Goal: Complete application form

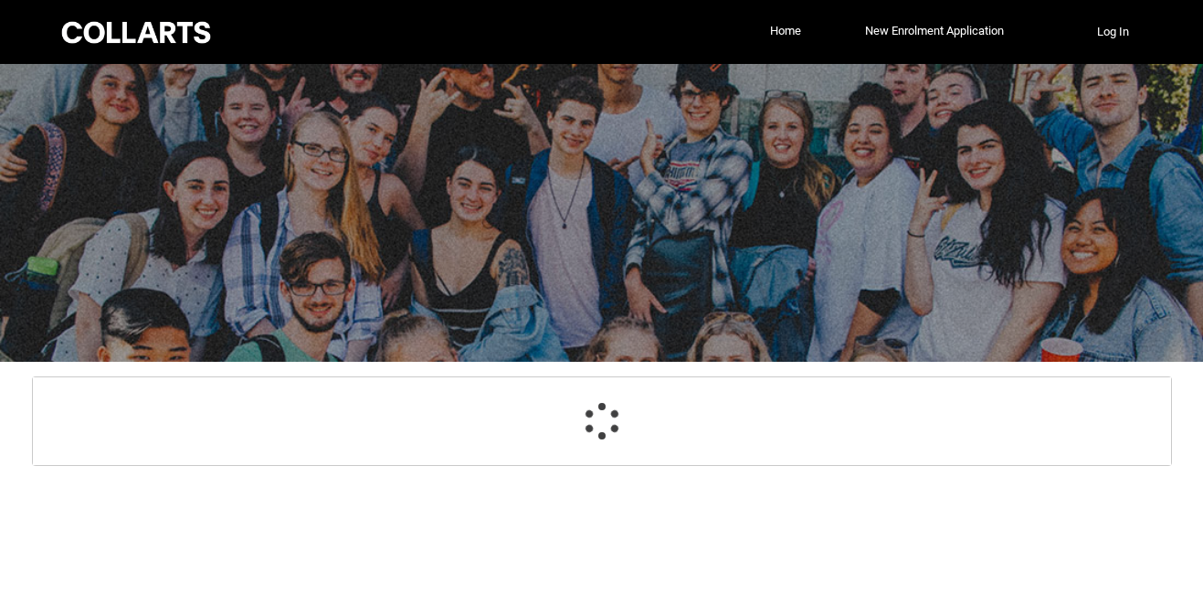
select select "GenderOptions.[DEMOGRAPHIC_DATA]"
select select "MailingCountry_Options.1101"
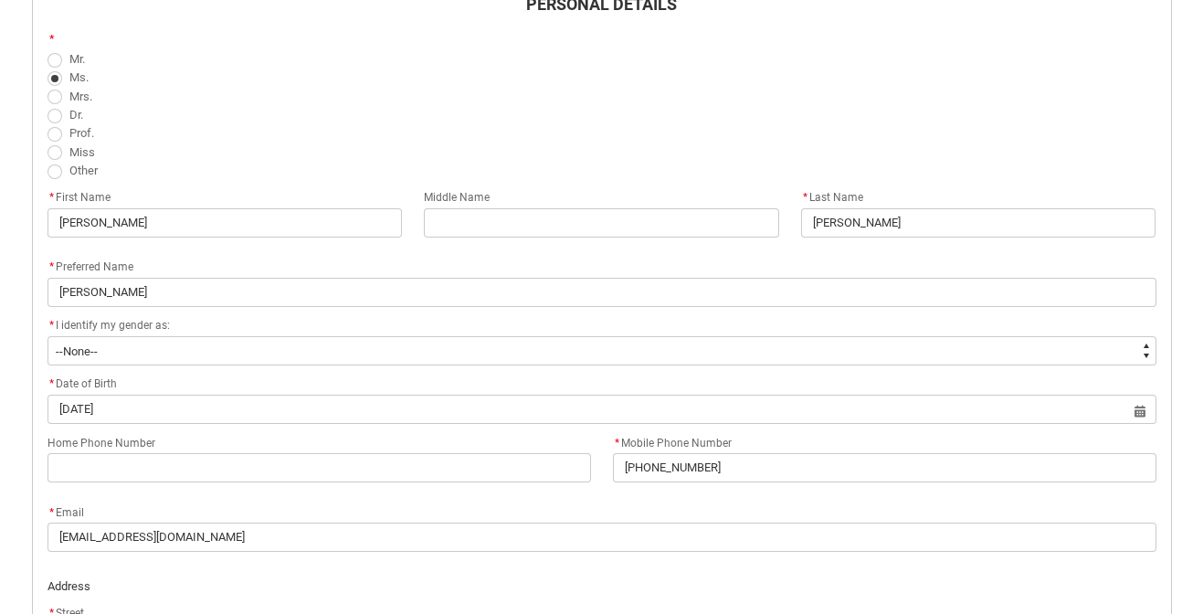
scroll to position [596, 0]
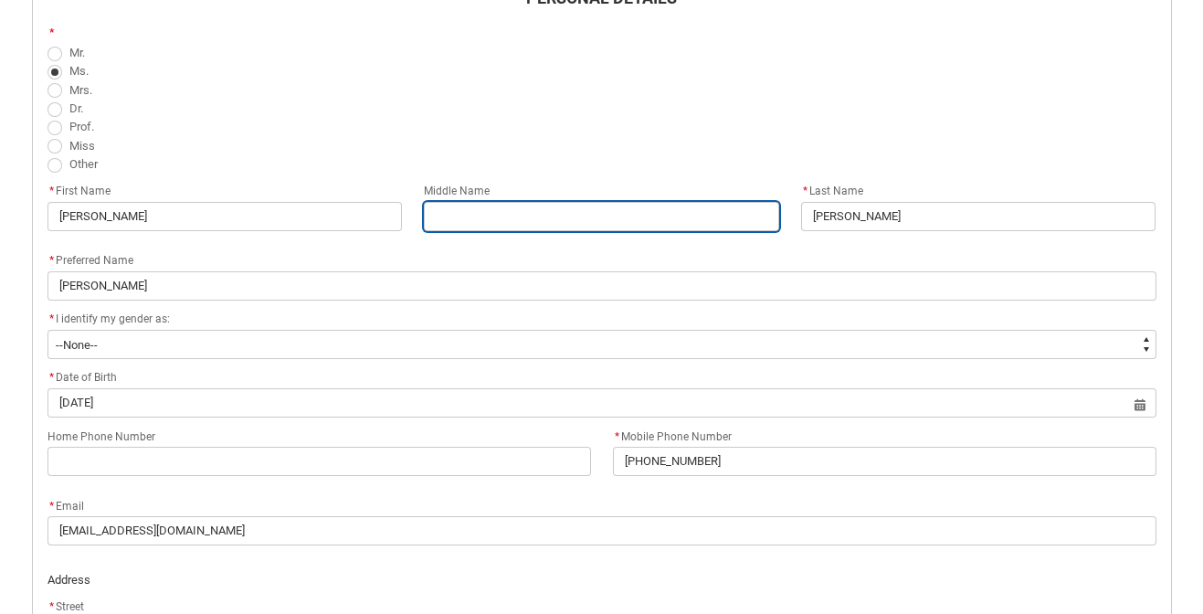
click at [463, 218] on input "REDU_Acceptance_Declaration flow" at bounding box center [601, 216] width 355 height 29
type lightning-primitive-input-simple "R"
type input "R"
type lightning-primitive-input-simple "Ro"
type input "Ro"
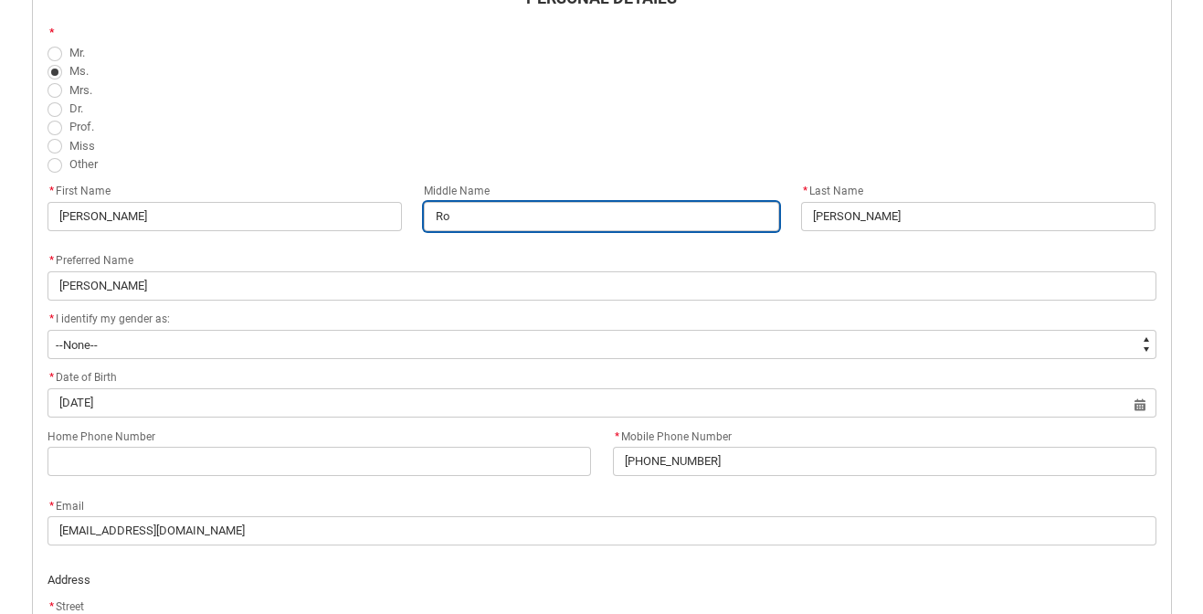
type lightning-primitive-input-simple "Ros"
type input "Ros"
type lightning-primitive-input-simple "Rose"
type input "Rose"
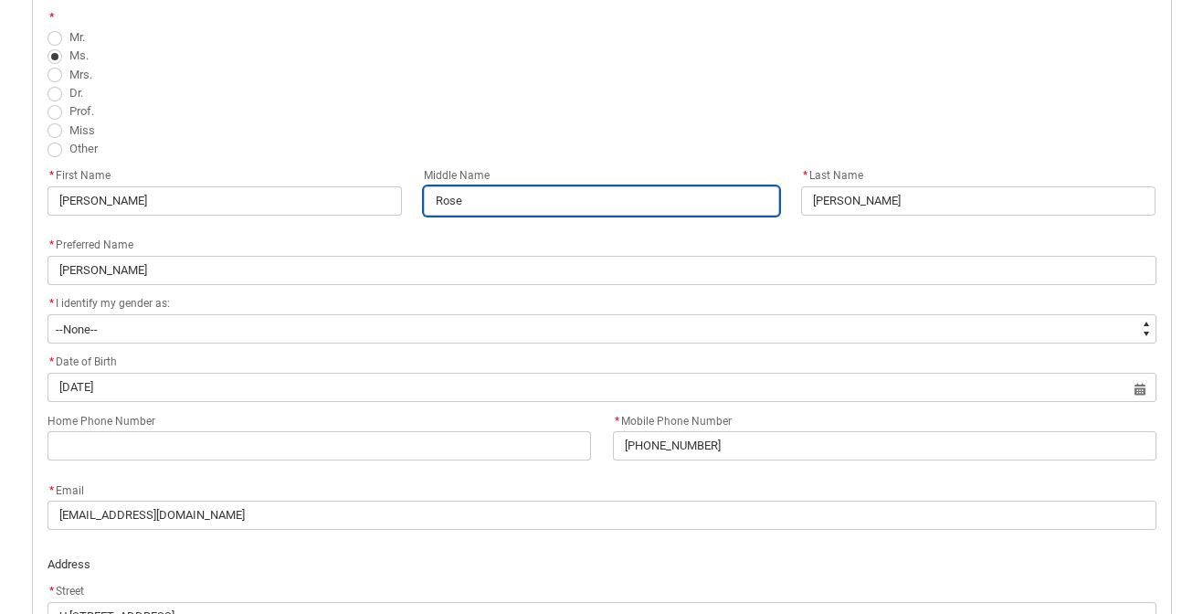
scroll to position [610, 0]
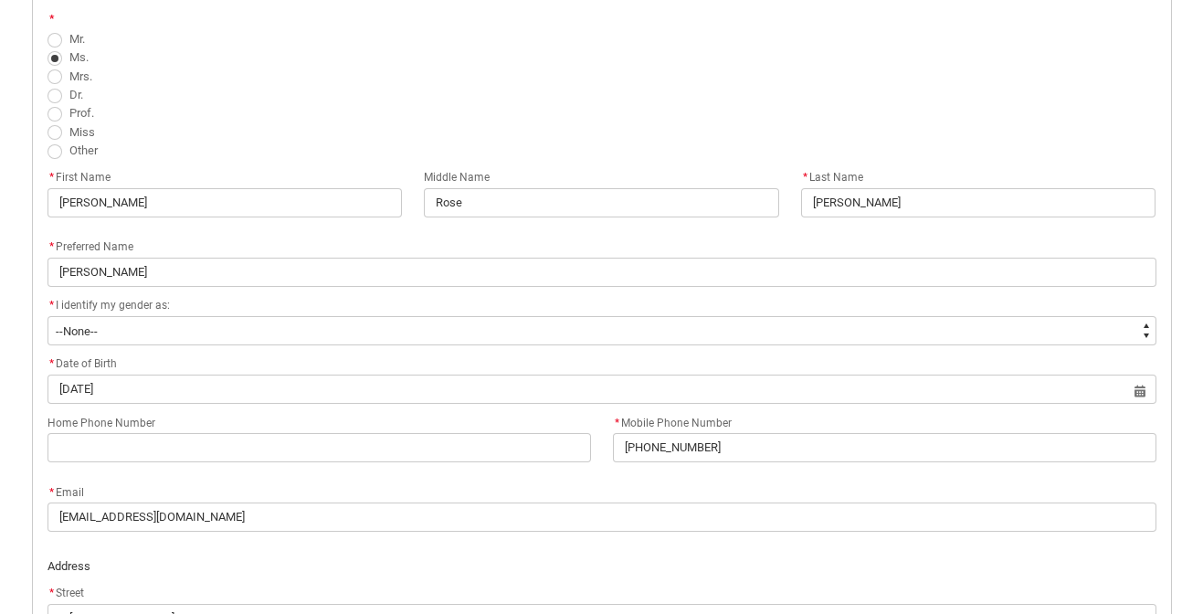
click at [581, 110] on span "Prof." at bounding box center [602, 112] width 1109 height 18
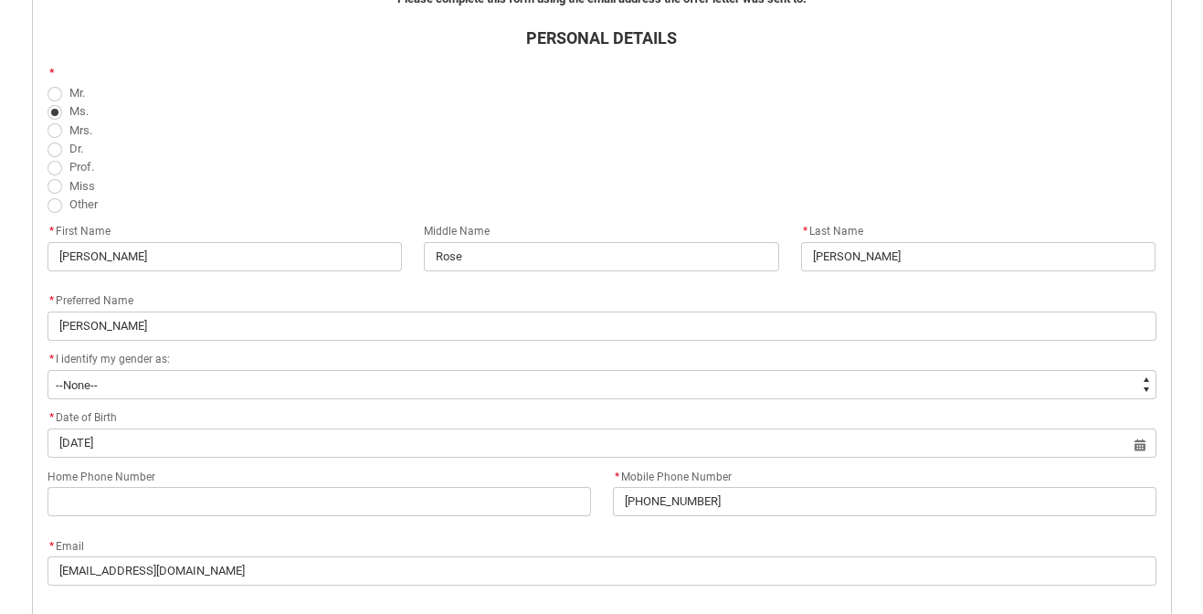
scroll to position [555, 0]
click at [56, 186] on span "REDU_Acceptance_Declaration flow" at bounding box center [55, 187] width 15 height 15
click at [48, 177] on input "Miss" at bounding box center [47, 176] width 1 height 1
radio input "true"
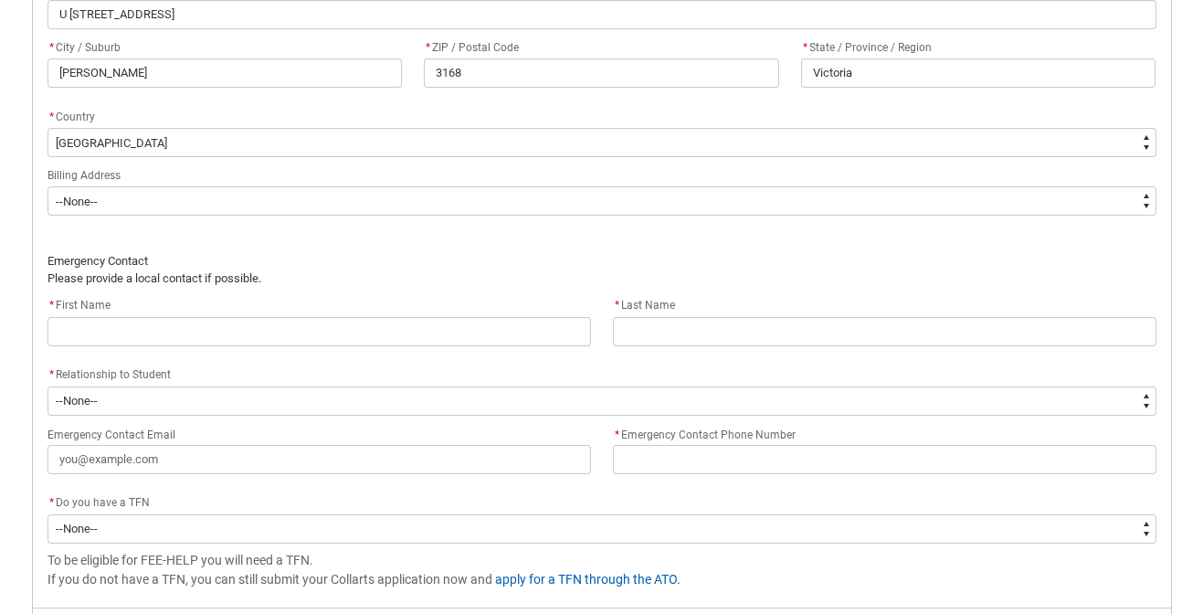
scroll to position [1218, 0]
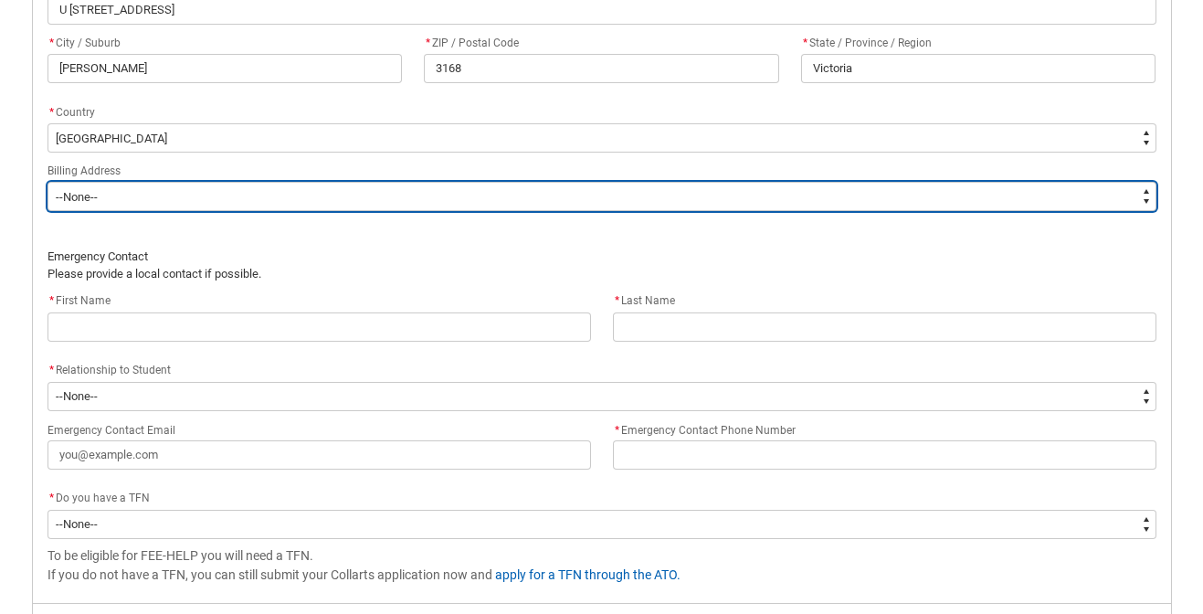
click at [536, 199] on select "--None-- Same as above Different to above - please complete below" at bounding box center [602, 196] width 1109 height 29
type lightning-select "BillingAddressOption_Same"
click at [48, 182] on select "--None-- Same as above Different to above - please complete below" at bounding box center [602, 196] width 1109 height 29
select select "BillingAddressOption_Same"
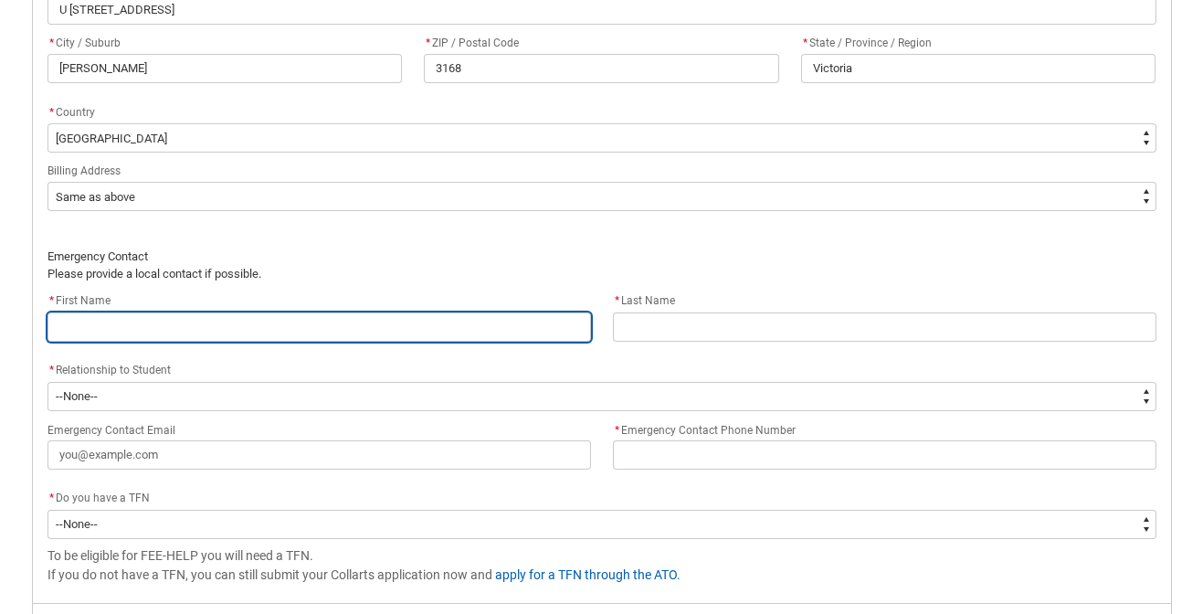
click at [470, 330] on input "REDU_Acceptance_Declaration flow" at bounding box center [320, 327] width 544 height 29
type lightning-primitive-input-simple "V"
type input "V"
type lightning-primitive-input-simple "Ve"
type input "Ve"
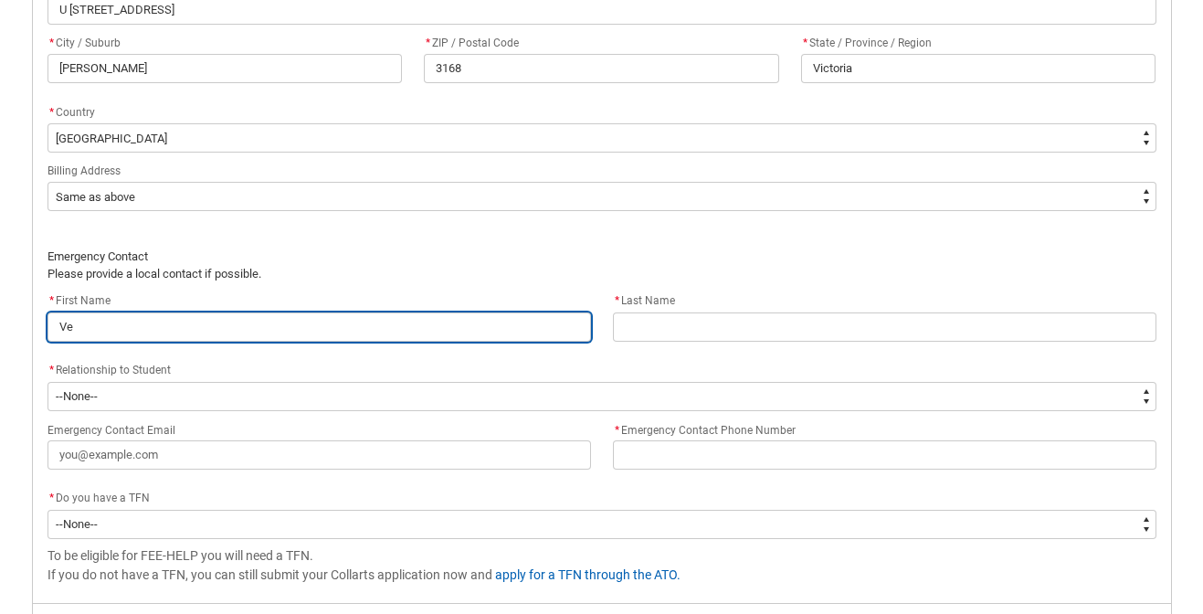
type lightning-primitive-input-simple "Ver"
type input "Ver"
type lightning-primitive-input-simple "Vero"
type input "Vero"
type lightning-primitive-input-simple "Veron"
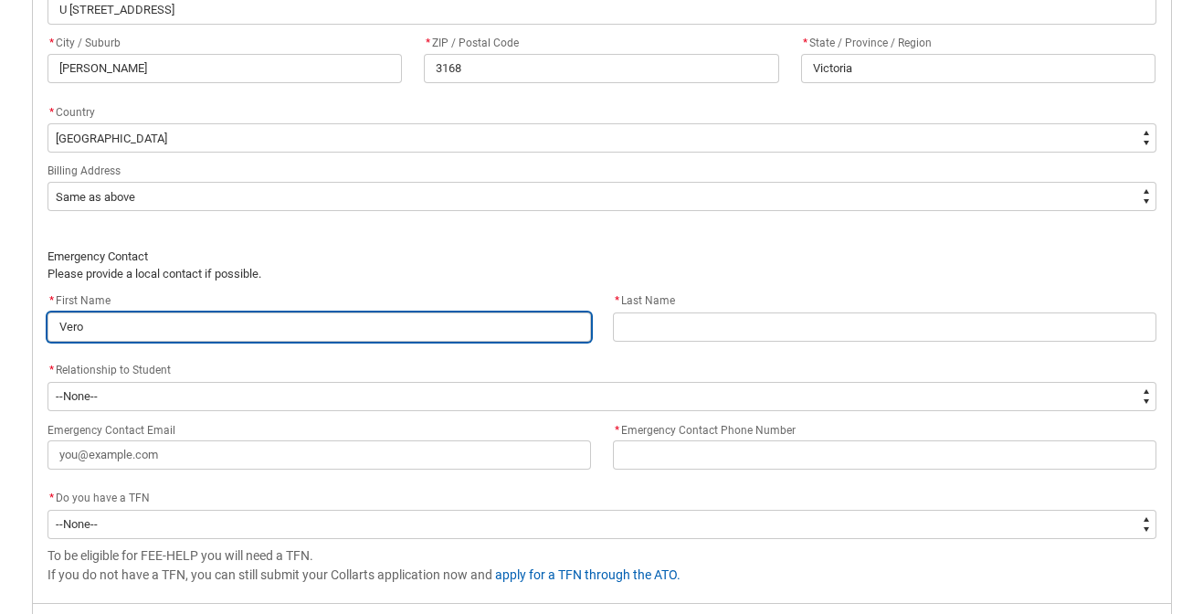
type input "Veron"
type lightning-primitive-input-simple "Veroni"
type input "Veroni"
type lightning-primitive-input-simple "Veronic"
type input "Veronic"
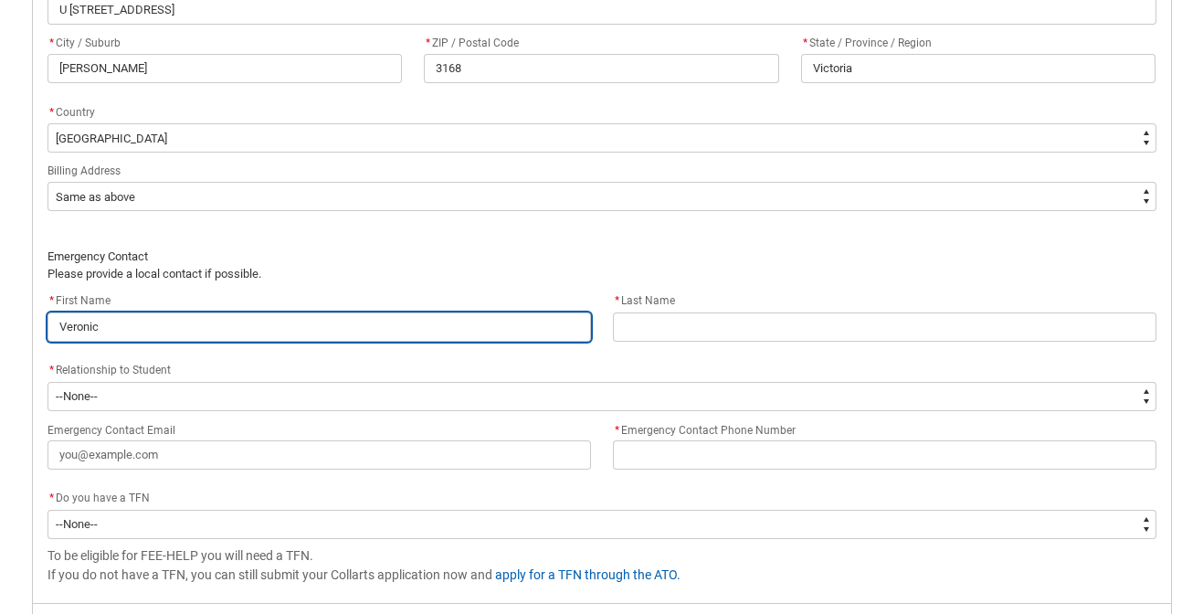
type lightning-primitive-input-simple "[PERSON_NAME]"
type input "[PERSON_NAME]"
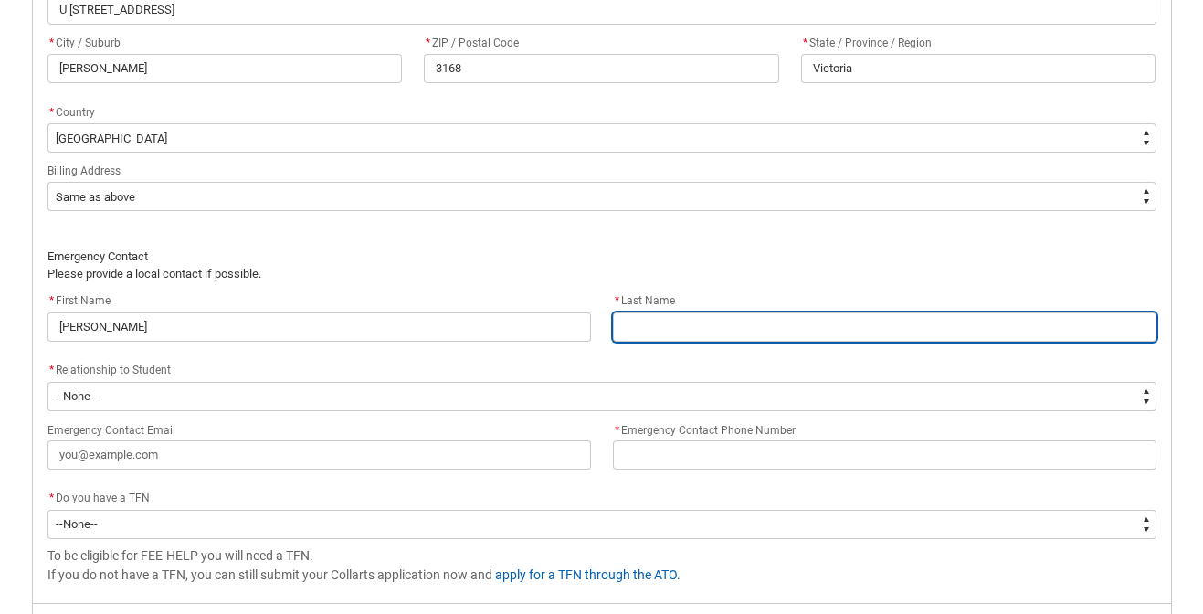
click at [690, 331] on input "REDU_Acceptance_Declaration flow" at bounding box center [885, 327] width 544 height 29
type lightning-primitive-input-simple "B"
type input "B"
type lightning-primitive-input-simple "Ba"
type input "Ba"
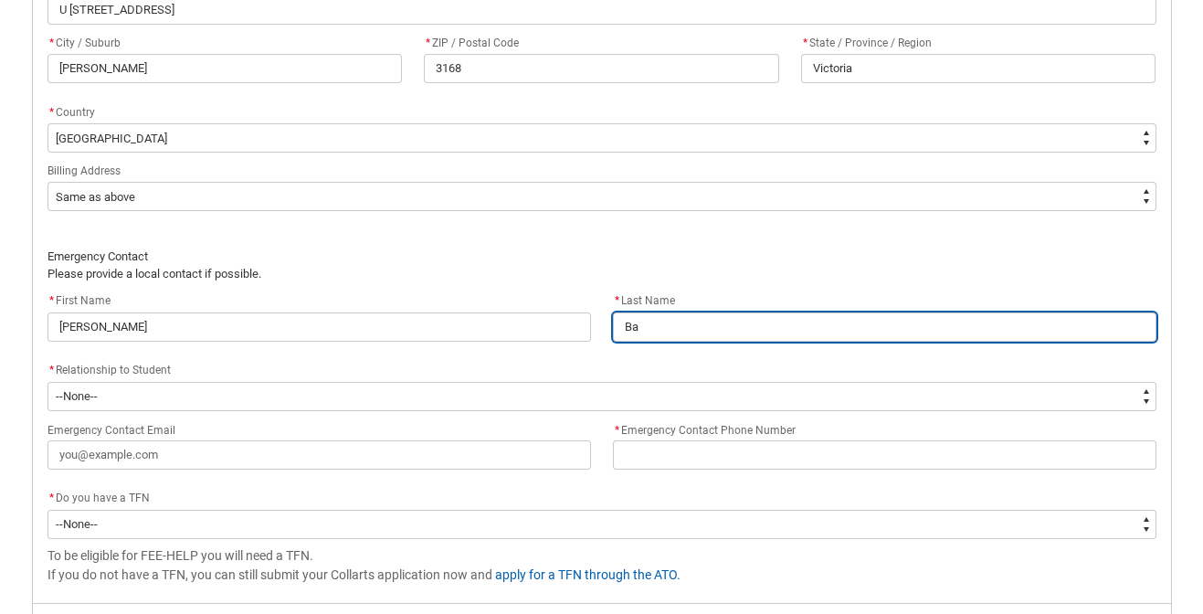
type lightning-primitive-input-simple "Bar"
type input "Bar"
type lightning-primitive-input-simple "Barc"
type input "Barc"
type lightning-primitive-input-simple "Barcl"
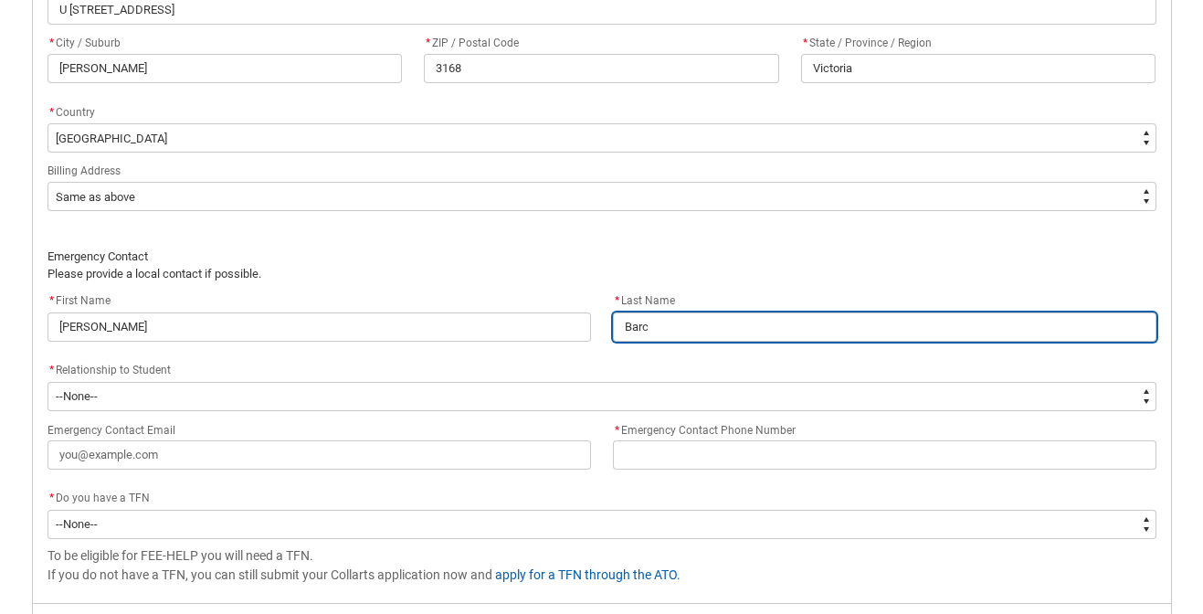
type input "Barcl"
type lightning-primitive-input-simple "Barcla"
type input "Barcla"
type lightning-primitive-input-simple "[PERSON_NAME]"
type input "[PERSON_NAME]"
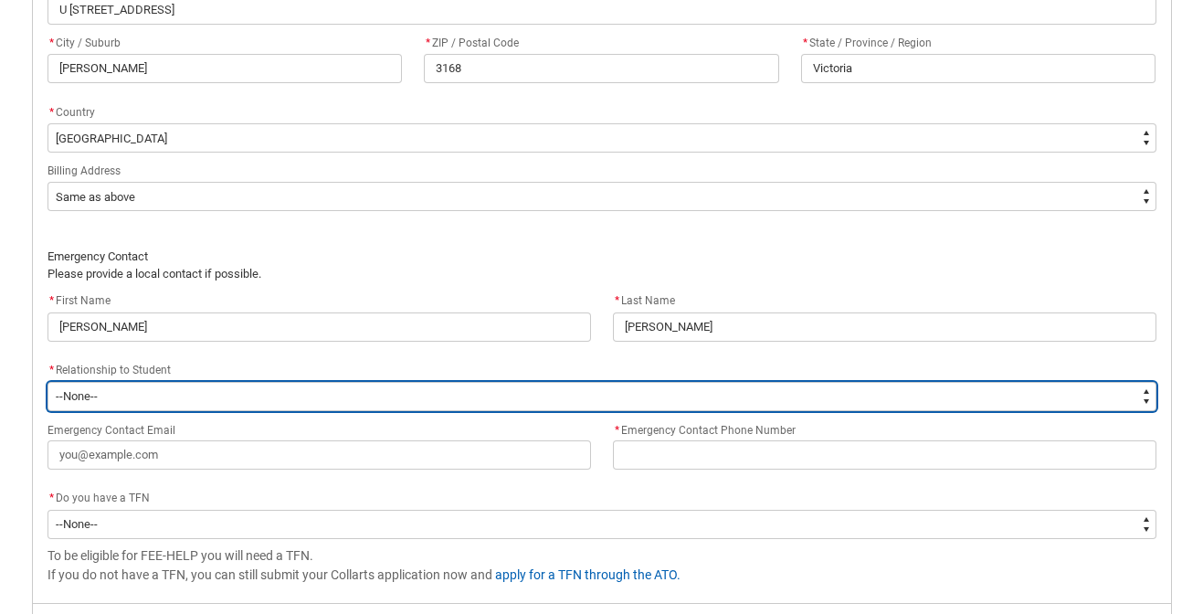
click at [398, 402] on select "--None-- Mother Father Sibling Child Partner Relation Friend" at bounding box center [602, 396] width 1109 height 29
type lightning-select "EmergencyContact_RelationshipOptions.Mother"
click at [48, 382] on select "--None-- Mother Father Sibling Child Partner Relation Friend" at bounding box center [602, 396] width 1109 height 29
select select "EmergencyContact_RelationshipOptions.Mother"
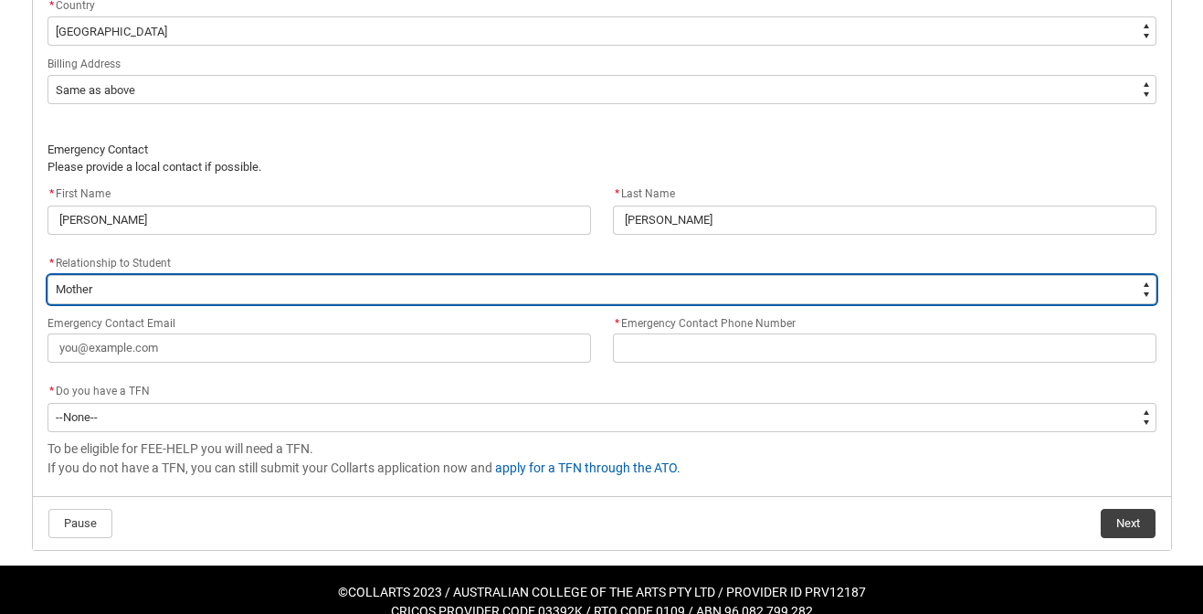
scroll to position [1351, 0]
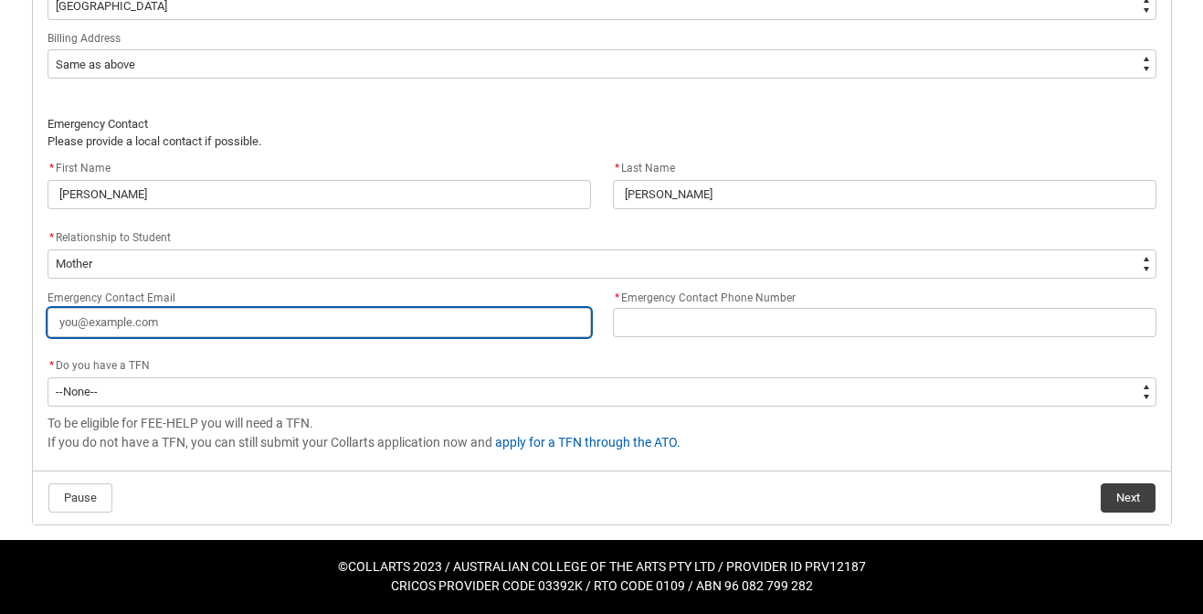
click at [367, 328] on input "Emergency Contact Email" at bounding box center [320, 322] width 544 height 29
type lightning-primitive-input-simple "r"
type input "r"
type lightning-primitive-input-simple "ro"
type input "ro"
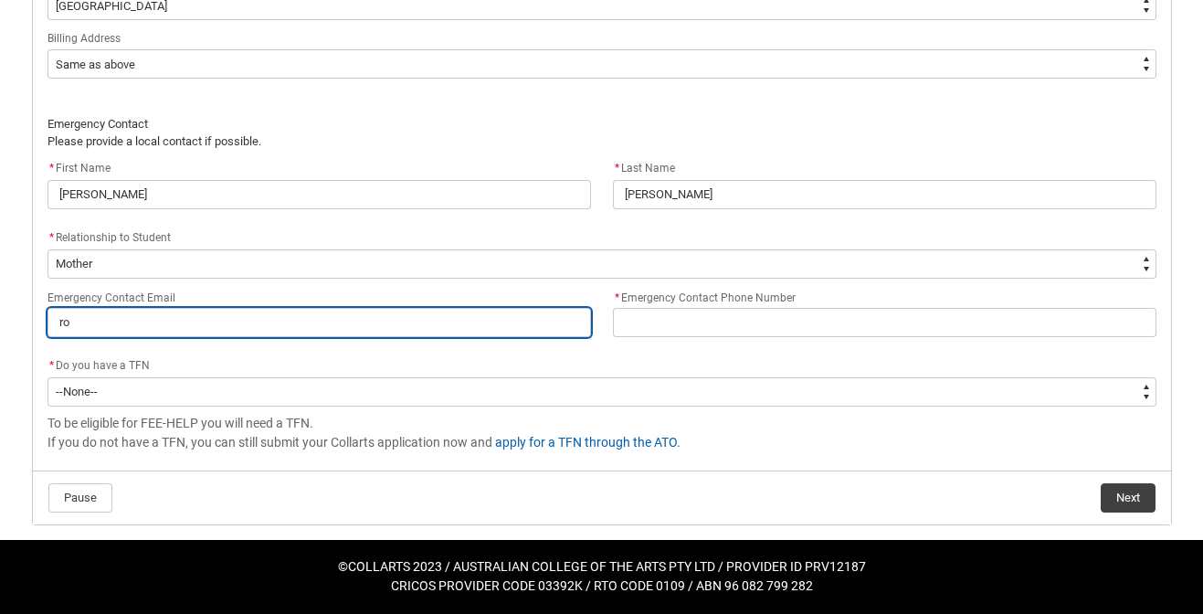
type lightning-primitive-input-simple "[PERSON_NAME]"
type input "[PERSON_NAME]"
type lightning-primitive-input-simple "[PERSON_NAME]"
type input "[PERSON_NAME]"
type lightning-primitive-input-simple "[PERSON_NAME]"
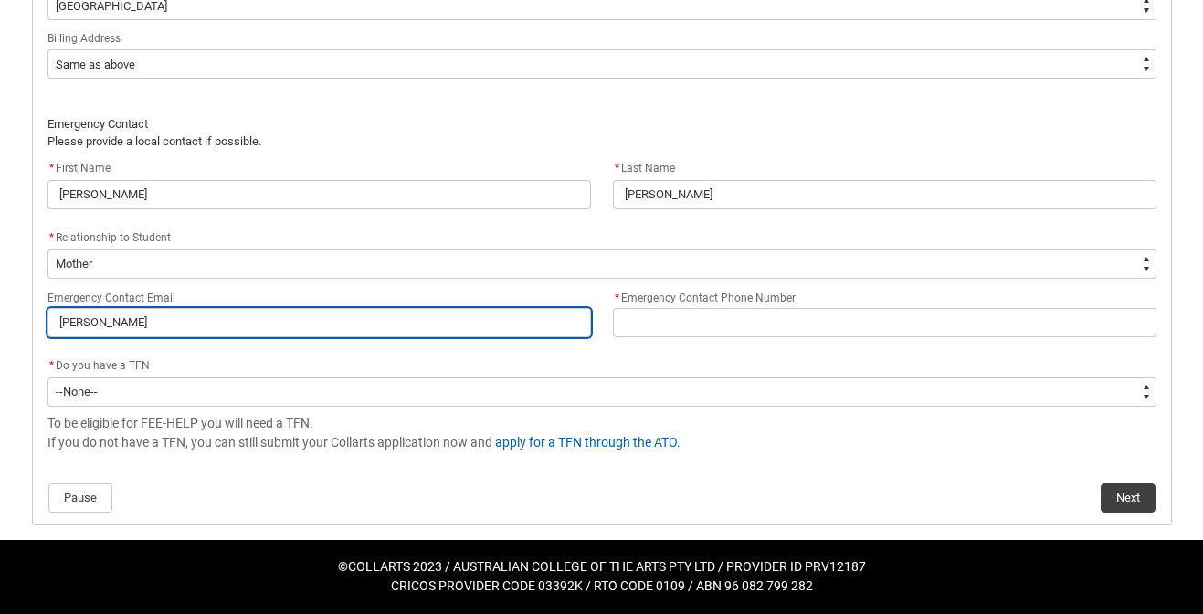
type input "[PERSON_NAME]"
type lightning-primitive-input-simple "[PERSON_NAME]"
type input "[PERSON_NAME]"
type lightning-primitive-input-simple "ronnieb"
type input "ronnieb"
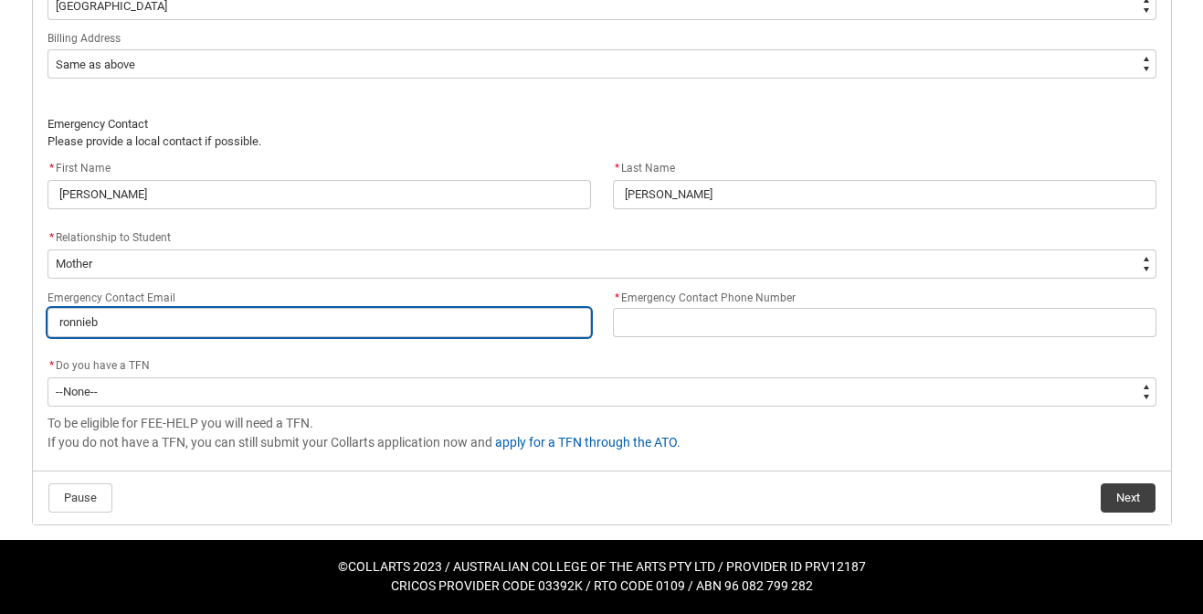
type lightning-primitive-input-simple "ronnieb1"
type input "ronnieb1"
type lightning-primitive-input-simple "ronnieb12"
type input "ronnieb12"
type lightning-primitive-input-simple "ronnieb123"
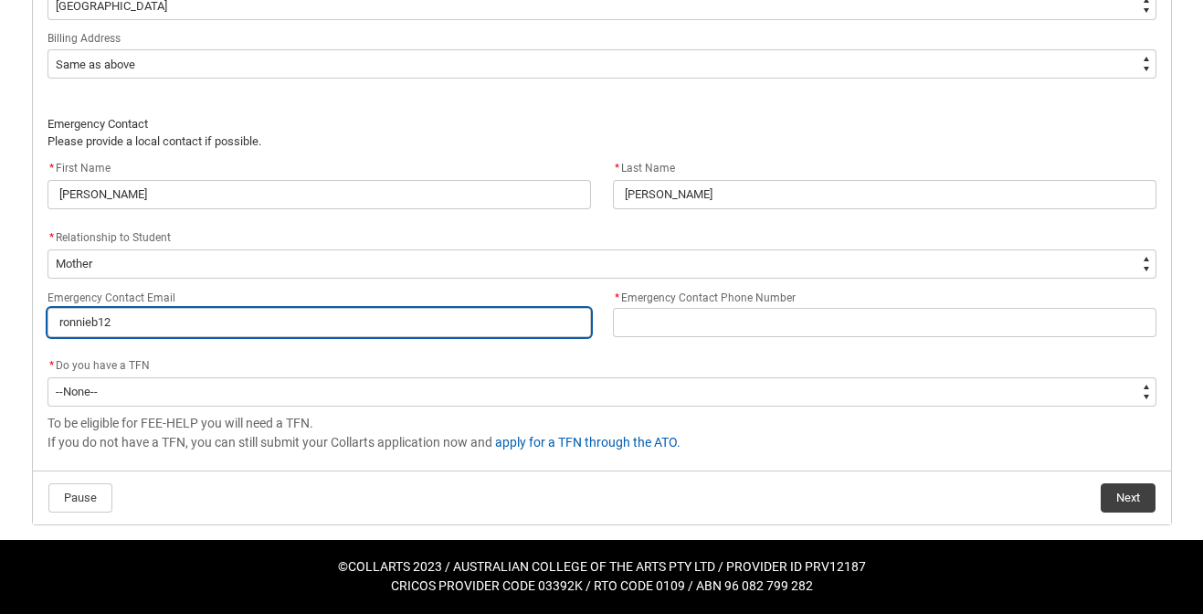
type input "ronnieb123"
type lightning-primitive-input-simple "ronnieb123@"
type input "ronnieb123@"
type lightning-primitive-input-simple "ronnieb123@m"
type input "ronnieb123@m"
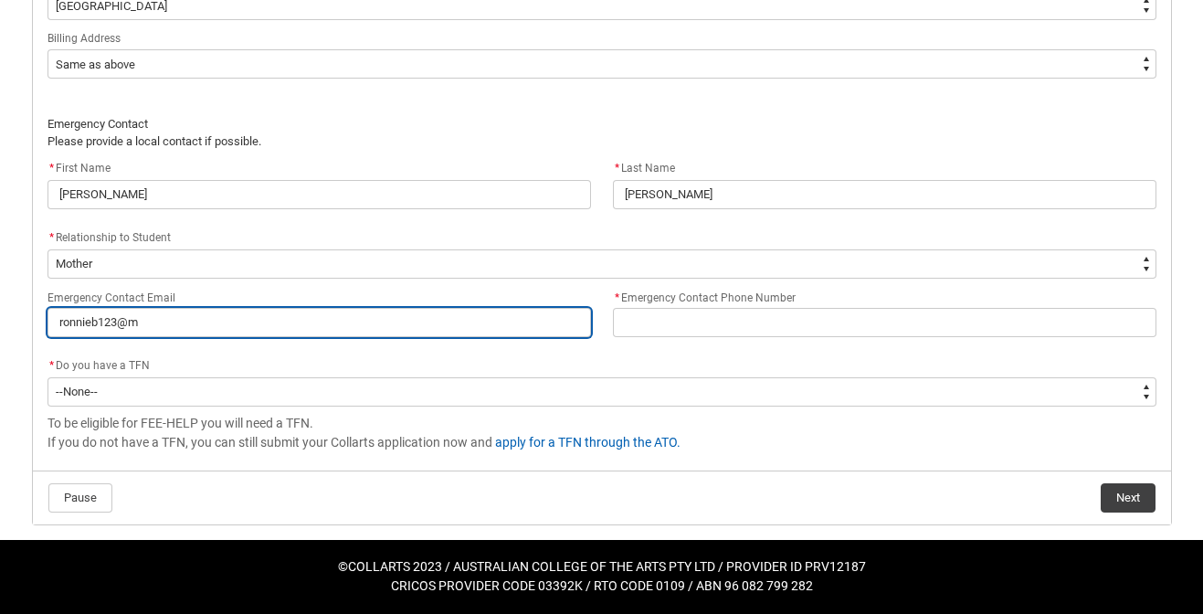
type lightning-primitive-input-simple "ronnieb123@ma"
type input "ronnieb123@ma"
type lightning-primitive-input-simple "ronnieb123@mai"
type input "ronnieb123@mai"
type lightning-primitive-input-simple "ronnieb123@mail"
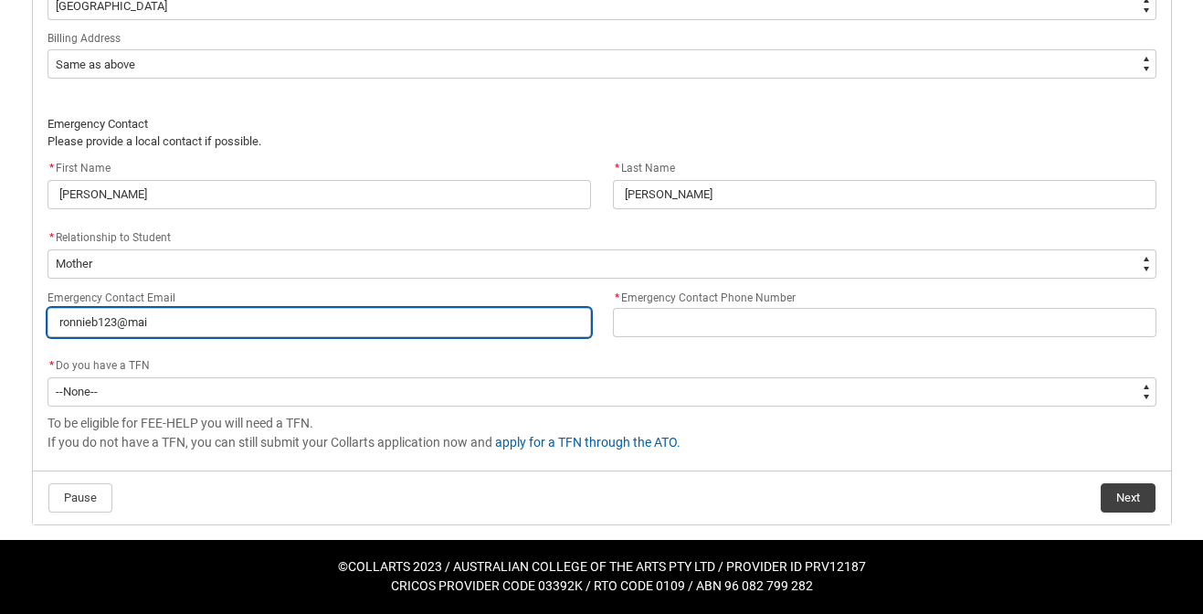
type input "ronnieb123@mail"
type lightning-primitive-input-simple "ronnieb123@mail."
type input "ronnieb123@mail."
type lightning-primitive-input-simple "ronnieb123@mail.c"
type input "ronnieb123@mail.c"
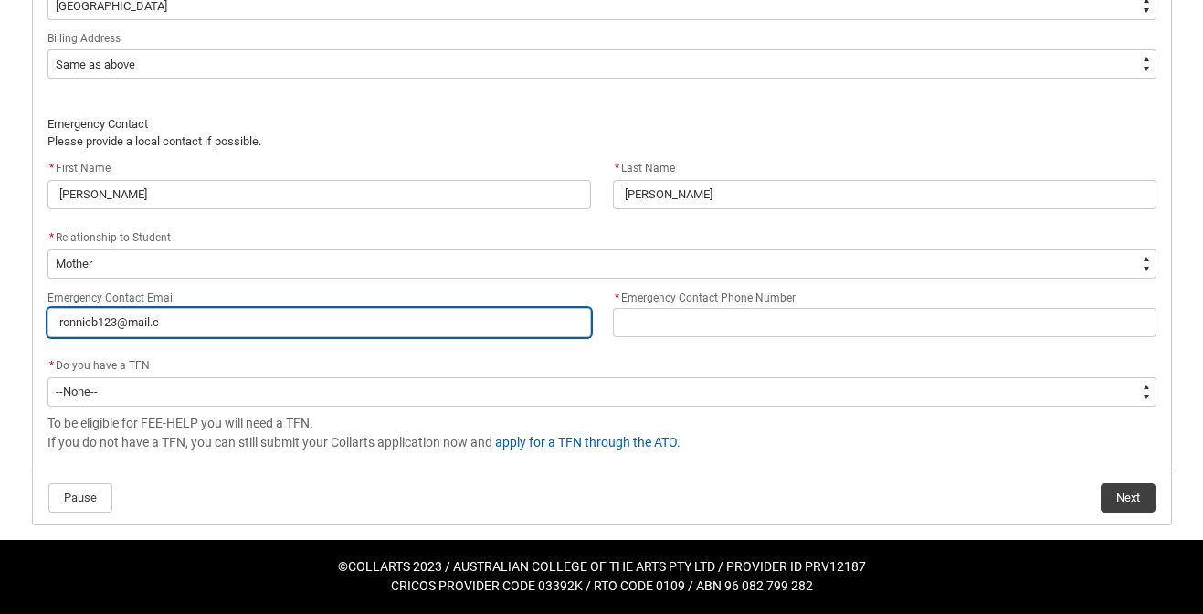
type lightning-primitive-input-simple "[EMAIL_ADDRESS][DOMAIN_NAME]"
type input "[EMAIL_ADDRESS][DOMAIN_NAME]"
type lightning-primitive-input-simple "[EMAIL_ADDRESS][DOMAIN_NAME]"
type input "[EMAIL_ADDRESS][DOMAIN_NAME]"
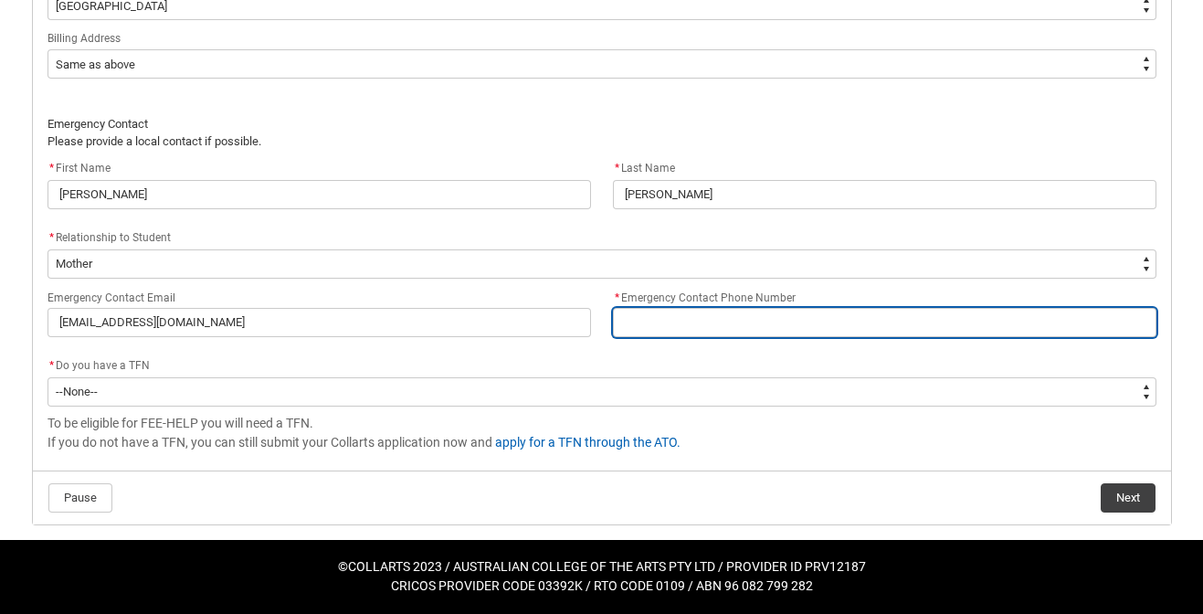
click at [647, 319] on input "* Emergency Contact Phone Number" at bounding box center [885, 322] width 544 height 29
type lightning-primitive-input-simple "0"
type input "0"
type lightning-primitive-input-simple "04"
type input "04"
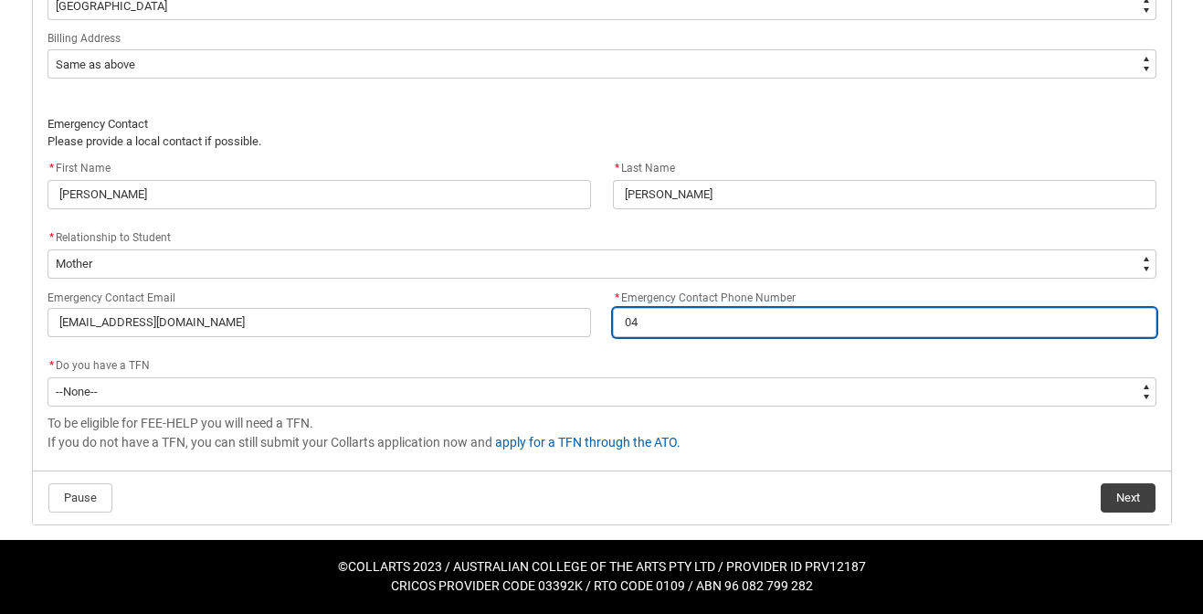
type lightning-primitive-input-simple "040"
type input "040"
type lightning-primitive-input-simple "0407"
type input "0407"
type lightning-primitive-input-simple "04077"
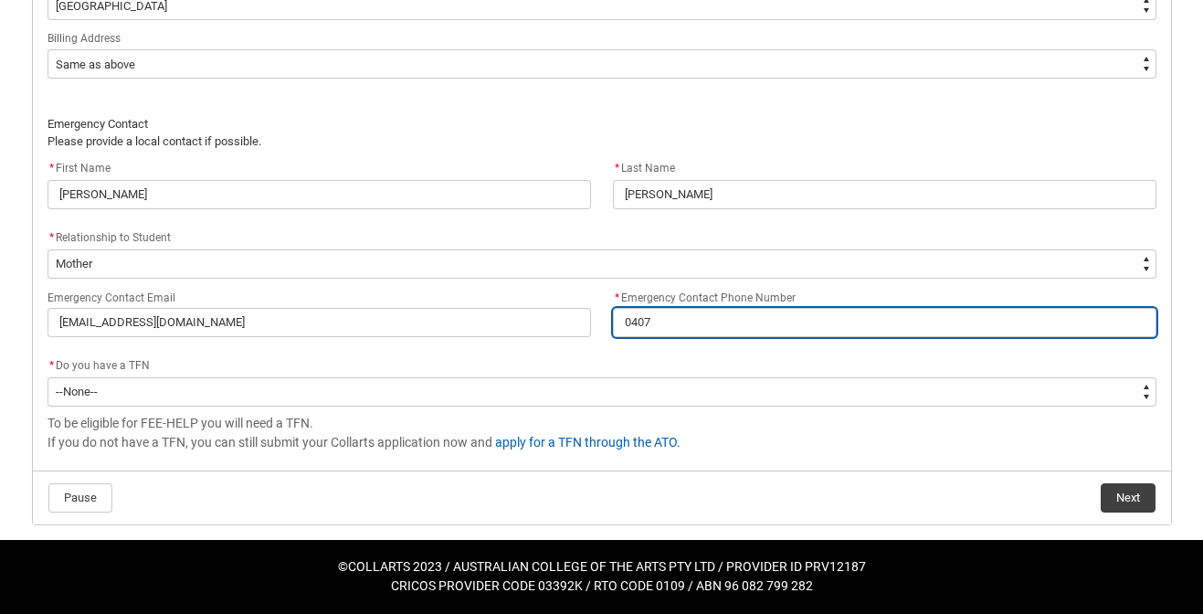
type input "04077"
type lightning-primitive-input-simple "040776"
type input "040776"
type lightning-primitive-input-simple "0407760"
type input "0407760"
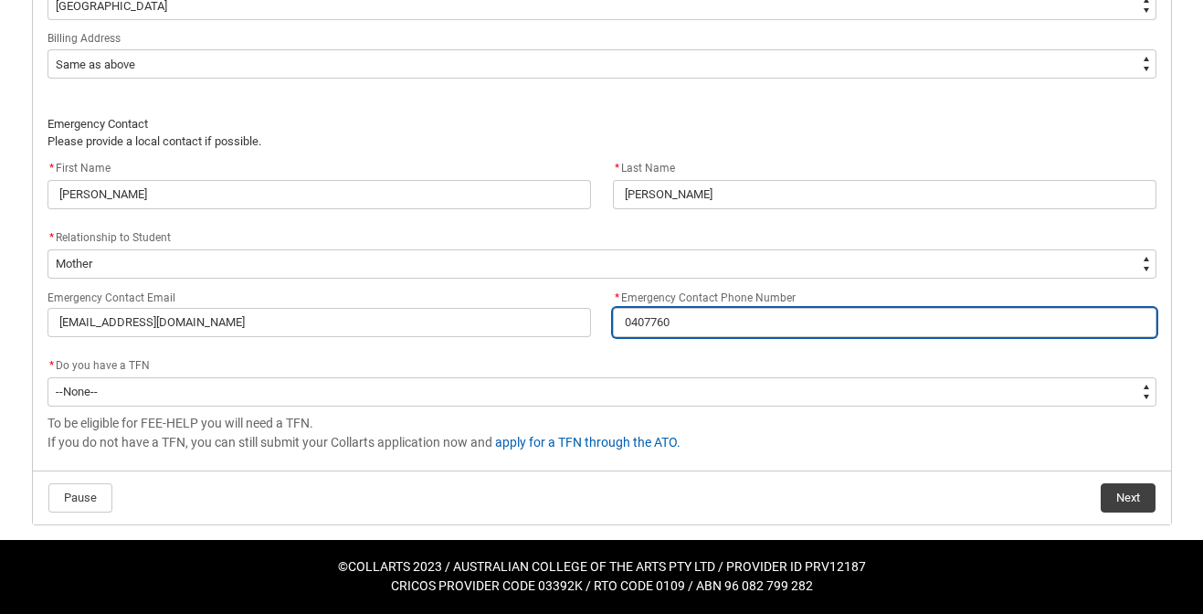
type lightning-primitive-input-simple "04077606"
type input "04077606"
type lightning-primitive-input-simple "040776067"
type input "040776067"
type lightning-primitive-input-simple "0407760675"
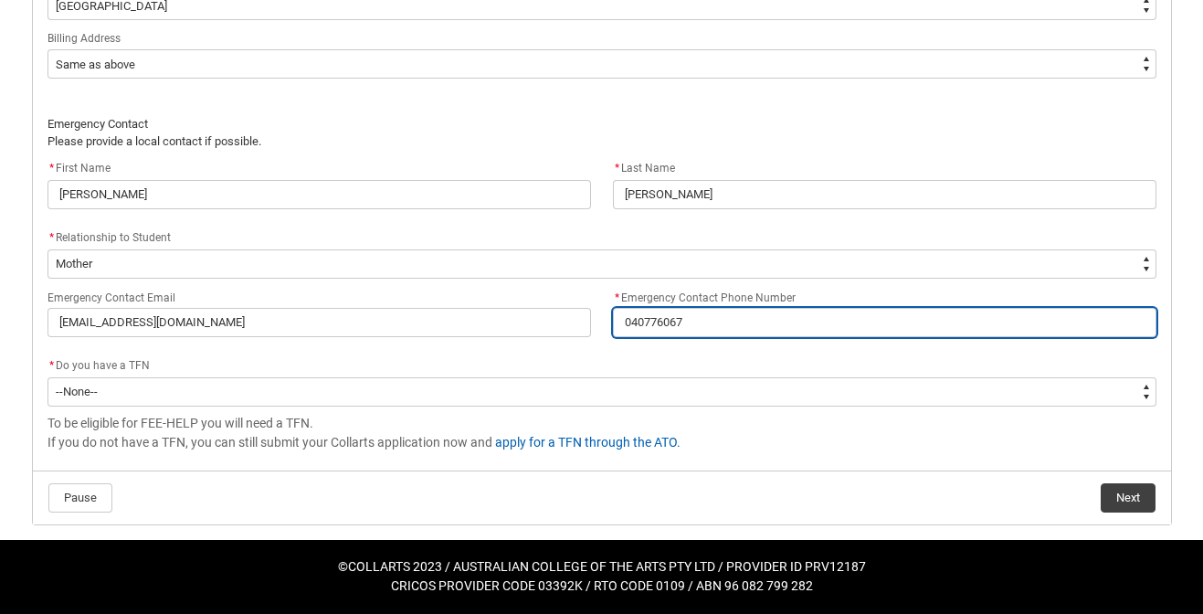
type input "0407760675"
type lightning-primitive-input-simple "0407760 675"
type input "0407760 675"
type lightning-primitive-input-simple "0407760 675"
type input "0407760 675"
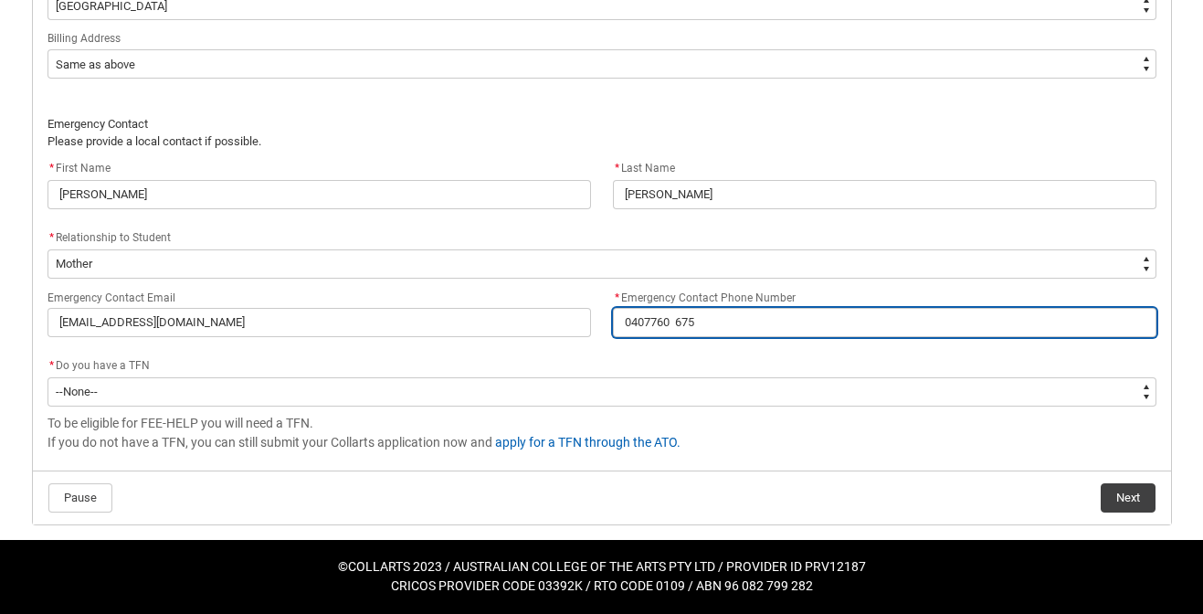
type lightning-primitive-input-simple "0407760 675"
type input "0407760 675"
type lightning-primitive-input-simple "0407 760 675"
type input "0407 760 675"
type lightning-primitive-input-simple "0407760 675"
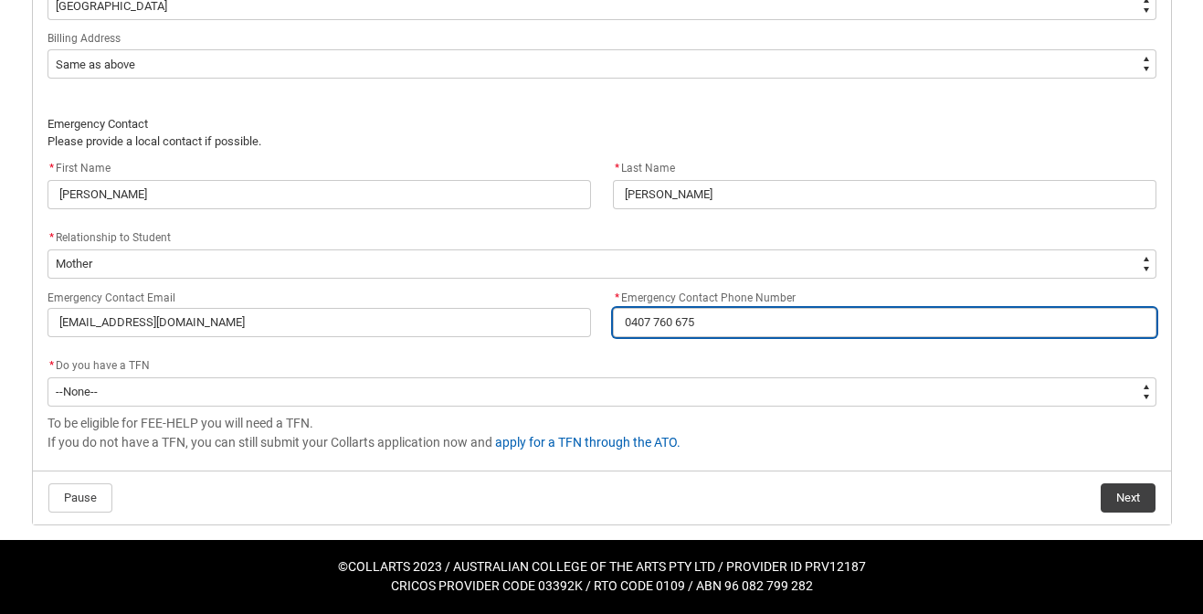
type input "0407760 675"
type lightning-primitive-input-simple "0407760675"
type input "0407760675"
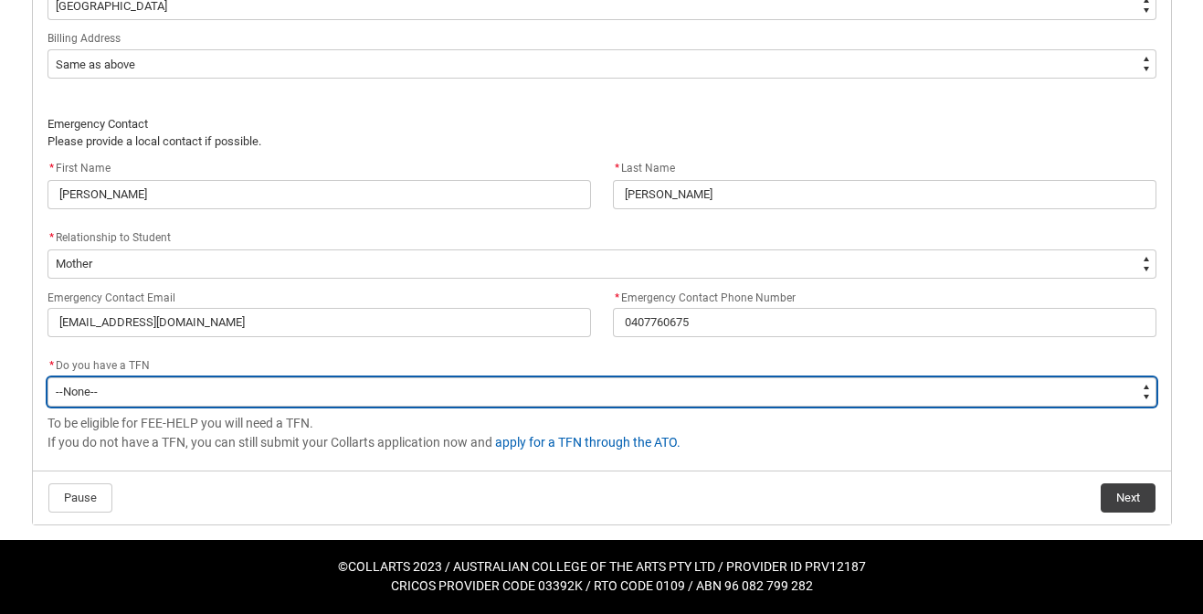
click at [316, 390] on select "--None-- Yes No" at bounding box center [602, 391] width 1109 height 29
type lightning-select "Choice_Yes"
click at [48, 377] on select "--None-- Yes No" at bounding box center [602, 391] width 1109 height 29
select select "Choice_Yes"
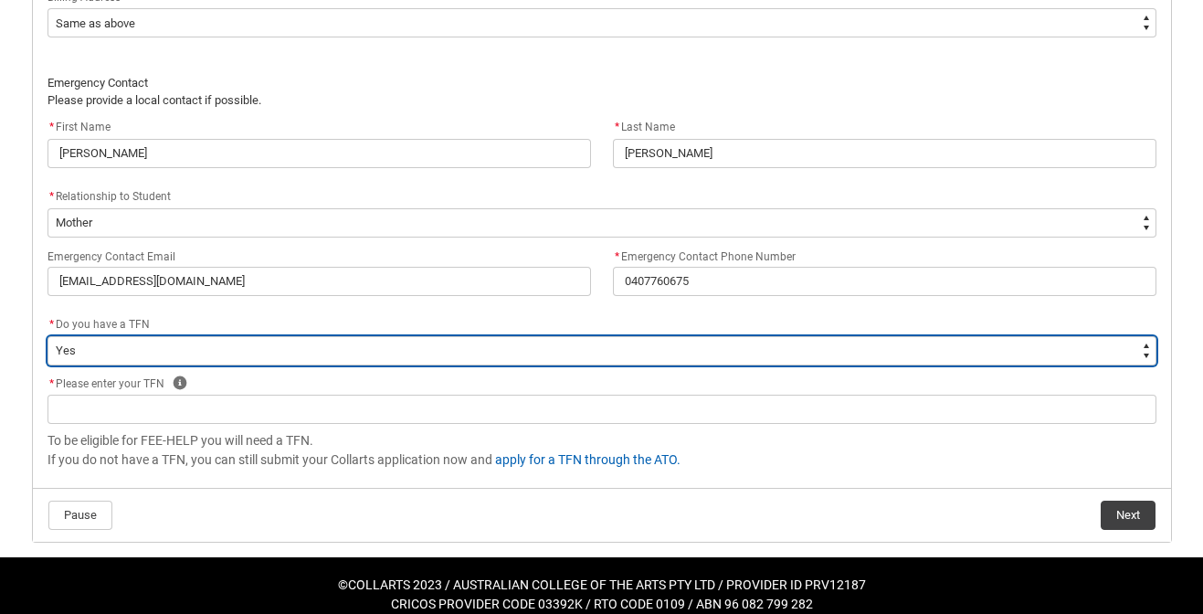
scroll to position [1409, 0]
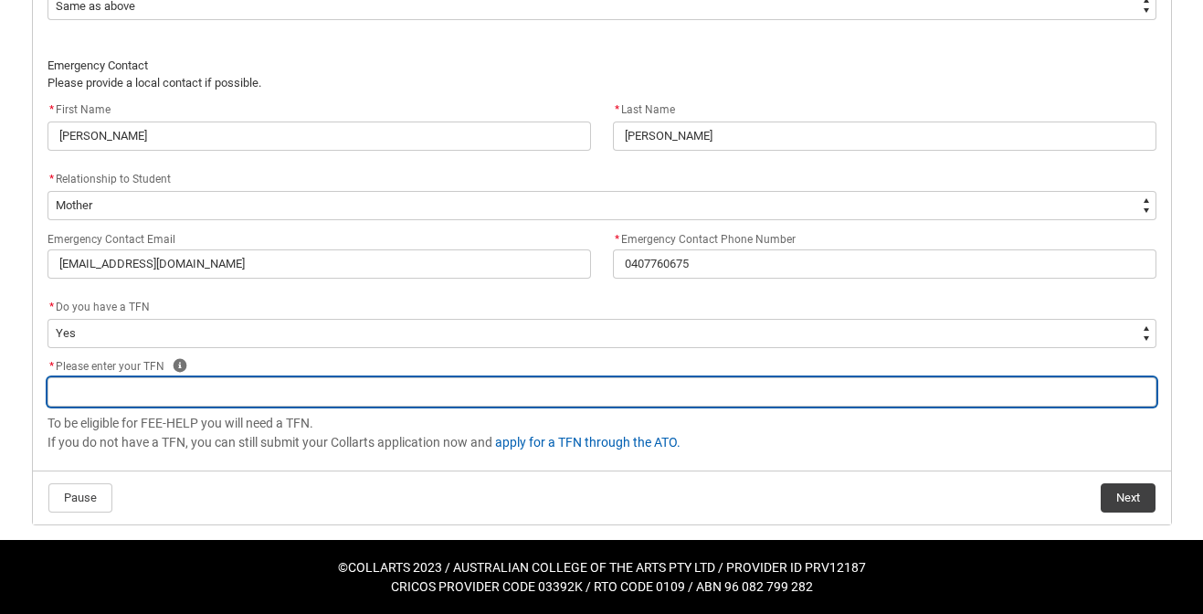
click at [298, 389] on input "REDU_Acceptance_Declaration flow" at bounding box center [602, 391] width 1109 height 29
type lightning-primitive-input-simple "5"
type input "5"
type lightning-primitive-input-simple "50"
type input "50"
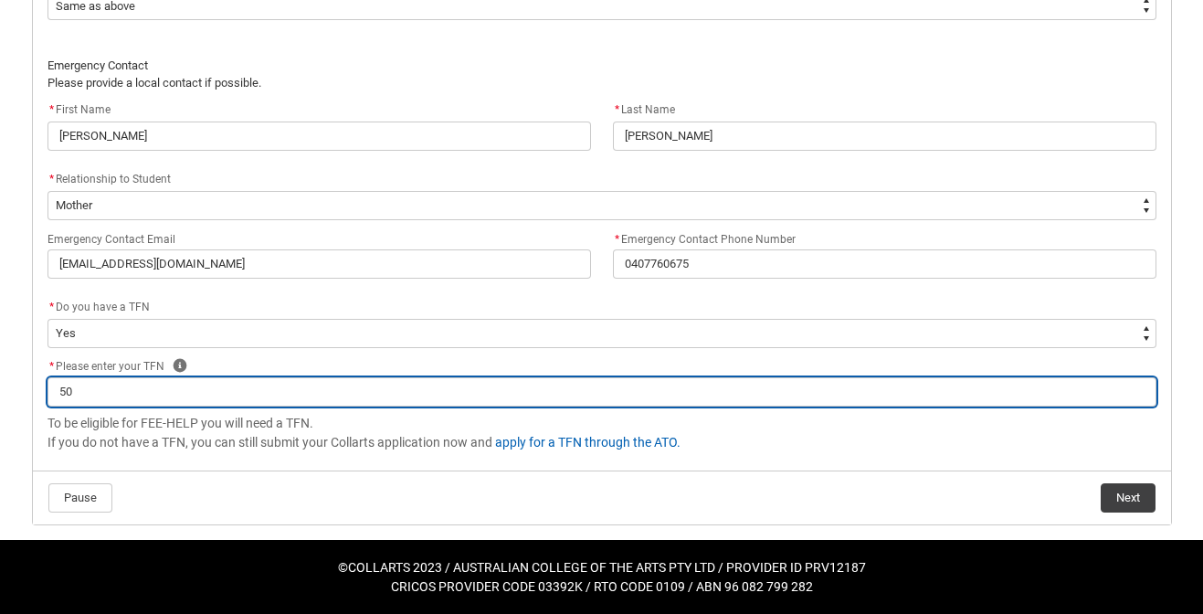
type lightning-primitive-input-simple "505"
type input "505"
type lightning-primitive-input-simple "5057"
type input "5057"
type lightning-primitive-input-simple "505"
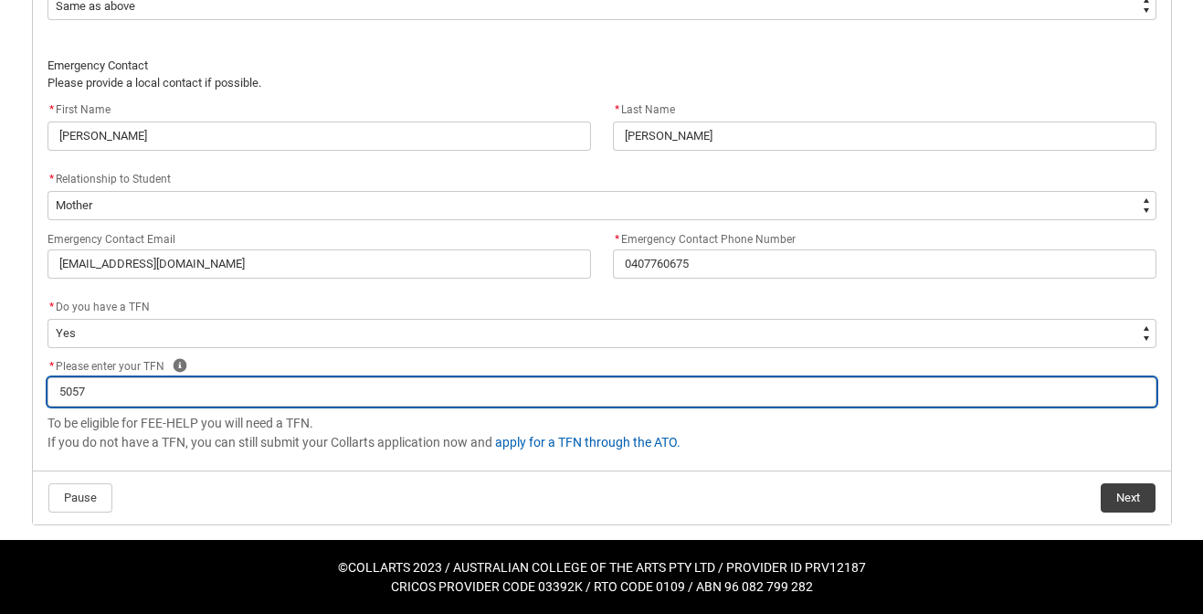
type input "505"
type lightning-primitive-input-simple "5056"
type input "5056"
type lightning-primitive-input-simple "50567"
type input "50567"
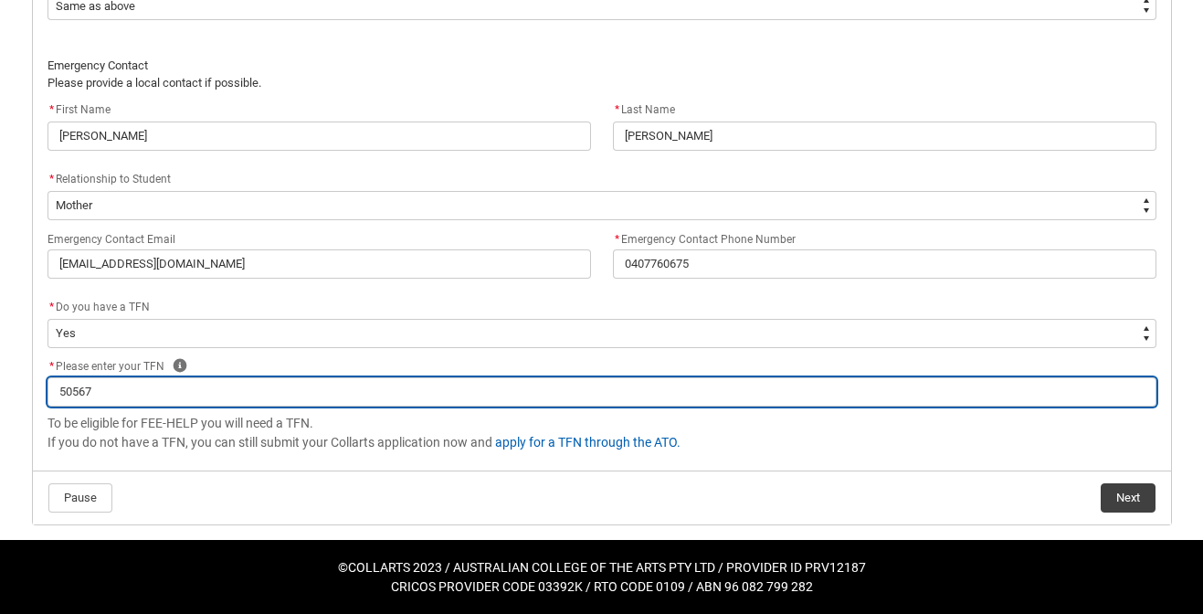
type lightning-primitive-input-simple "505672"
type input "505672"
type lightning-primitive-input-simple "5056728"
type input "5056728"
type lightning-primitive-input-simple "50567282"
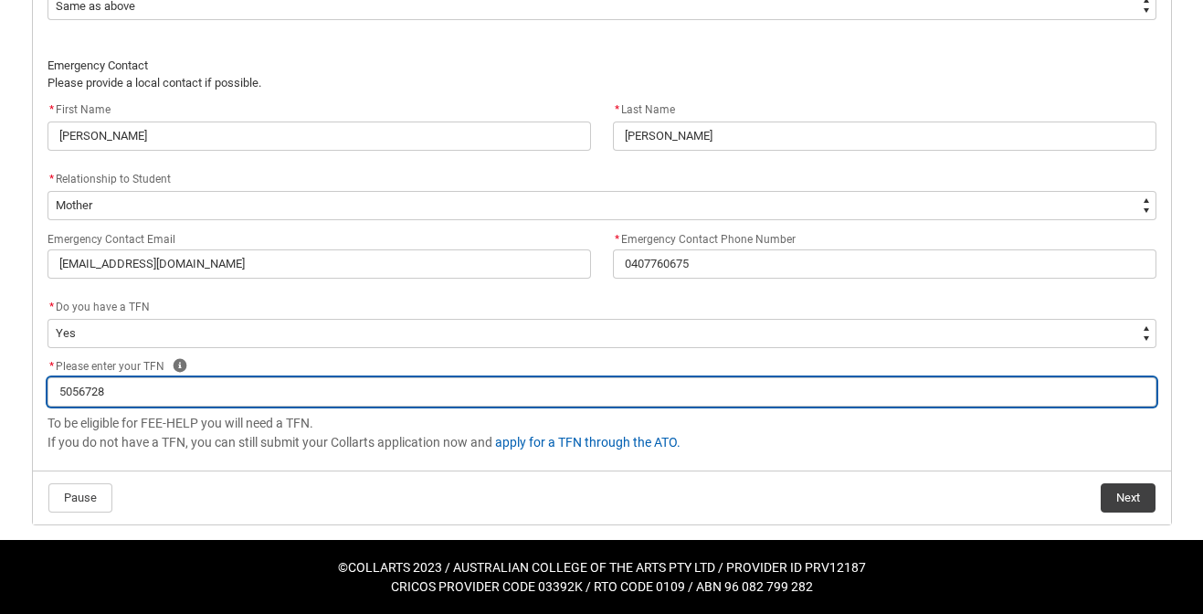
type input "50567282"
type lightning-primitive-input-simple "505672823"
type input "505672823"
click at [94, 393] on input "505672823" at bounding box center [602, 391] width 1109 height 29
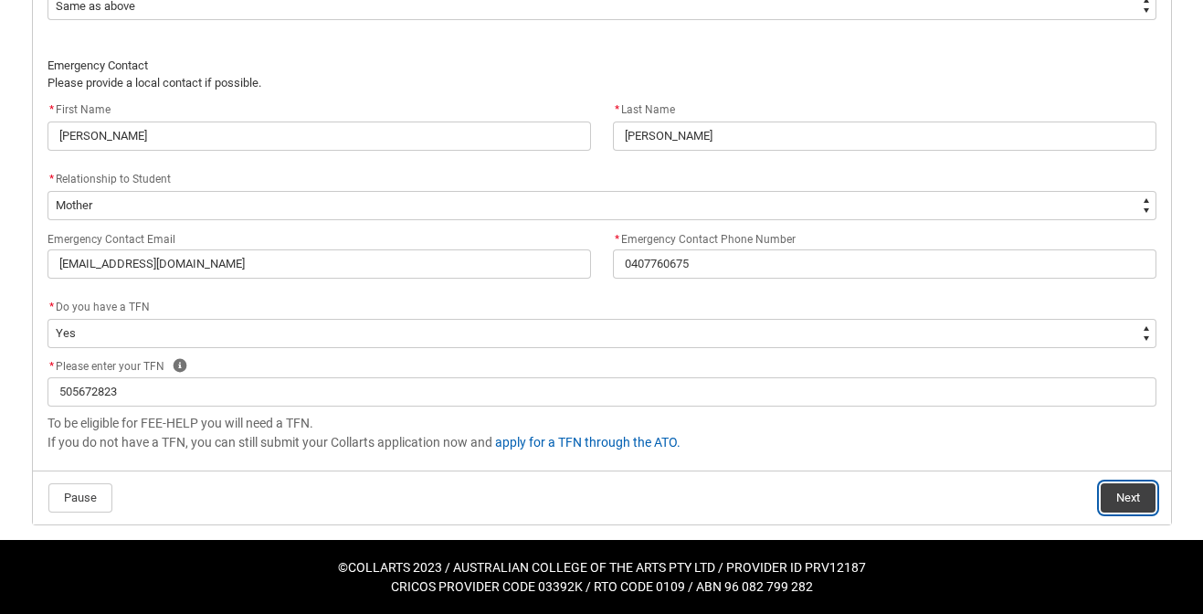
click at [1115, 495] on button "Next" at bounding box center [1128, 497] width 55 height 29
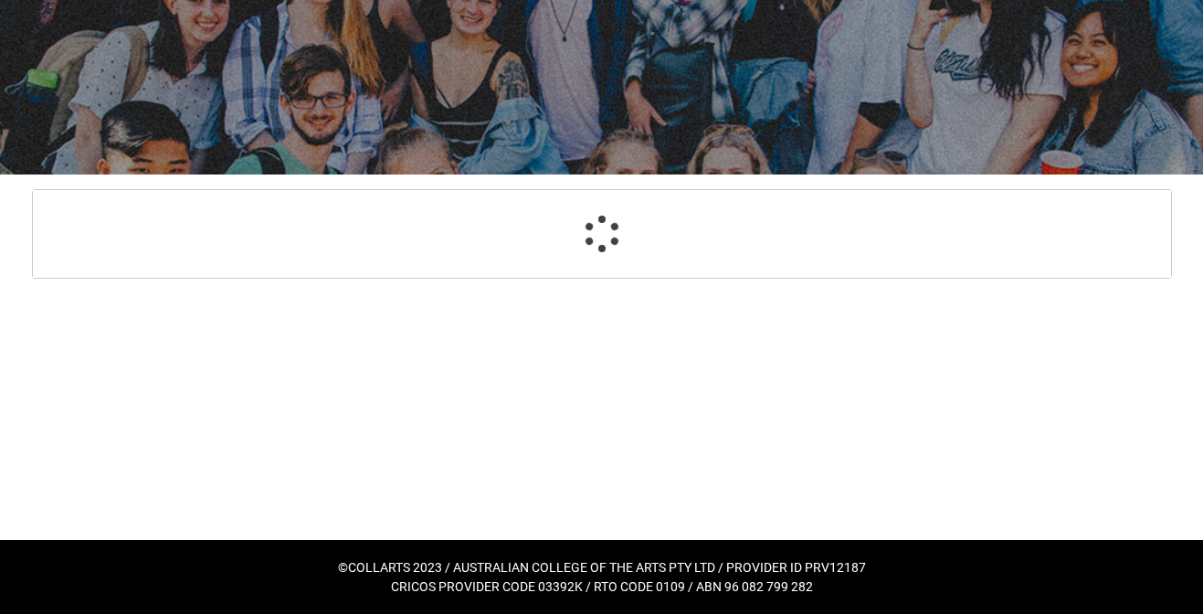
select select "Payment_Type_FEE_HELP"
select select "Study_Mode_FullTime"
select select "StudyMethod_OnCampus"
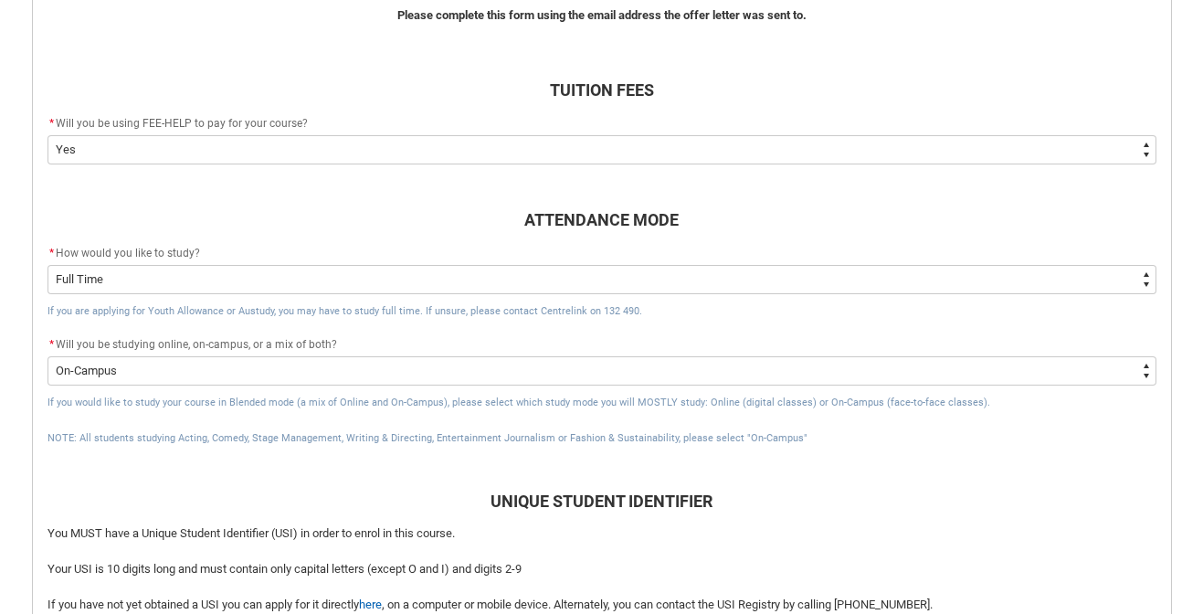
scroll to position [549, 0]
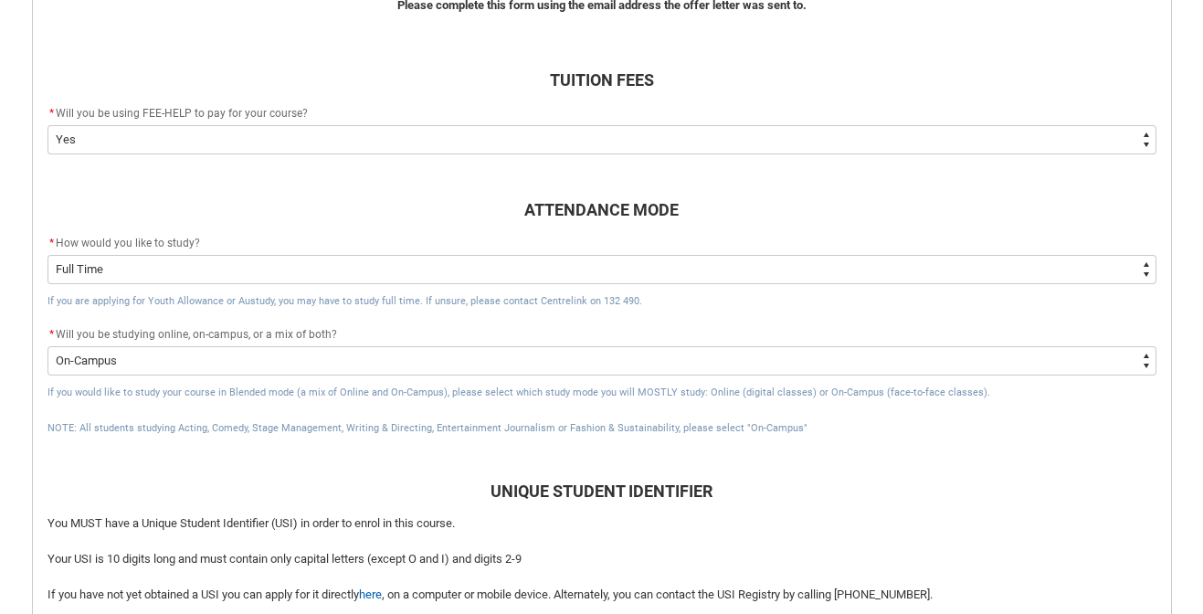
click at [675, 143] on select "--None-- Yes No - I am electing to opt-out of FEE-HELP and I will pay UPFRONT N…" at bounding box center [602, 139] width 1109 height 29
click at [48, 125] on select "--None-- Yes No - I am electing to opt-out of FEE-HELP and I will pay UPFRONT N…" at bounding box center [602, 139] width 1109 height 29
click at [822, 144] on select "--None-- Yes No - I am electing to opt-out of FEE-HELP and I will pay UPFRONT N…" at bounding box center [602, 139] width 1109 height 29
click at [48, 125] on select "--None-- Yes No - I am electing to opt-out of FEE-HELP and I will pay UPFRONT N…" at bounding box center [602, 139] width 1109 height 29
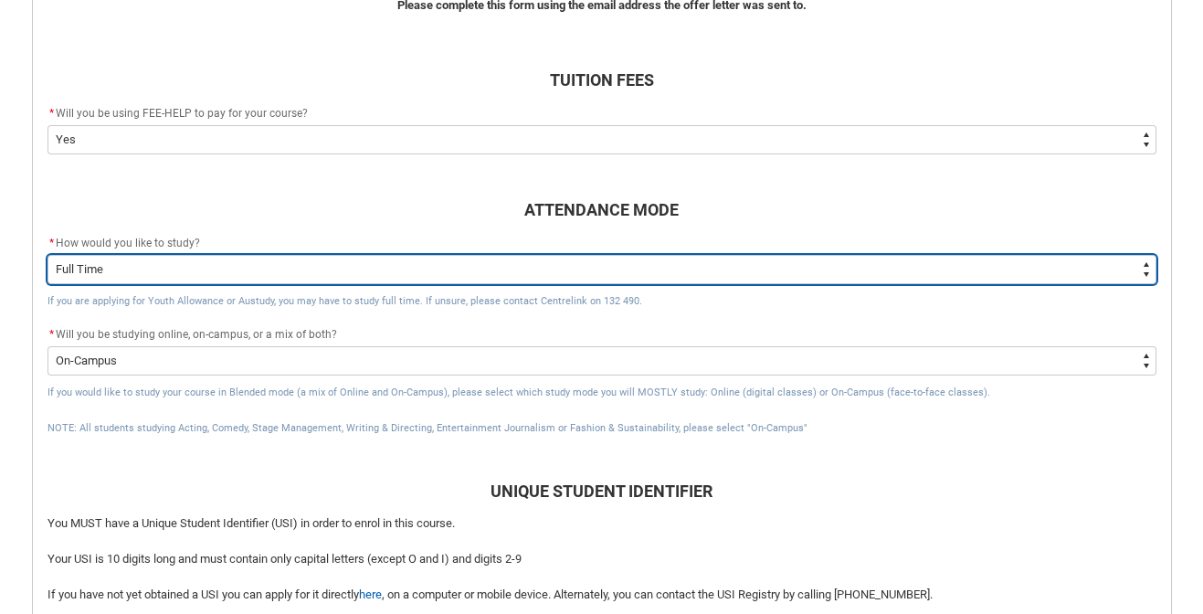
click at [667, 270] on select "--None-- Full Time Part Time" at bounding box center [602, 269] width 1109 height 29
click at [48, 255] on select "--None-- Full Time Part Time" at bounding box center [602, 269] width 1109 height 29
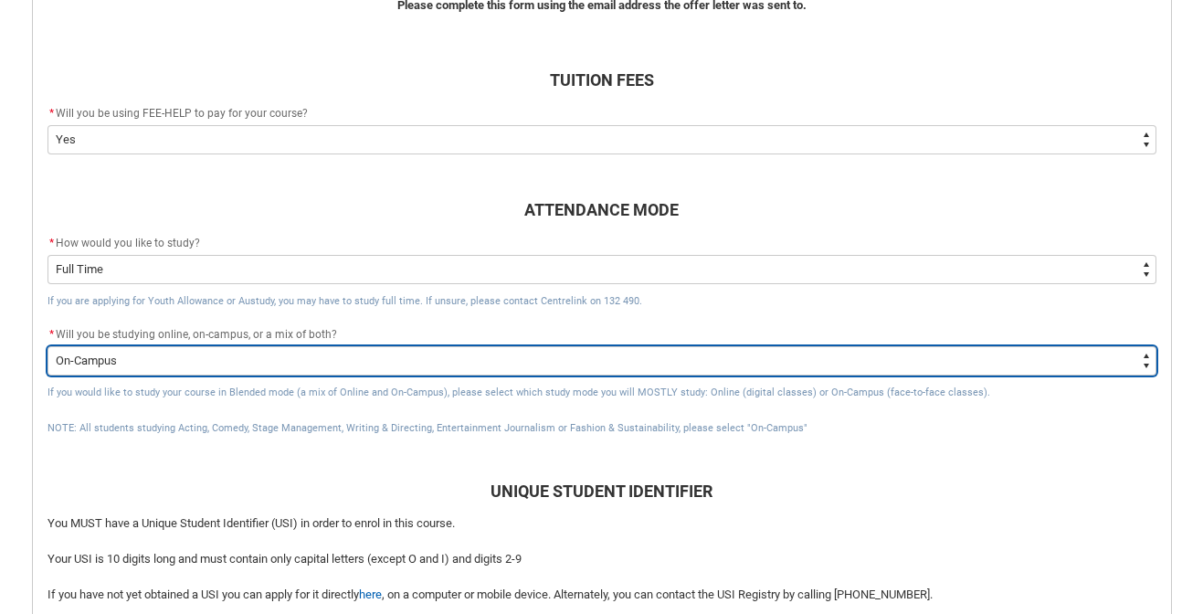
click at [609, 364] on select "--None-- Online On-Campus" at bounding box center [602, 360] width 1109 height 29
click at [48, 346] on select "--None-- Online On-Campus" at bounding box center [602, 360] width 1109 height 29
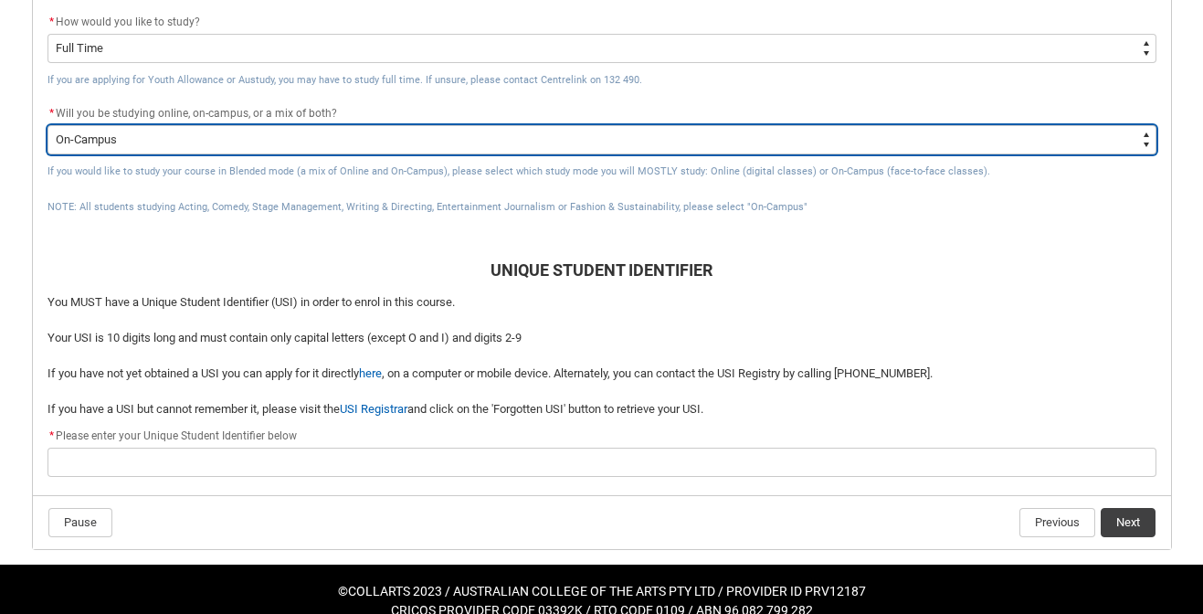
scroll to position [794, 0]
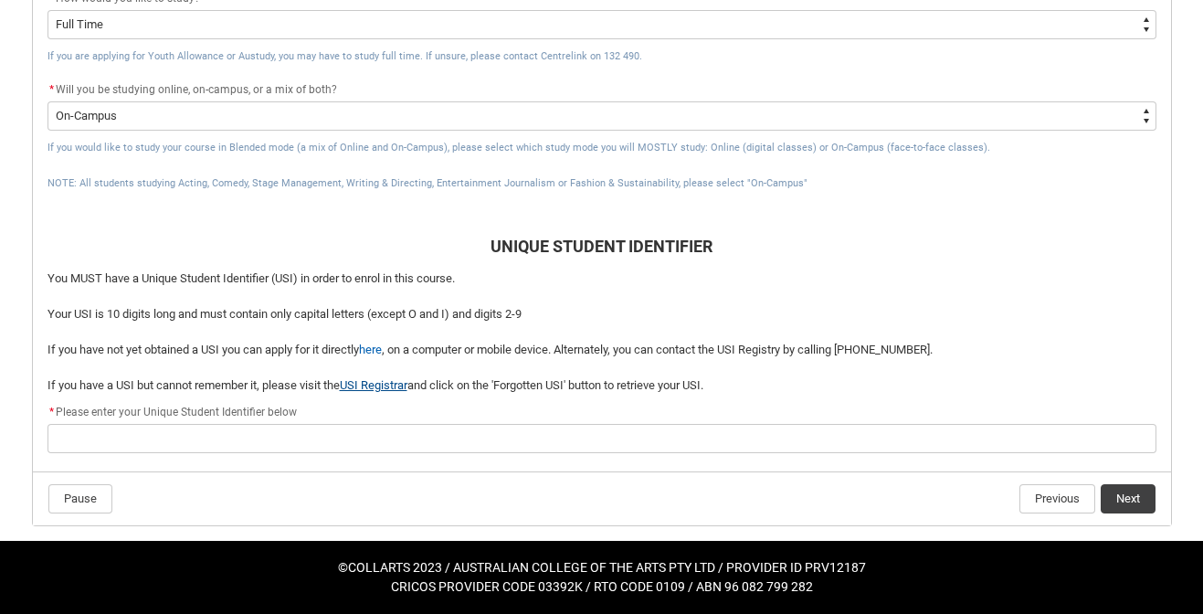
click at [388, 383] on link "USI Registrar" at bounding box center [374, 385] width 68 height 14
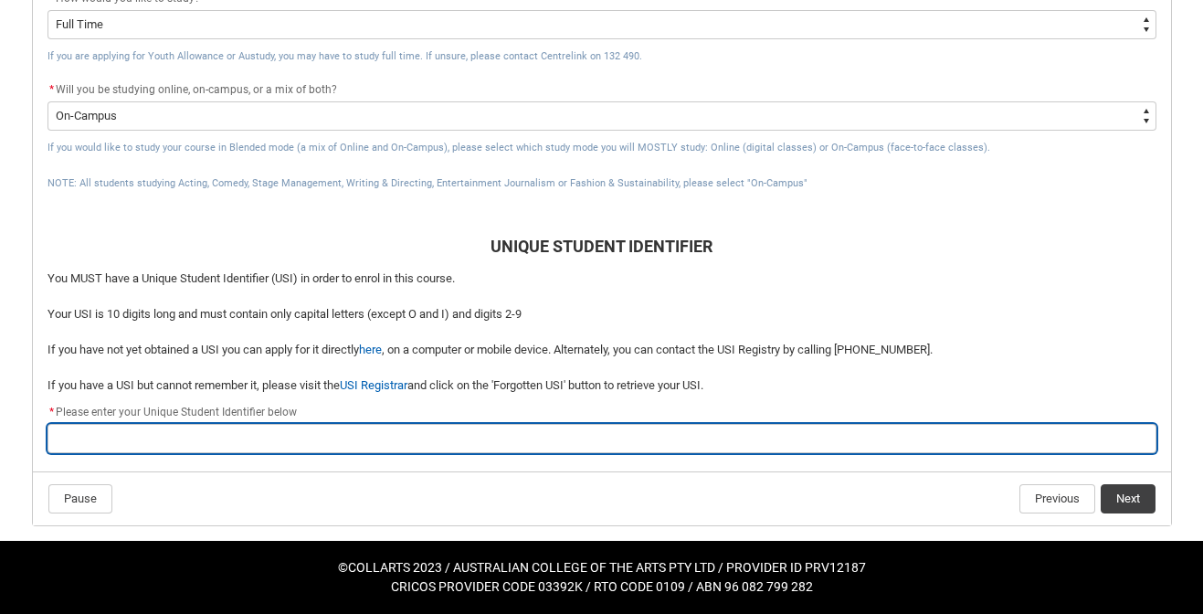
click at [441, 440] on input "REDU_Acceptance_Declaration flow" at bounding box center [602, 438] width 1109 height 29
type lightning-primitive-input-simple "2"
type input "2"
type lightning-primitive-input-simple "2V"
type input "2V"
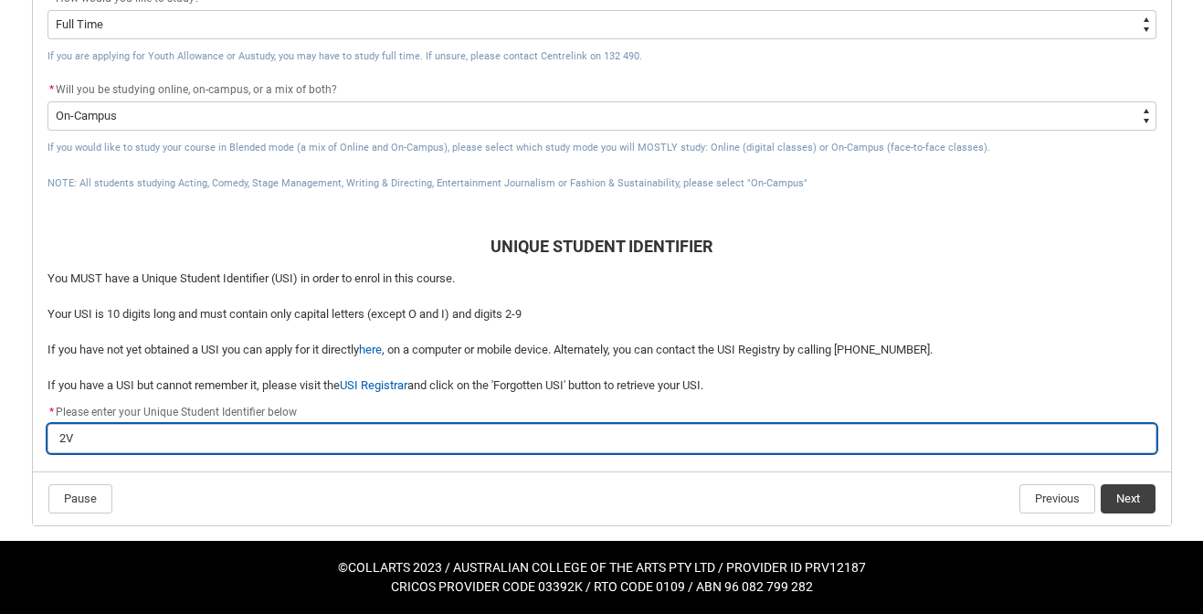
type lightning-primitive-input-simple "2V2"
type input "2V2"
type lightning-primitive-input-simple "2V2Q"
type input "2V2Q"
type lightning-primitive-input-simple "2V2QE"
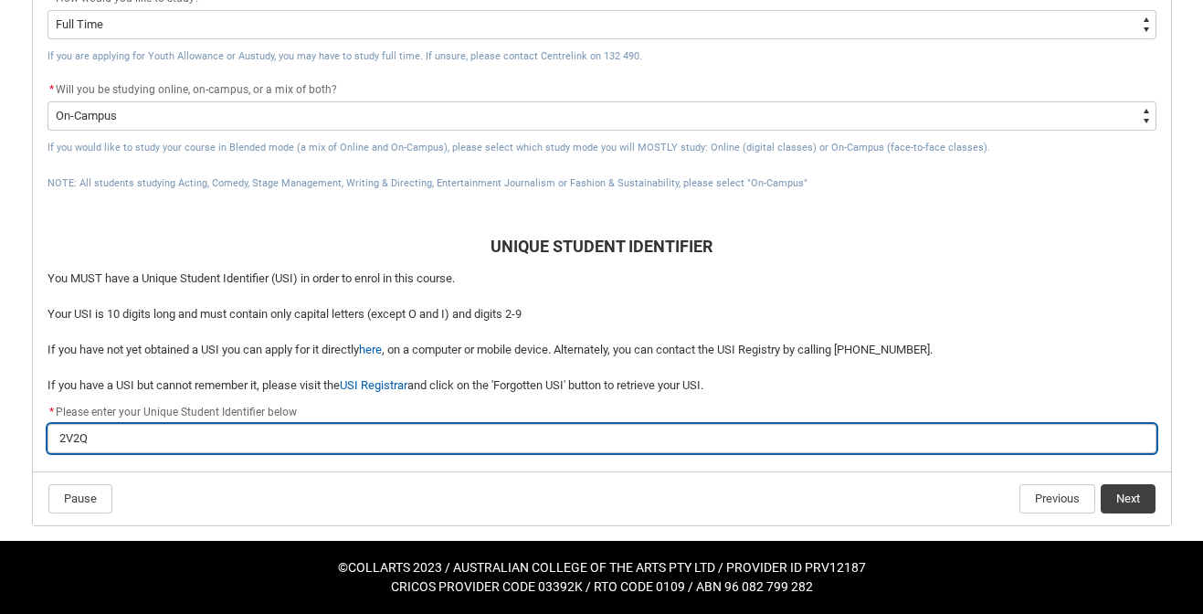
type input "2V2QE"
type lightning-primitive-input-simple "2V2QEF"
type input "2V2QEF"
type lightning-primitive-input-simple "2V2QEF3"
type input "2V2QEF3"
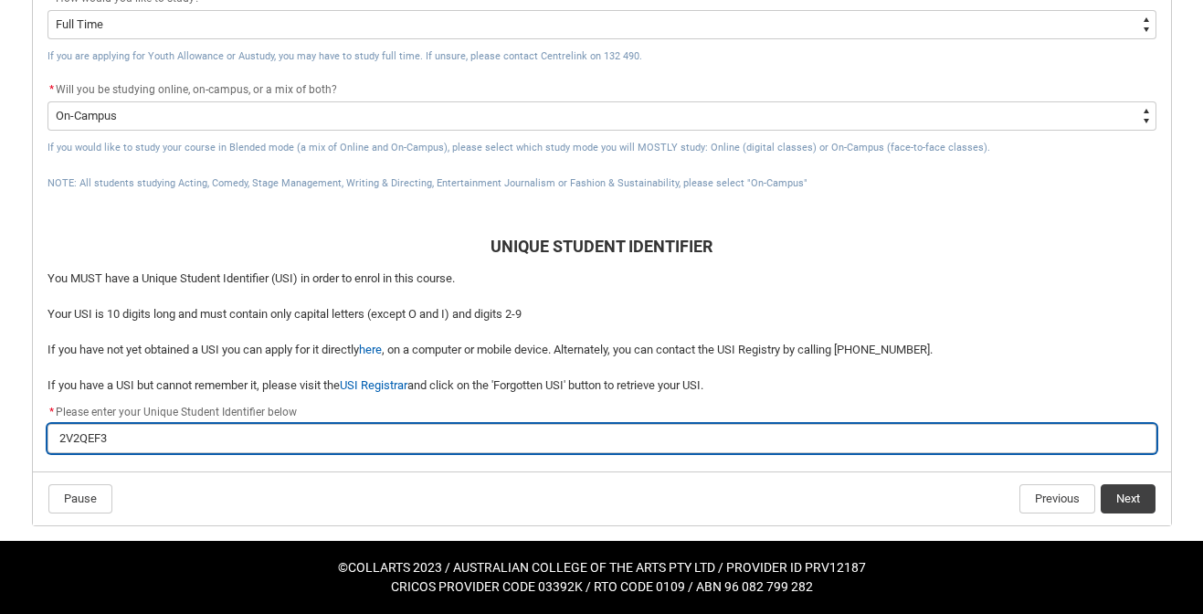
type lightning-primitive-input-simple "2V2QEF3M"
type input "2V2QEF3M"
type lightning-primitive-input-simple "2V2QEF3M6"
type input "2V2QEF3M6"
type lightning-primitive-input-simple "2V2QEF3M6F"
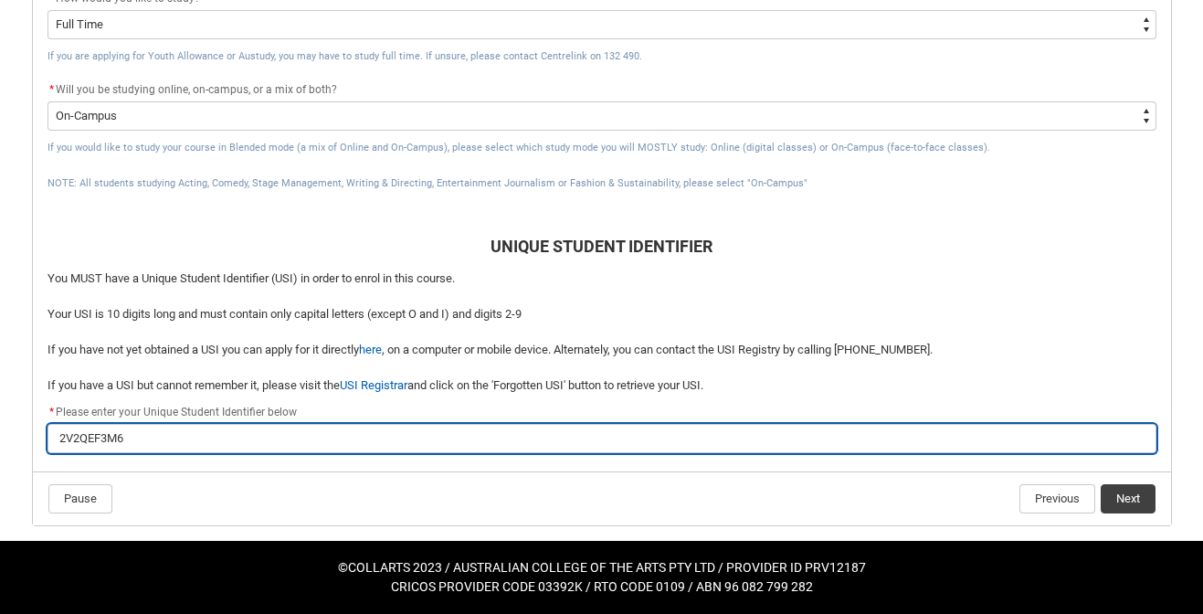
type input "2V2QEF3M6F"
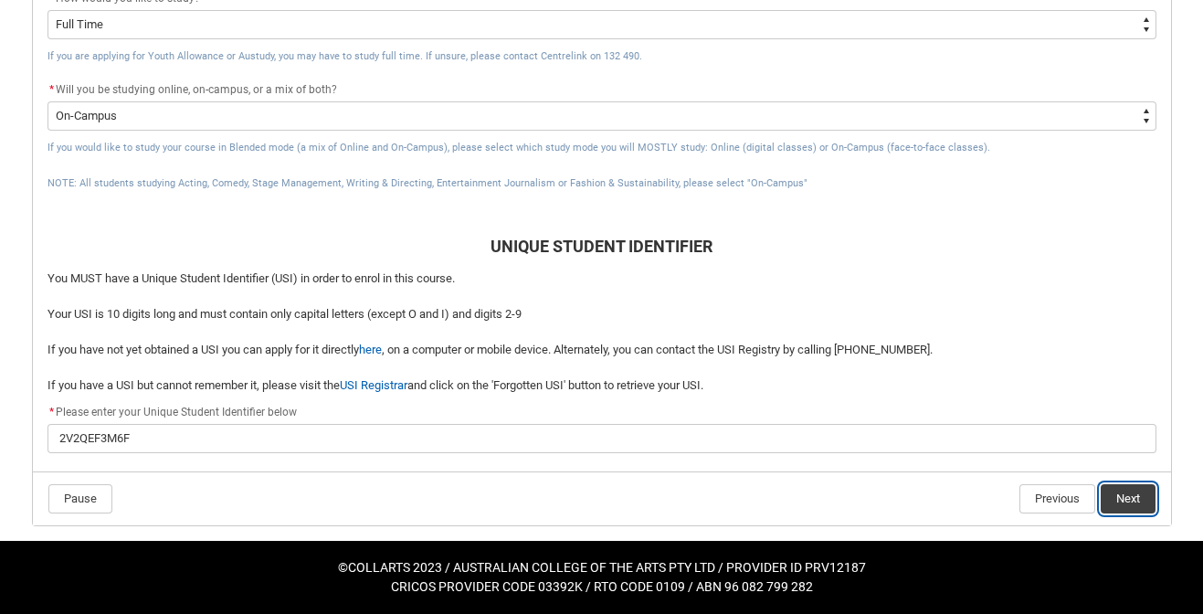
click at [1127, 493] on button "Next" at bounding box center [1128, 498] width 55 height 29
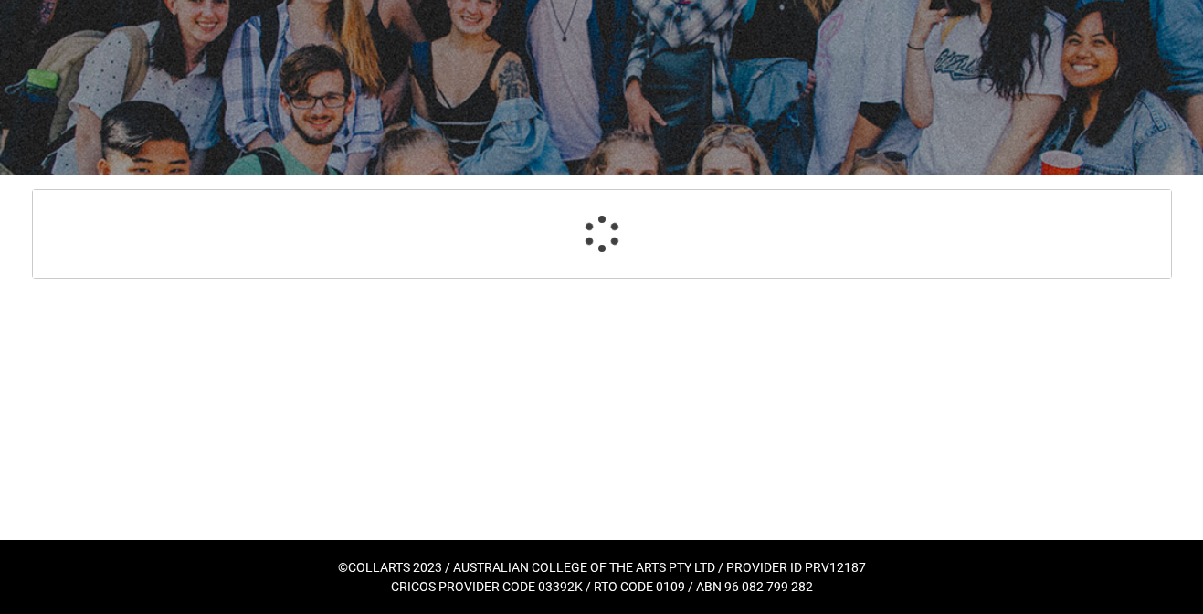
select select "CitizenshipStatus_Options.1"
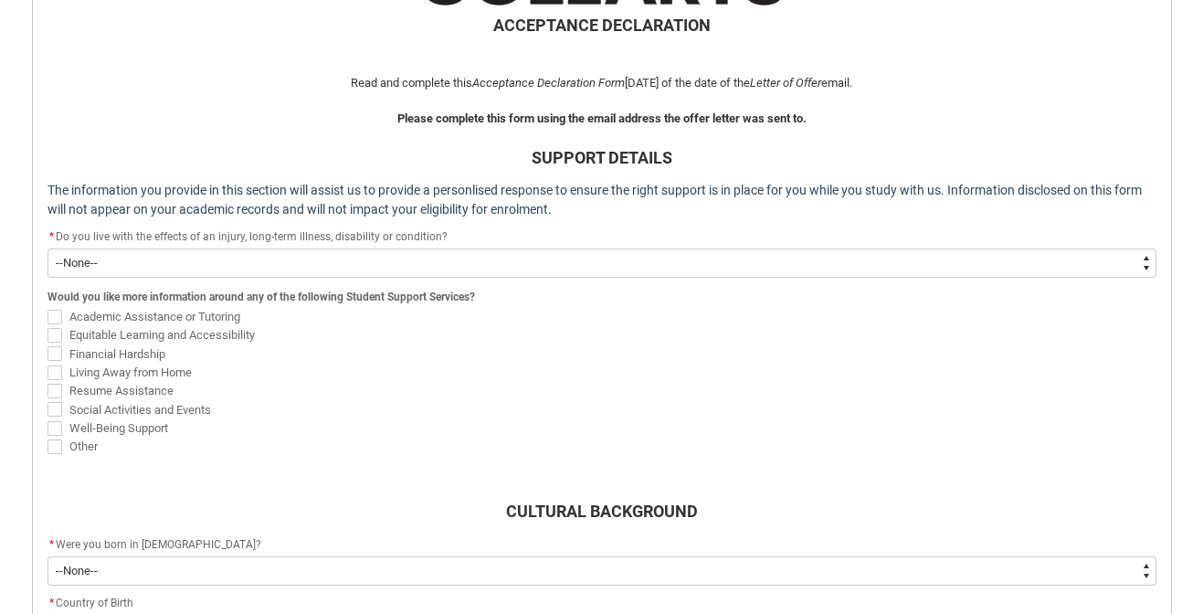
scroll to position [484, 0]
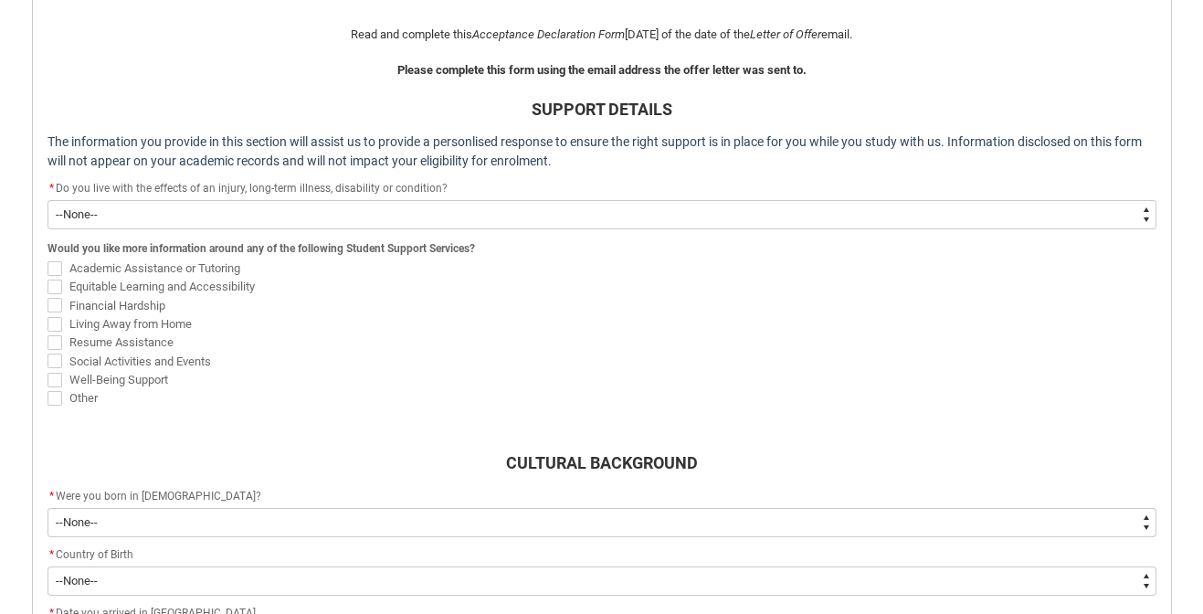
click at [614, 215] on select "--None-- Yes No" at bounding box center [602, 214] width 1109 height 29
type lightning-select "Choice_No"
click at [48, 200] on select "--None-- Yes No" at bounding box center [602, 214] width 1109 height 29
select select "Choice_No"
click at [143, 321] on span "Living Away from Home" at bounding box center [130, 324] width 122 height 14
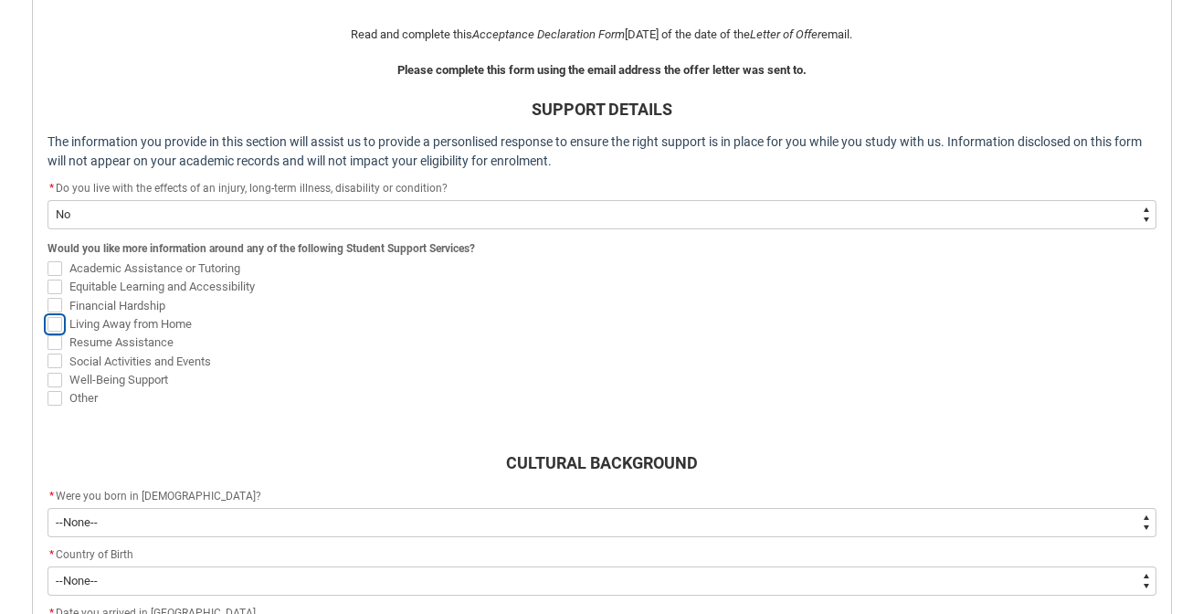
click at [48, 314] on input "Living Away from Home" at bounding box center [47, 313] width 1 height 1
click at [143, 321] on span "Living Away from Home" at bounding box center [130, 324] width 122 height 14
click at [48, 314] on input "Living Away from Home" at bounding box center [47, 313] width 1 height 1
checkbox input "false"
click at [143, 356] on span "Social Activities and Events" at bounding box center [140, 362] width 142 height 14
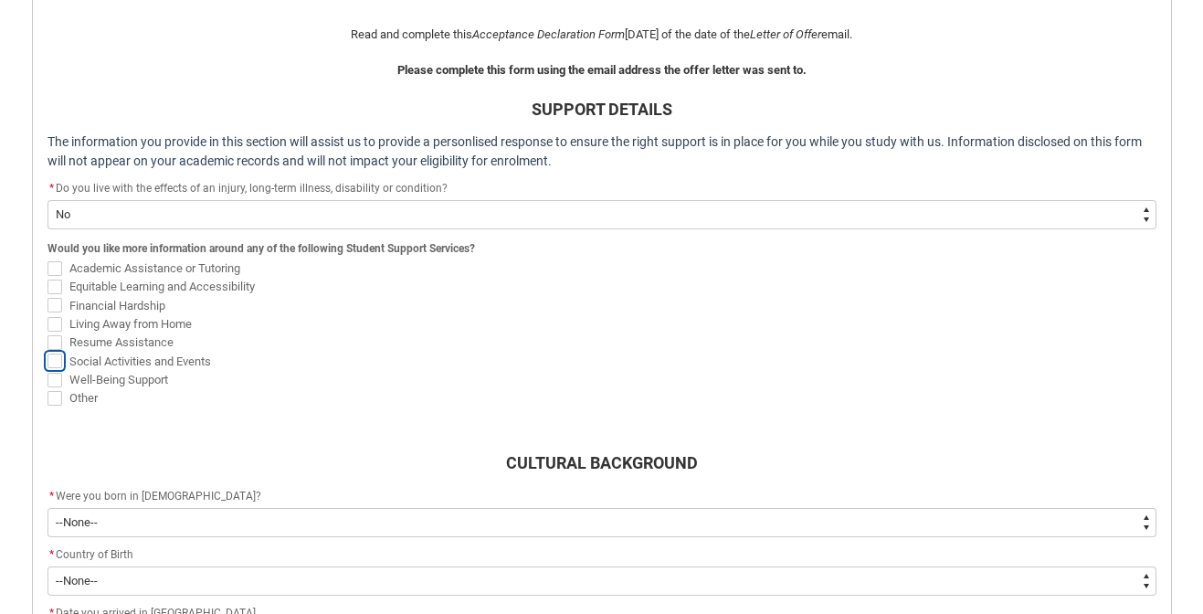
click at [48, 352] on input "Social Activities and Events" at bounding box center [47, 351] width 1 height 1
checkbox input "true"
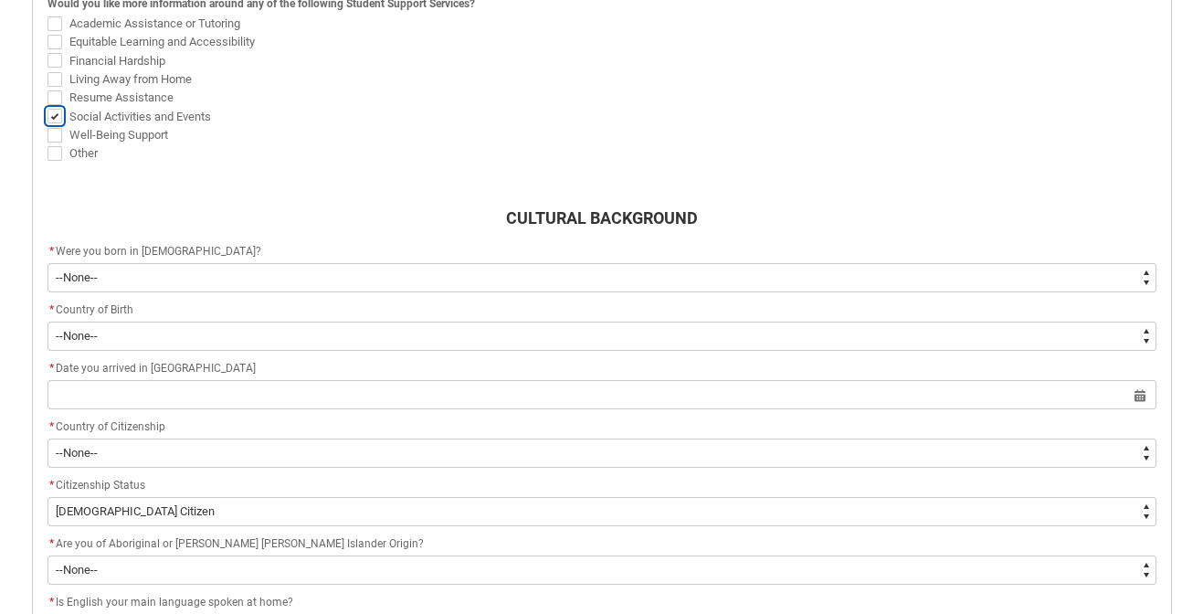
scroll to position [730, 0]
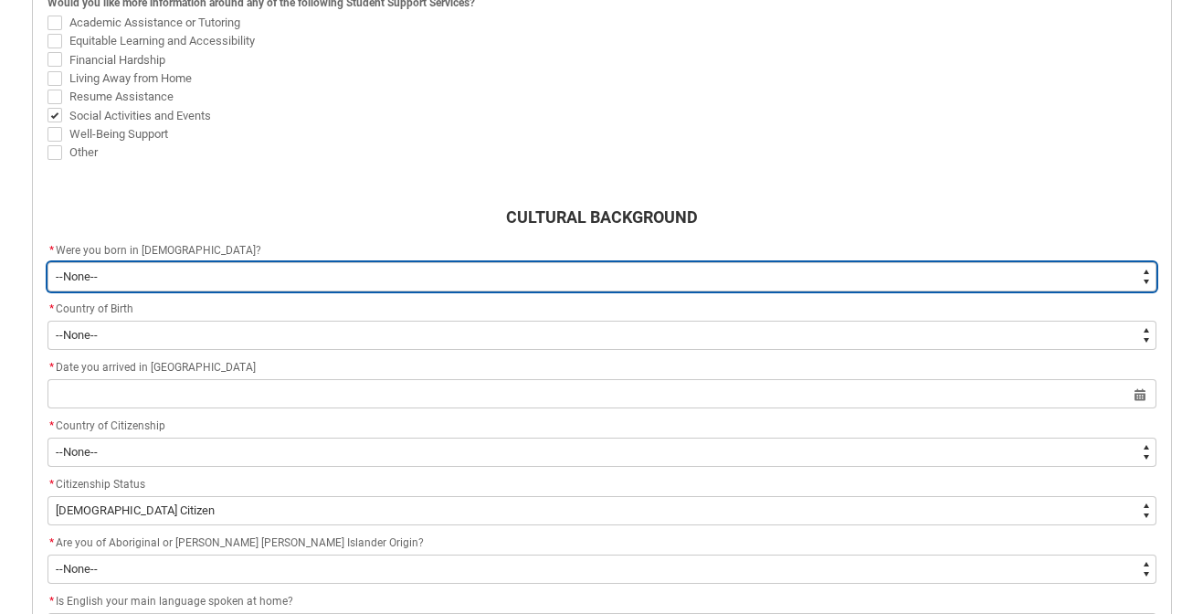
click at [446, 279] on select "--None-- Born in [DEMOGRAPHIC_DATA] Born outside [DEMOGRAPHIC_DATA]" at bounding box center [602, 276] width 1109 height 29
type lightning-select "Country_of_Birth_L1.1100"
click at [48, 262] on select "--None-- Born in [DEMOGRAPHIC_DATA] Born outside [DEMOGRAPHIC_DATA]" at bounding box center [602, 276] width 1109 height 29
select select "Country_of_Birth_L1.1100"
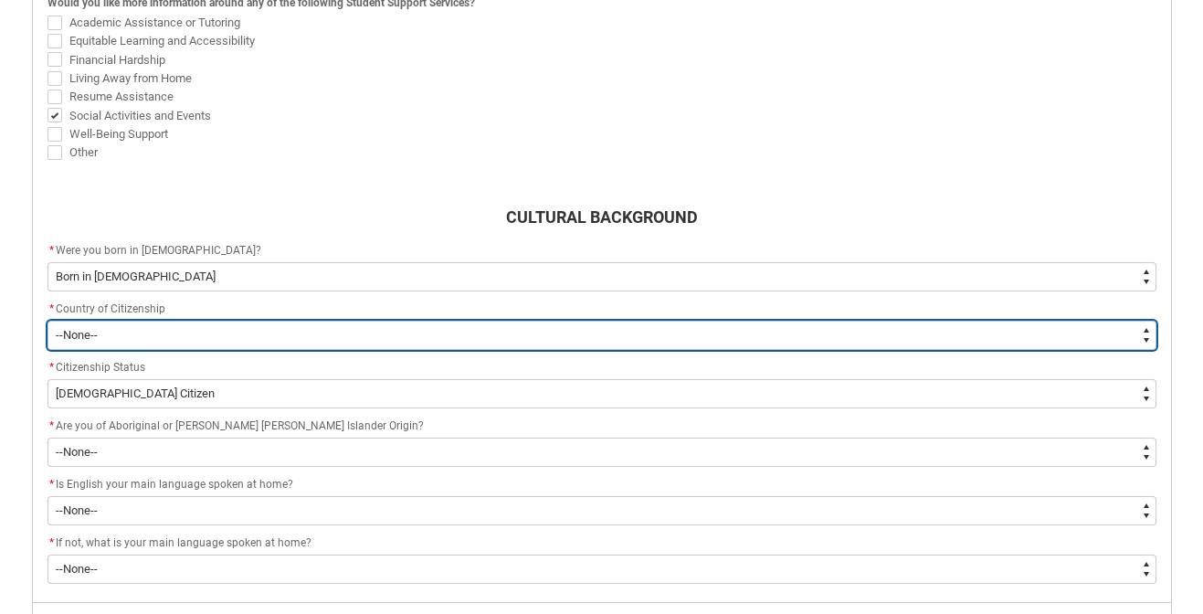
click at [441, 336] on select "--[GEOGRAPHIC_DATA]-- [GEOGRAPHIC_DATA] [GEOGRAPHIC_DATA] [GEOGRAPHIC_DATA] [GE…" at bounding box center [602, 335] width 1109 height 29
type lightning-select "Citizenship_Options.[DEMOGRAPHIC_DATA]"
click at [48, 321] on select "--[GEOGRAPHIC_DATA]-- [GEOGRAPHIC_DATA] [GEOGRAPHIC_DATA] [GEOGRAPHIC_DATA] [GE…" at bounding box center [602, 335] width 1109 height 29
select select "Citizenship_Options.[DEMOGRAPHIC_DATA]"
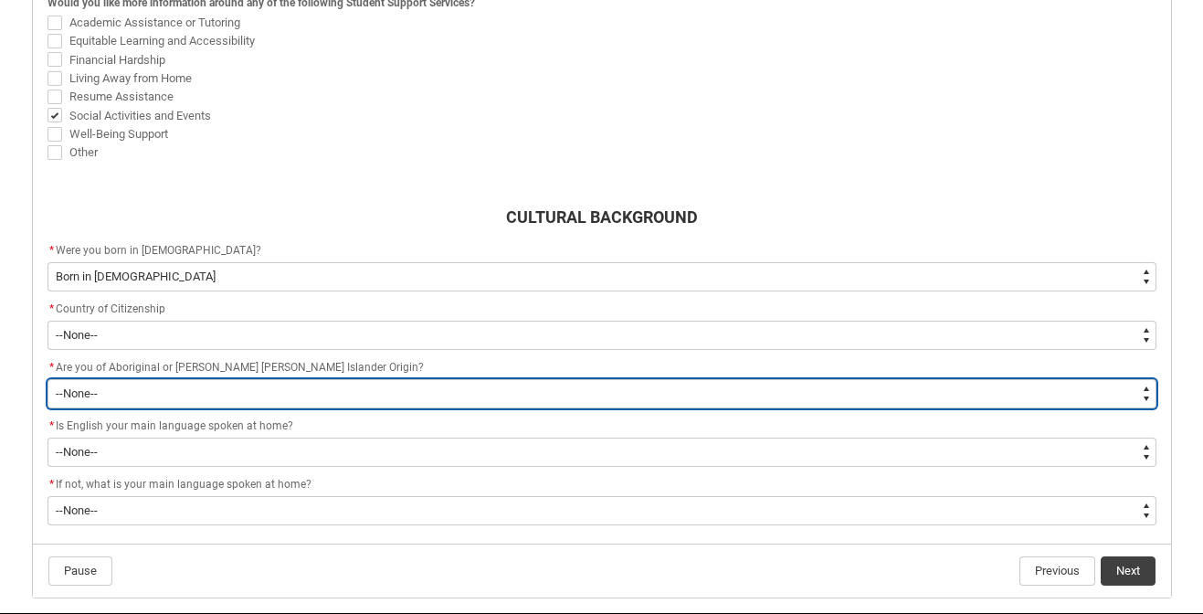
click at [300, 391] on select "--None-- Non indigenous – neither [DEMOGRAPHIC_DATA] nor [PERSON_NAME] [PERSON_…" at bounding box center [602, 393] width 1109 height 29
type lightning-select "aboriginalTorresStraitIslander_Options.2"
click at [48, 379] on select "--None-- Non indigenous – neither [DEMOGRAPHIC_DATA] nor [PERSON_NAME] [PERSON_…" at bounding box center [602, 393] width 1109 height 29
select select "aboriginalTorresStraitIslander_Options.2"
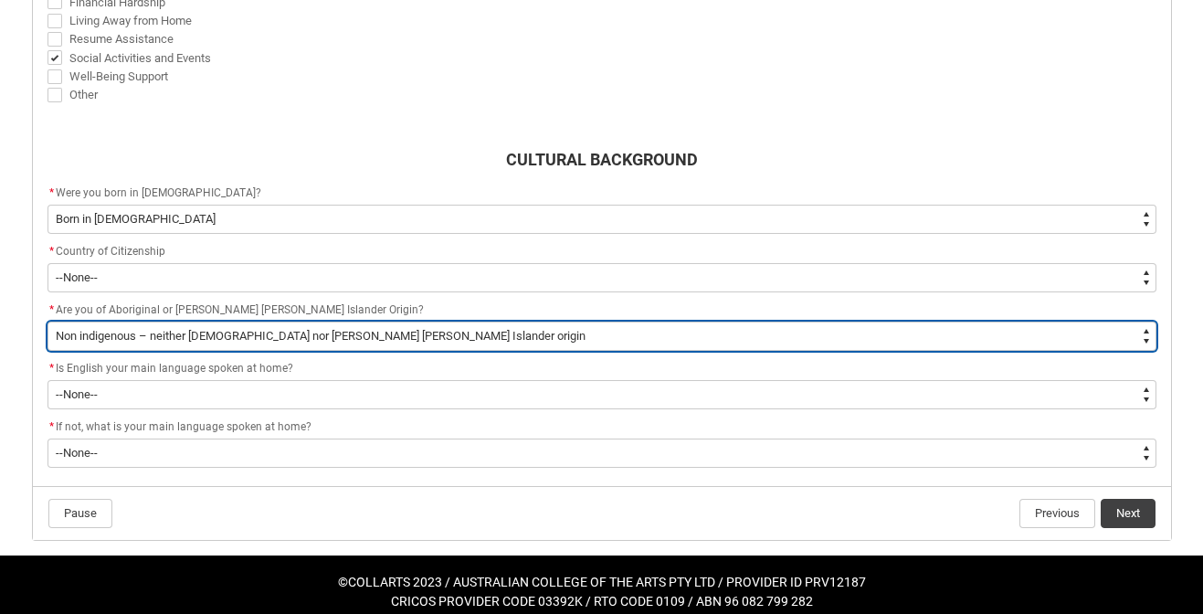
scroll to position [790, 0]
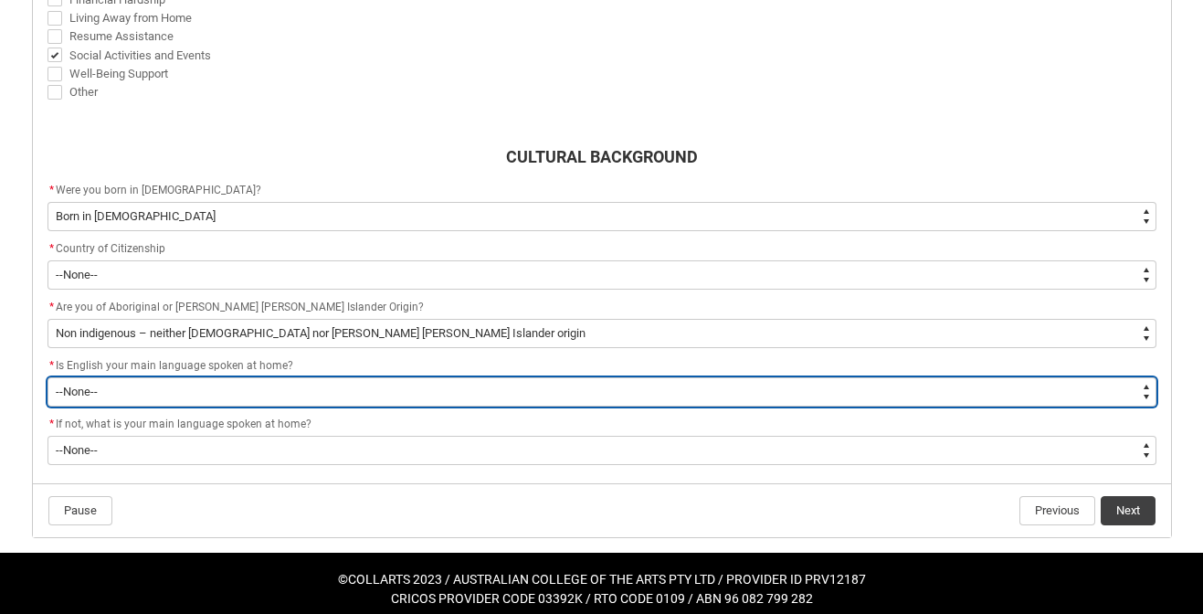
click at [294, 393] on select "--None-- Student/Applicant/Staff speaks only English at permanent home residenc…" at bounding box center [602, 391] width 1109 height 29
type lightning-select "ContactLanguageSpokenAtHome.0001"
click at [48, 377] on select "--None-- Student/Applicant/Staff speaks only English at permanent home residenc…" at bounding box center [602, 391] width 1109 height 29
select select "ContactLanguageSpokenAtHome.0001"
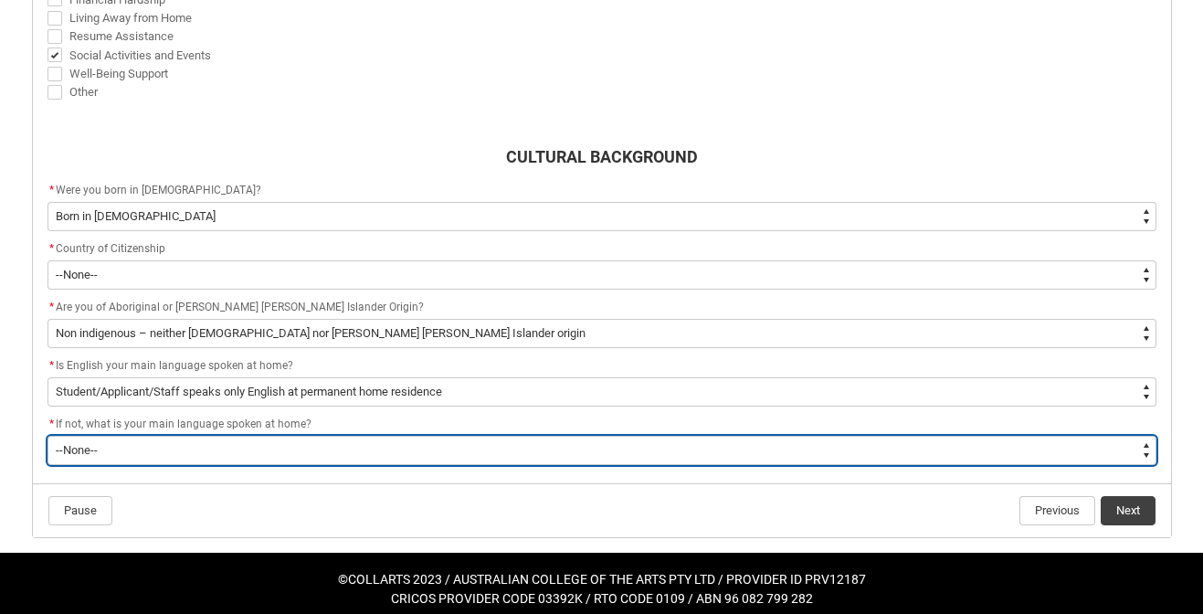
click at [291, 444] on select "--None-- 1101 Gaelic ([GEOGRAPHIC_DATA]) 1102 Irish 1103 Welsh 1199 Celtic, nec…" at bounding box center [602, 450] width 1109 height 29
click at [48, 436] on select "--None-- 1101 Gaelic ([GEOGRAPHIC_DATA]) 1102 Irish 1103 Welsh 1199 Celtic, nec…" at bounding box center [602, 450] width 1109 height 29
click at [293, 451] on select "--None-- 1101 Gaelic ([GEOGRAPHIC_DATA]) 1102 Irish 1103 Welsh 1199 Celtic, nec…" at bounding box center [602, 450] width 1109 height 29
type lightning-select "L3PicklistChoice.1201"
click at [48, 436] on select "--None-- 1101 Gaelic ([GEOGRAPHIC_DATA]) 1102 Irish 1103 Welsh 1199 Celtic, nec…" at bounding box center [602, 450] width 1109 height 29
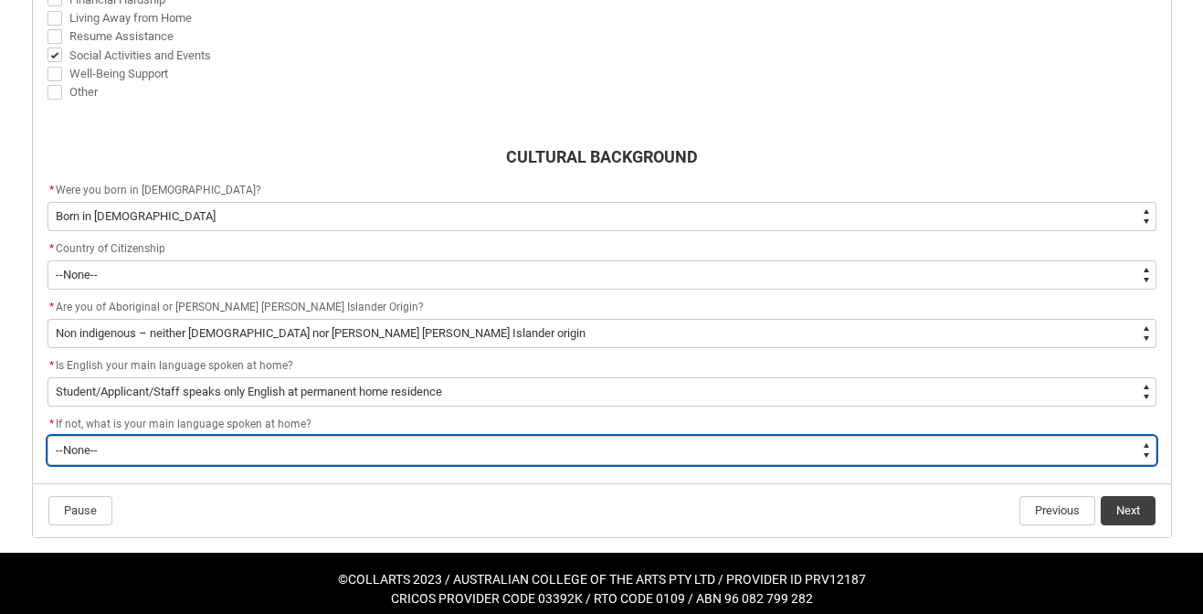
select select "L3PicklistChoice.1201"
click at [316, 437] on select "--None-- 1101 Gaelic ([GEOGRAPHIC_DATA]) 1102 Irish 1103 Welsh 1199 Celtic, nec…" at bounding box center [602, 450] width 1109 height 29
type lightning-select "FlowImplicit__DefaultTextChoiceName"
click at [48, 436] on select "--None-- 1101 Gaelic ([GEOGRAPHIC_DATA]) 1102 Irish 1103 Welsh 1199 Celtic, nec…" at bounding box center [602, 450] width 1109 height 29
select select "FlowImplicit__DefaultTextChoiceName"
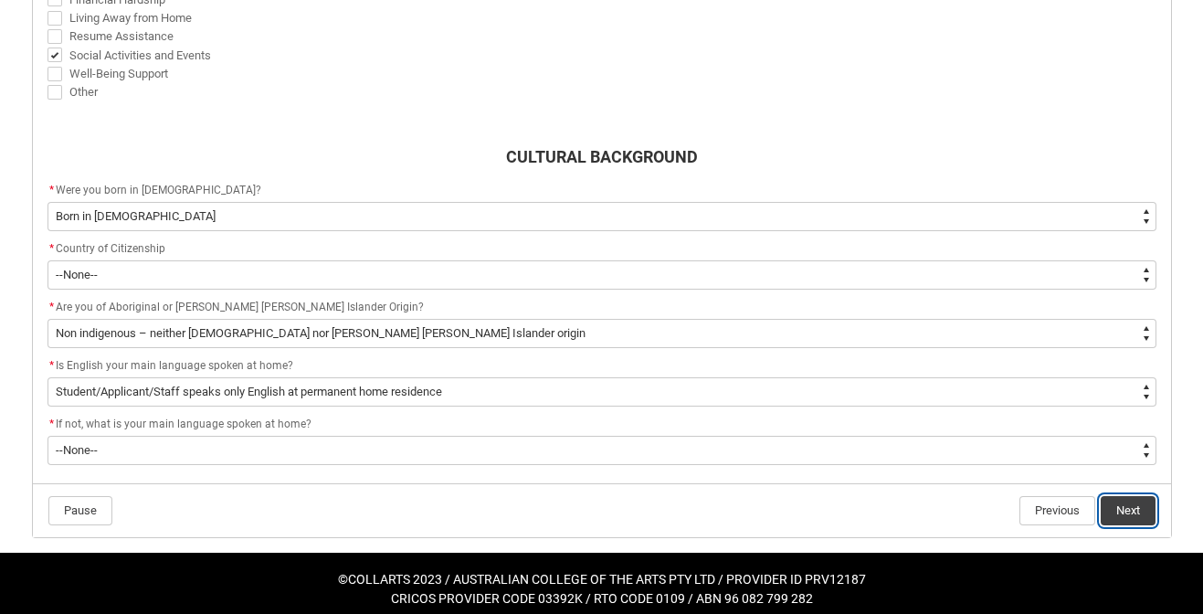
click at [1116, 500] on button "Next" at bounding box center [1128, 510] width 55 height 29
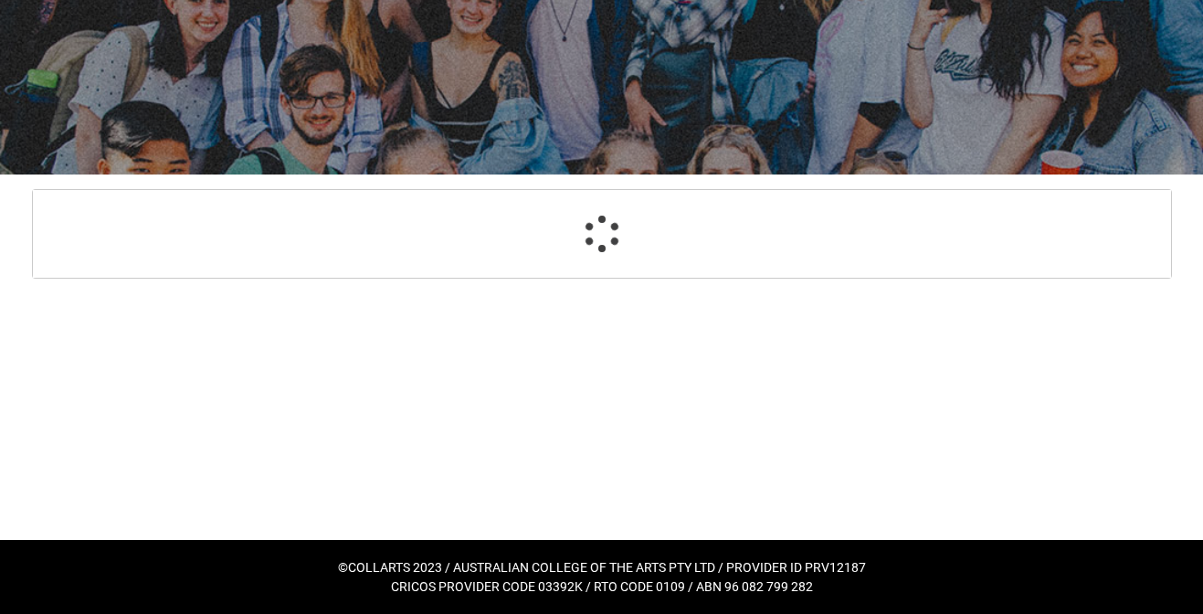
scroll to position [821, 0]
select select "Choice_No"
select select "Country_of_Birth_L1.1100"
select select "Citizenship_Options.[DEMOGRAPHIC_DATA]"
select select "aboriginalTorresStraitIslander_Options.2"
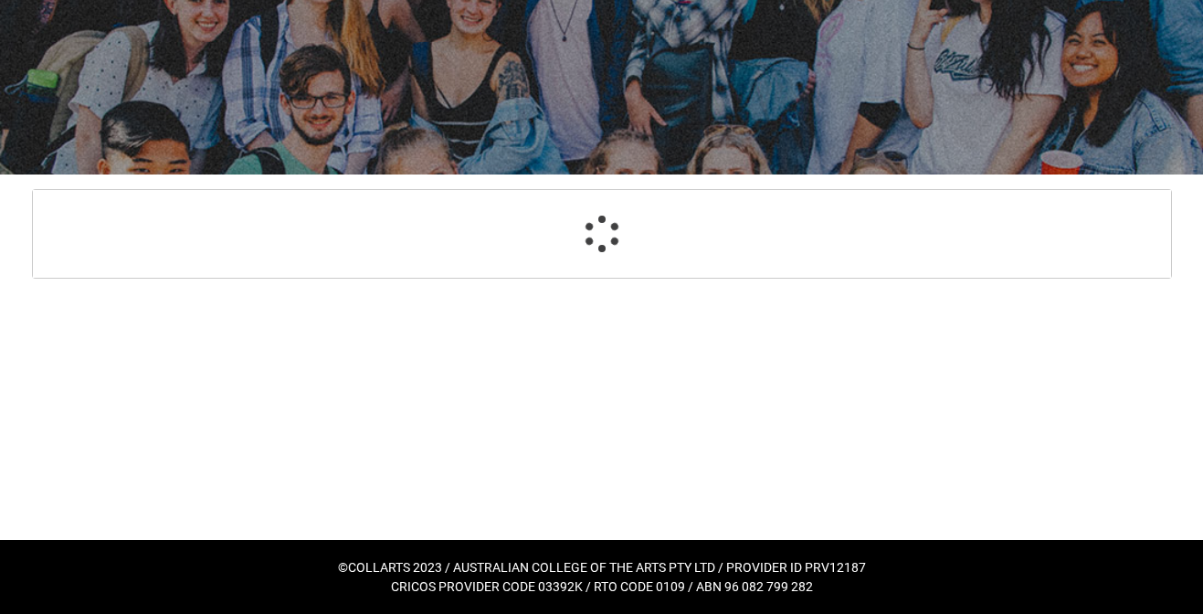
select select "ContactLanguageSpokenAtHome.0001"
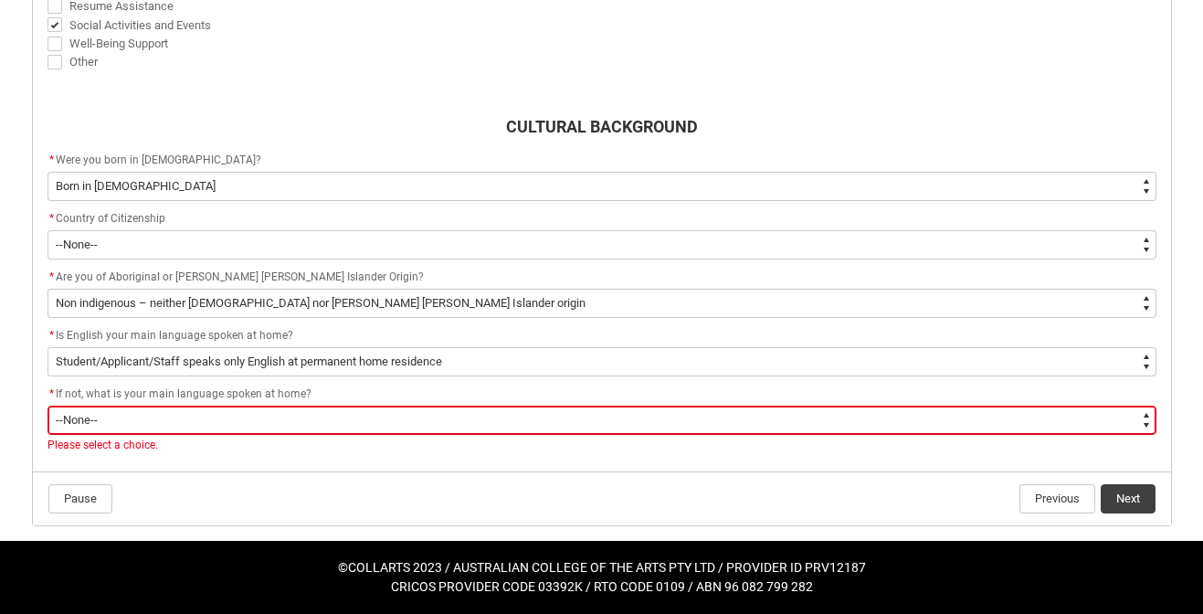
click at [706, 413] on select "--None-- 1101 Gaelic ([GEOGRAPHIC_DATA]) 1102 Irish 1103 Welsh 1199 Celtic, nec…" at bounding box center [602, 420] width 1109 height 29
type lightning-select "L3PicklistChoice.1201"
click at [48, 406] on select "--None-- 1101 Gaelic ([GEOGRAPHIC_DATA]) 1102 Irish 1103 Welsh 1199 Celtic, nec…" at bounding box center [602, 420] width 1109 height 29
select select "L3PicklistChoice.1201"
click at [1122, 495] on button "Next" at bounding box center [1128, 498] width 55 height 29
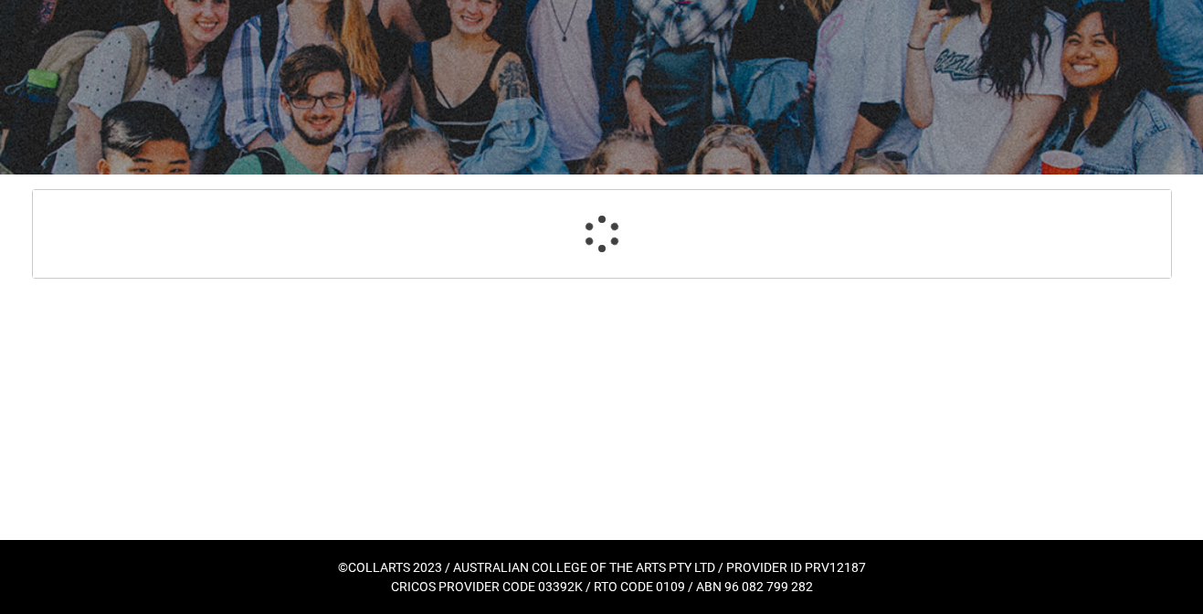
scroll to position [187, 0]
select select "HeardCollarts_Options.Word of mouth"
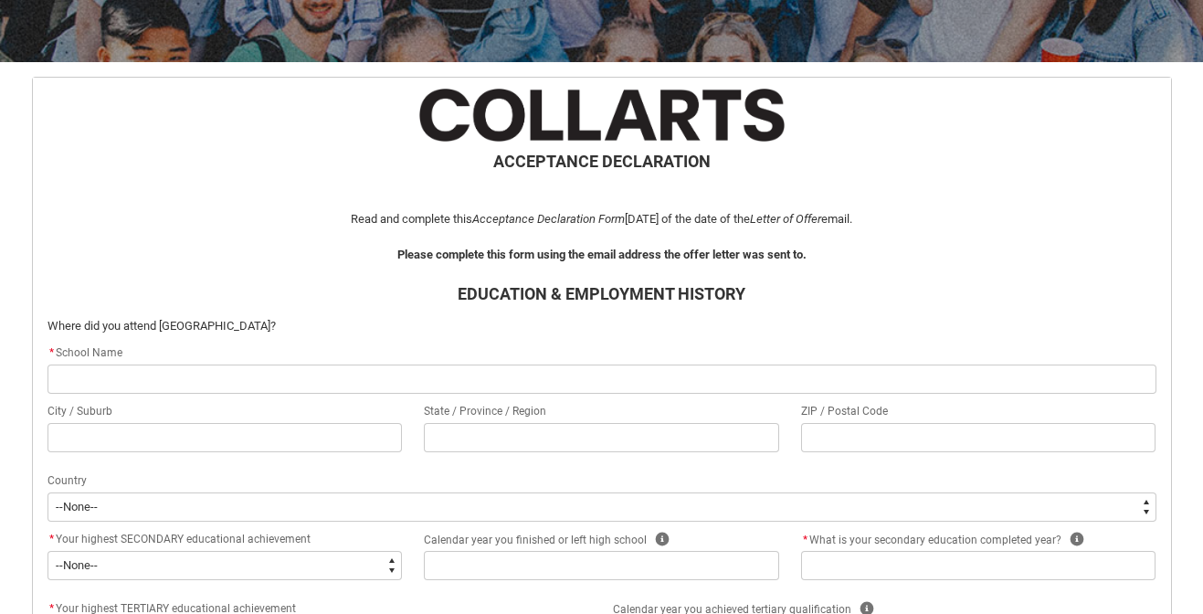
scroll to position [440, 0]
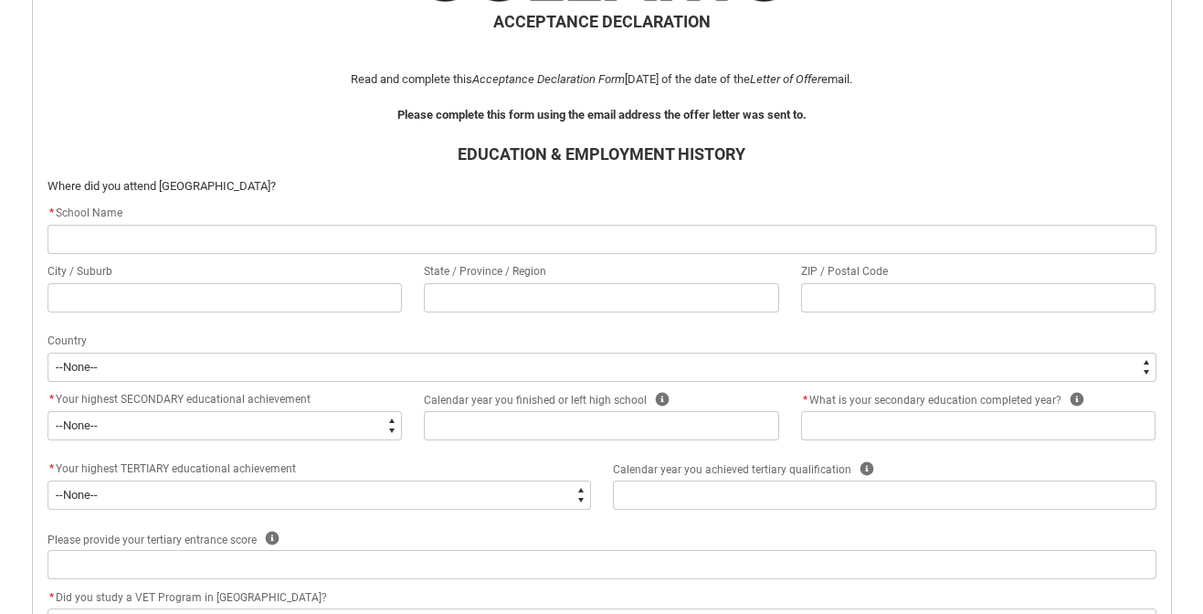
type lightning-primitive-input-simple "L"
type input "L"
type lightning-primitive-input-simple "La"
type input "La"
type lightning-primitive-input-simple "Lav"
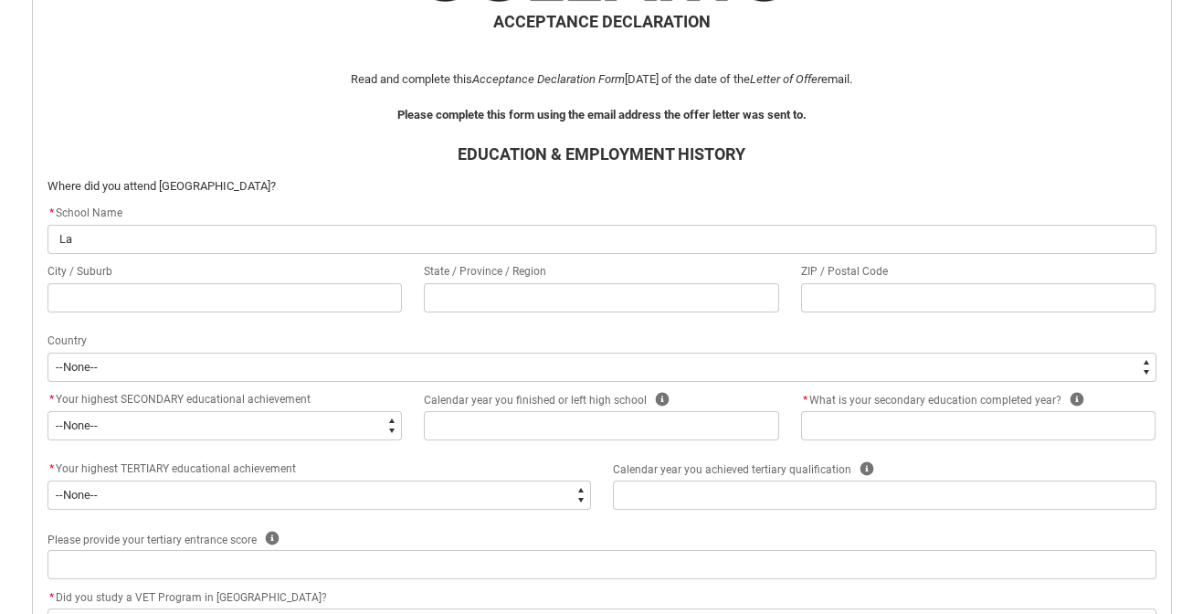
type input "Lav"
type lightning-primitive-input-simple "Lava"
type input "Lava"
type lightning-primitive-input-simple "[GEOGRAPHIC_DATA]"
type input "[GEOGRAPHIC_DATA]"
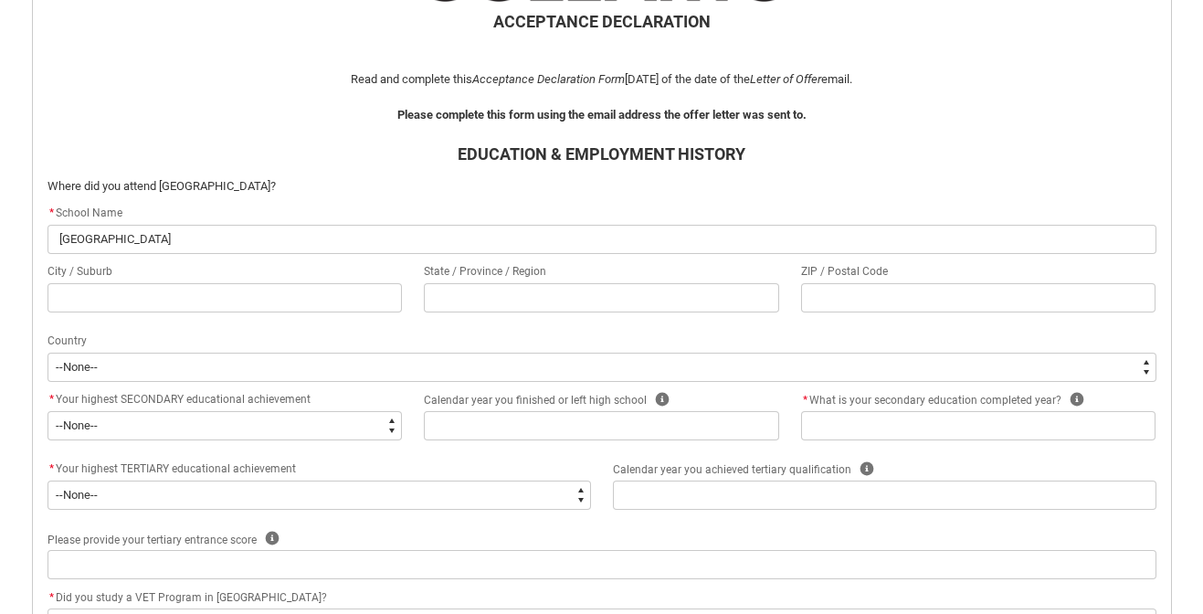
type lightning-primitive-input-simple "Lavall"
type input "Lavall"
type lightning-primitive-input-simple "[PERSON_NAME]"
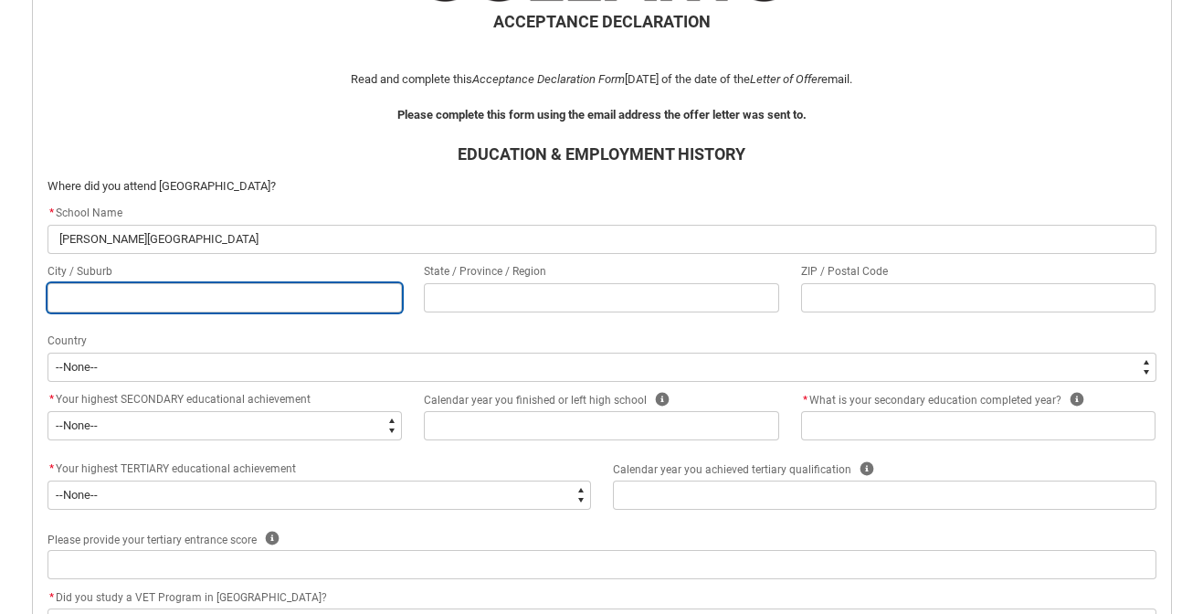
click at [155, 302] on input "REDU_Acceptance_Declaration flow" at bounding box center [225, 297] width 355 height 29
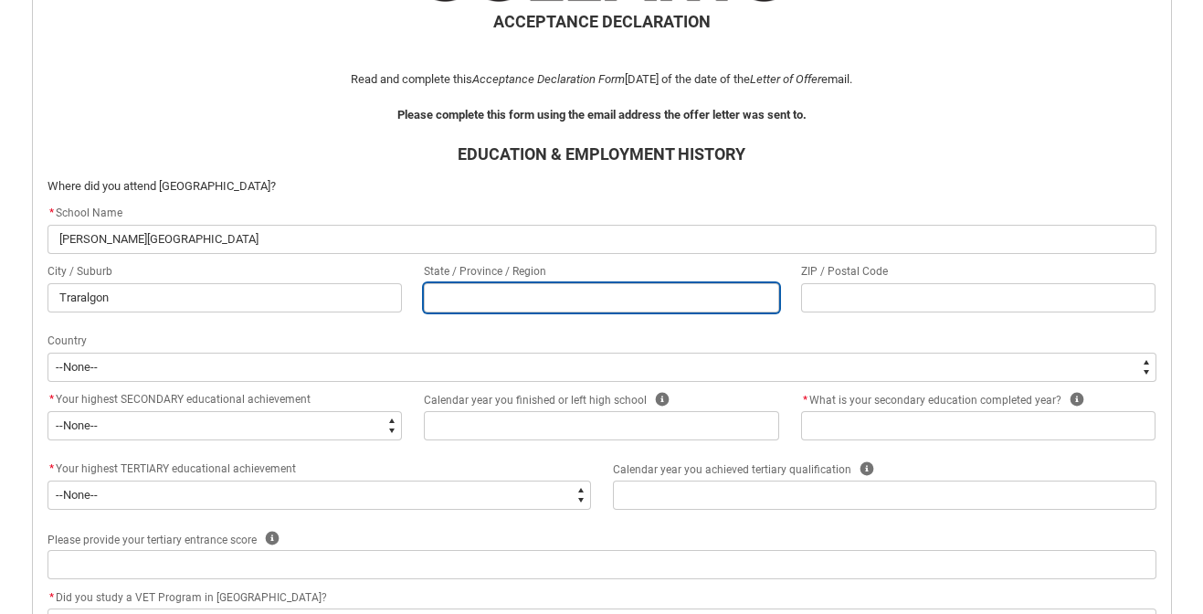
click at [440, 294] on input "REDU_Acceptance_Declaration flow" at bounding box center [601, 297] width 355 height 29
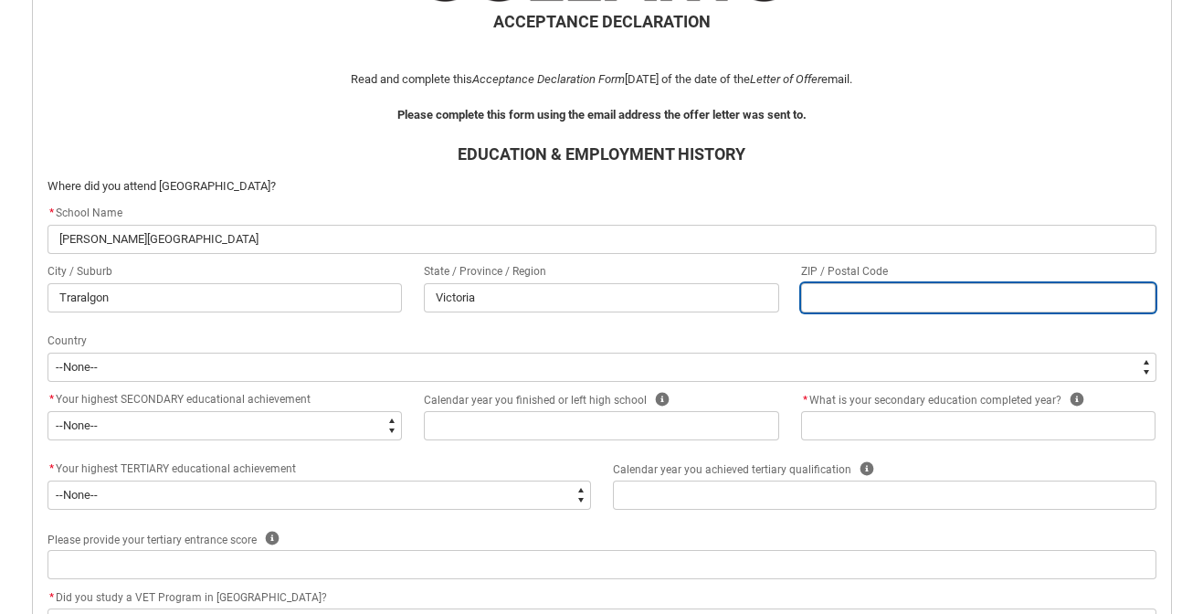
click at [849, 301] on input "REDU_Acceptance_Declaration flow" at bounding box center [978, 297] width 355 height 29
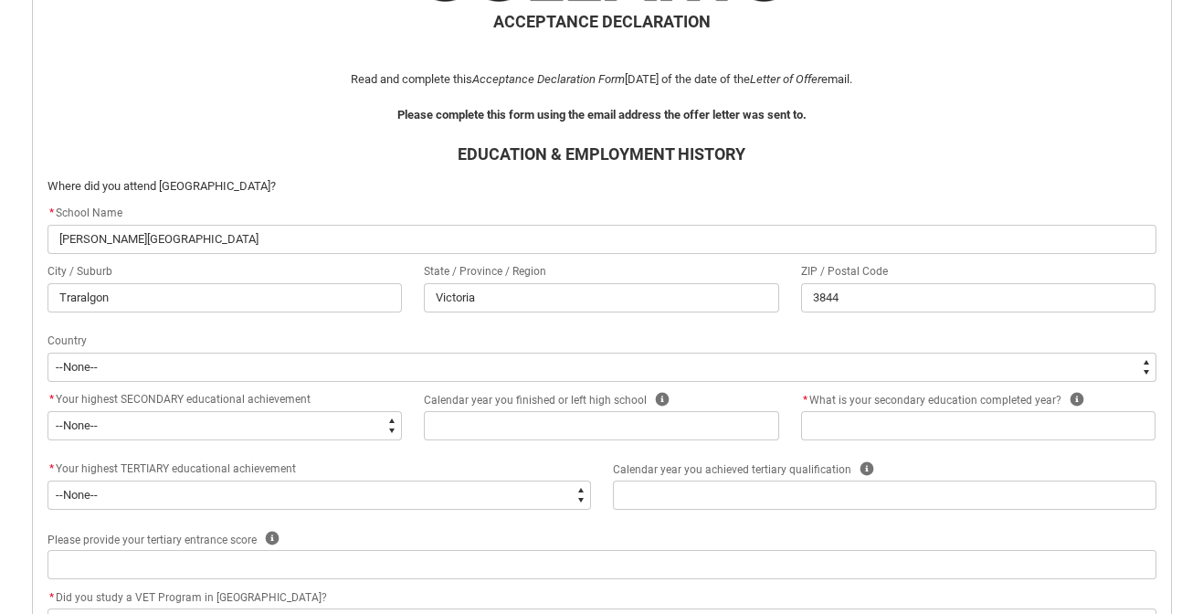
click at [592, 331] on div "Country" at bounding box center [602, 342] width 1109 height 22
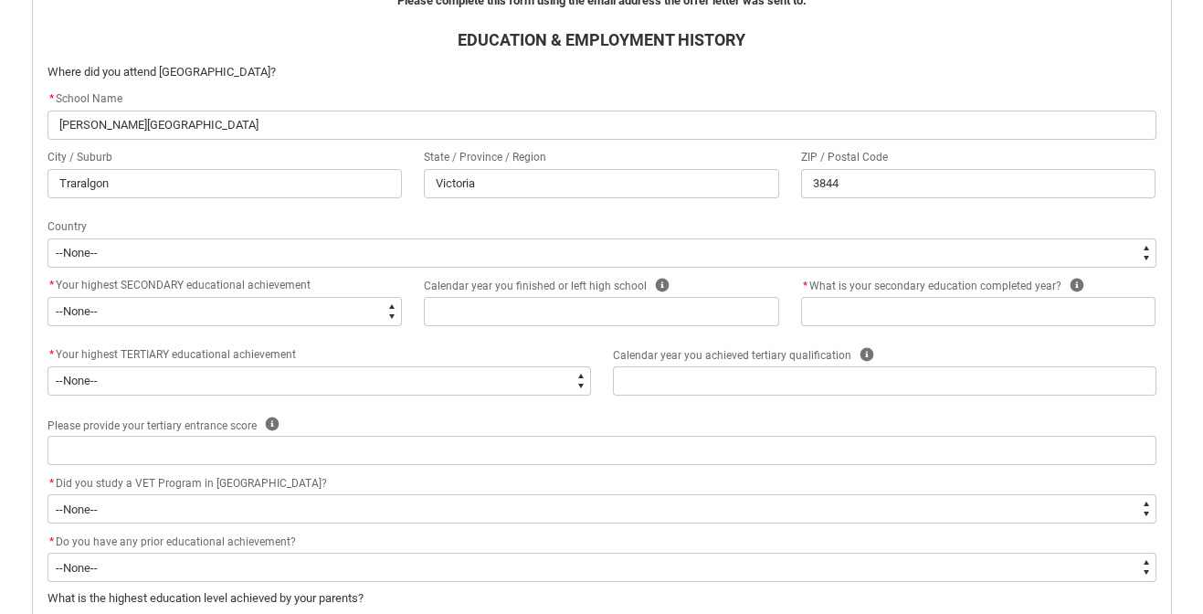
scroll to position [556, 0]
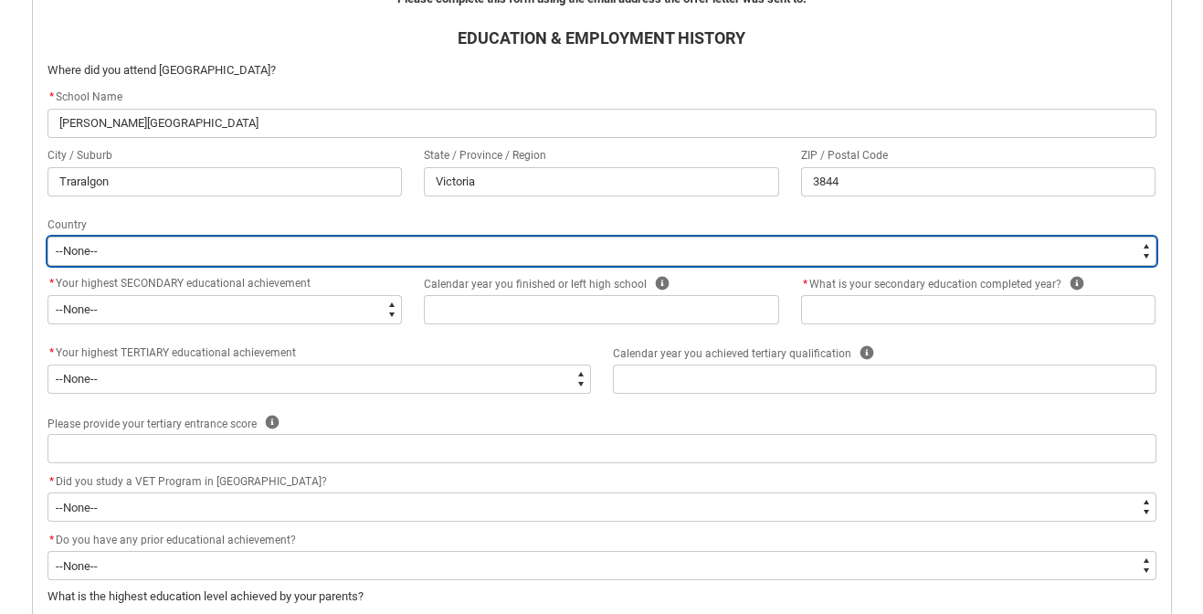
click at [506, 259] on select "--[GEOGRAPHIC_DATA]-- [GEOGRAPHIC_DATA] [GEOGRAPHIC_DATA] [GEOGRAPHIC_DATA] [GE…" at bounding box center [602, 251] width 1109 height 29
click at [48, 237] on select "--[GEOGRAPHIC_DATA]-- [GEOGRAPHIC_DATA] [GEOGRAPHIC_DATA] [GEOGRAPHIC_DATA] [GE…" at bounding box center [602, 251] width 1109 height 29
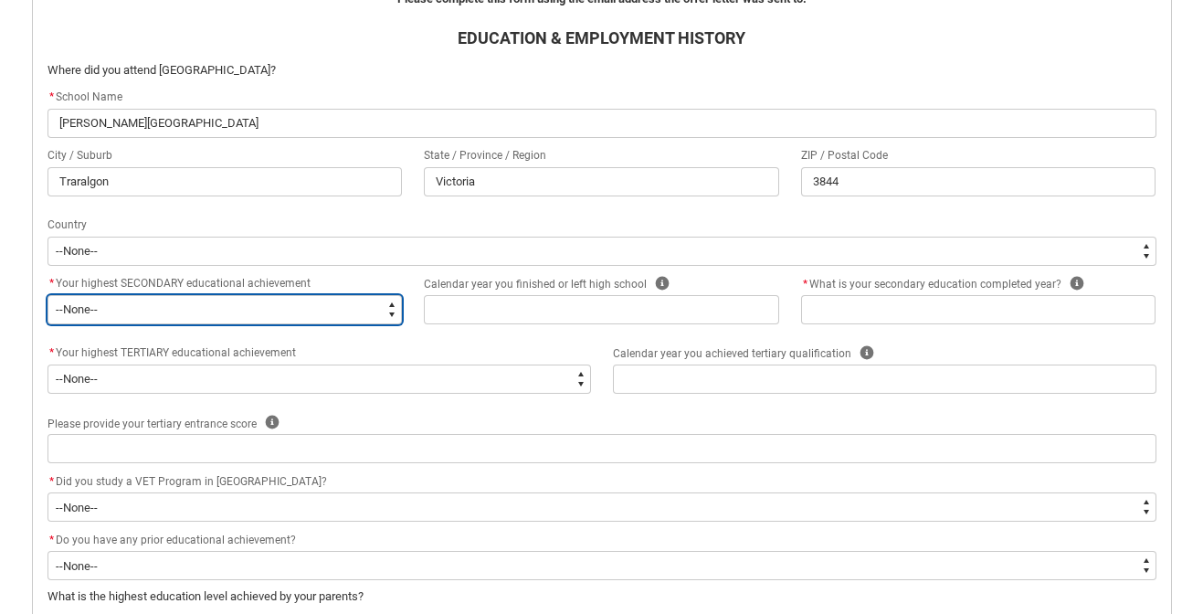
click at [345, 315] on select "--None-- Did not go to school Year 8 or below Year 9 or equivalent Completed Ye…" at bounding box center [225, 309] width 355 height 29
click at [48, 295] on select "--None-- Did not go to school Year 8 or below Year 9 or equivalent Completed Ye…" at bounding box center [225, 309] width 355 height 29
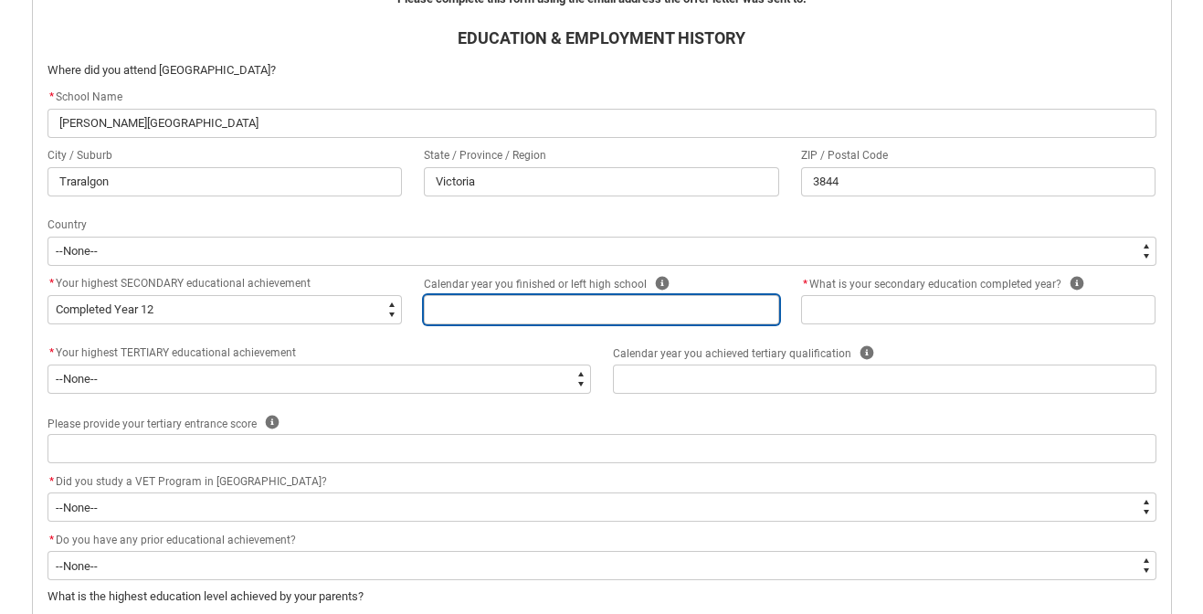
click at [517, 313] on input "REDU_Acceptance_Declaration flow" at bounding box center [601, 309] width 355 height 29
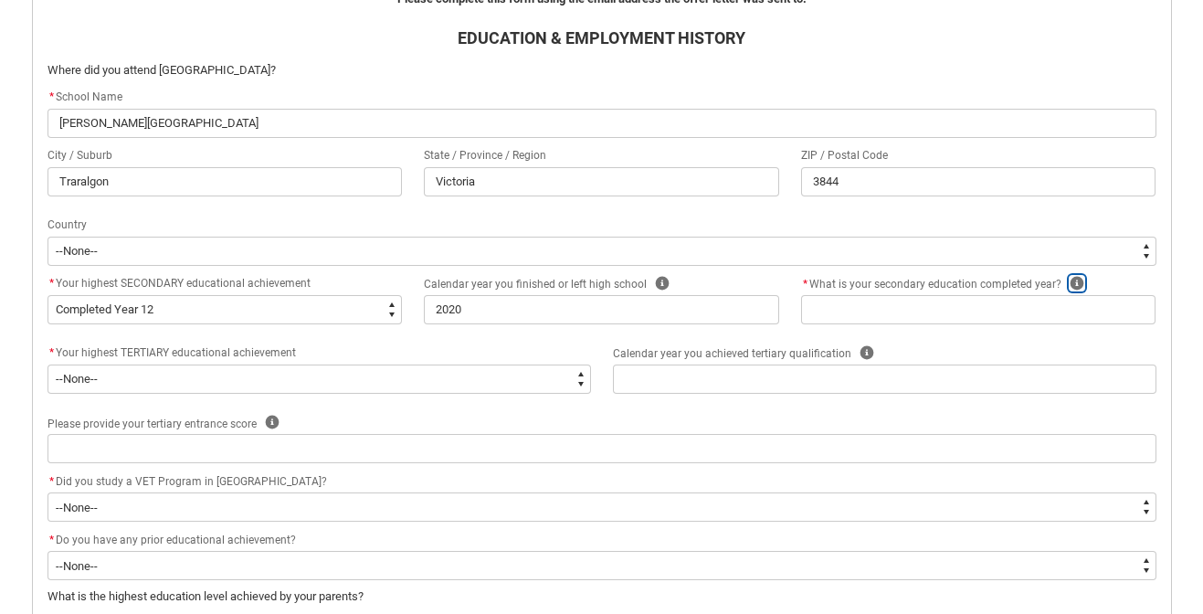
click at [1070, 284] on icon "REDU_Acceptance_Declaration flow" at bounding box center [1077, 284] width 14 height 14
click at [1068, 315] on icon "REDU_Acceptance_Declaration flow" at bounding box center [1072, 324] width 22 height 22
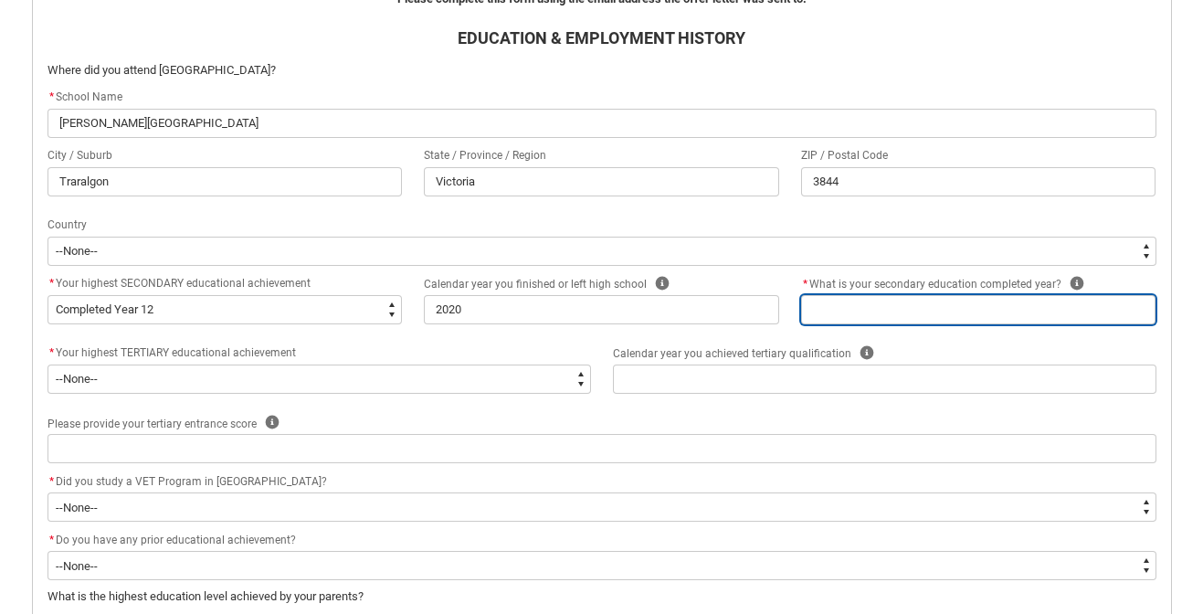
click at [892, 311] on input "REDU_Acceptance_Declaration flow" at bounding box center [978, 309] width 355 height 29
click at [890, 301] on input "2025" at bounding box center [978, 309] width 355 height 29
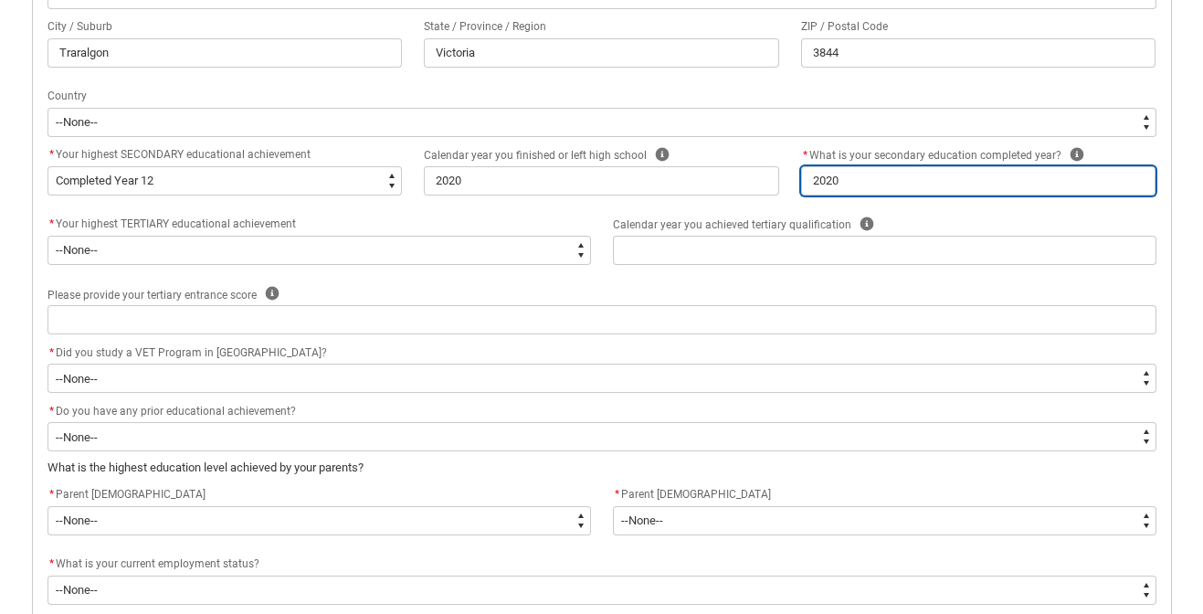
scroll to position [687, 0]
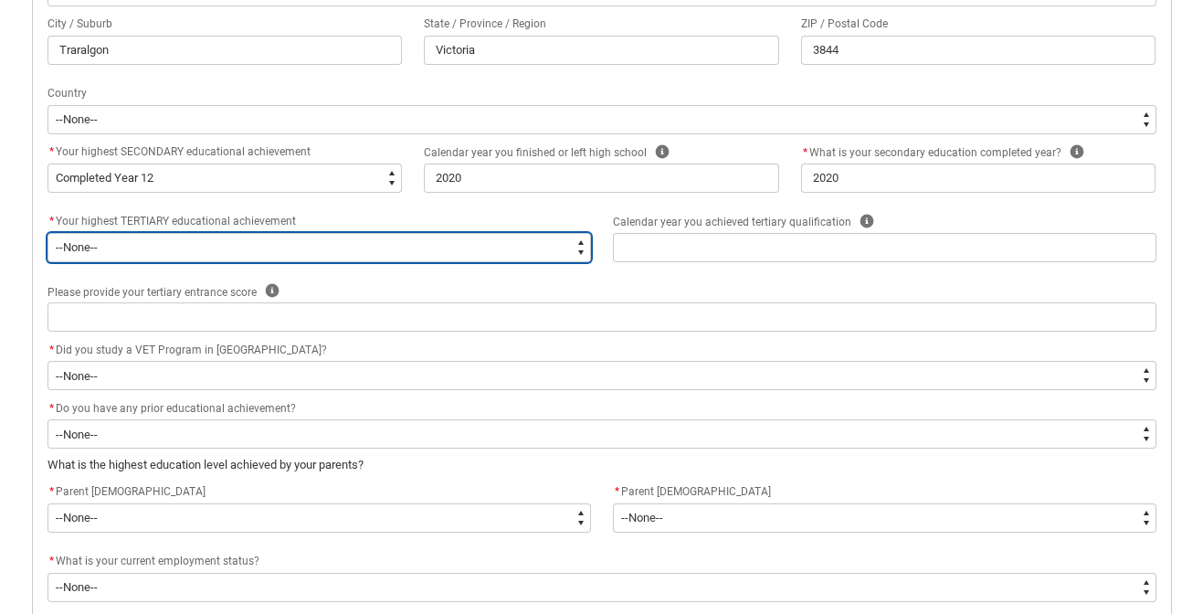
click at [472, 248] on select "--None-- A Complete Final Year of Secondary Education at School A Complete VET …" at bounding box center [320, 247] width 544 height 29
click at [48, 233] on select "--None-- A Complete Final Year of Secondary Education at School A Complete VET …" at bounding box center [320, 247] width 544 height 29
click at [456, 234] on select "--None-- A Complete Final Year of Secondary Education at School A Complete VET …" at bounding box center [320, 247] width 544 height 29
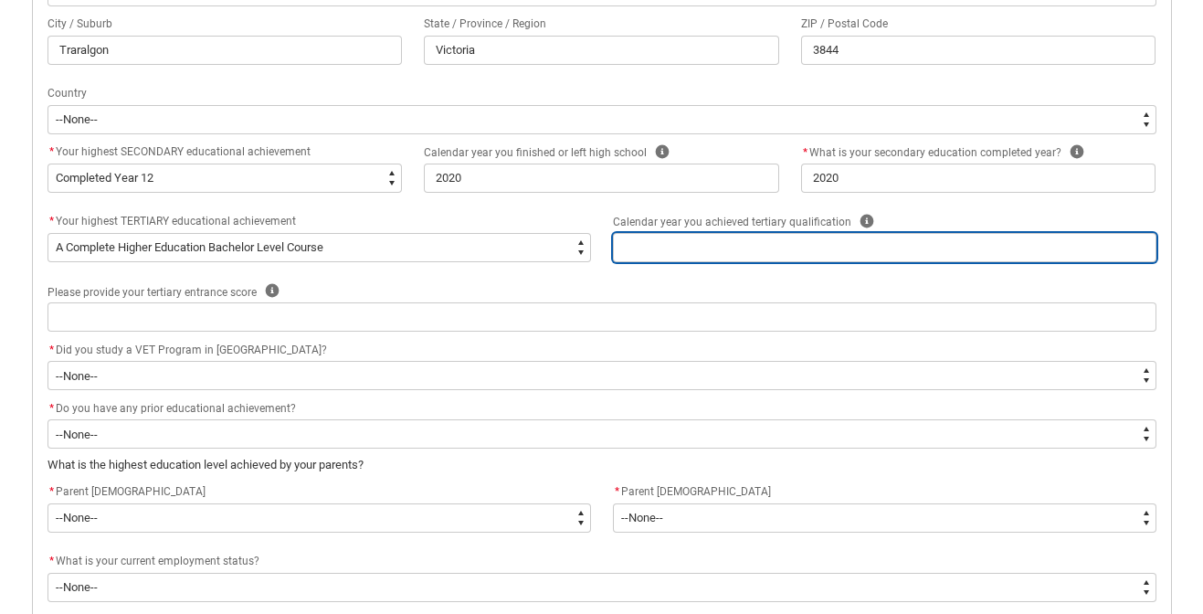
click at [661, 249] on input "REDU_Acceptance_Declaration flow" at bounding box center [885, 247] width 544 height 29
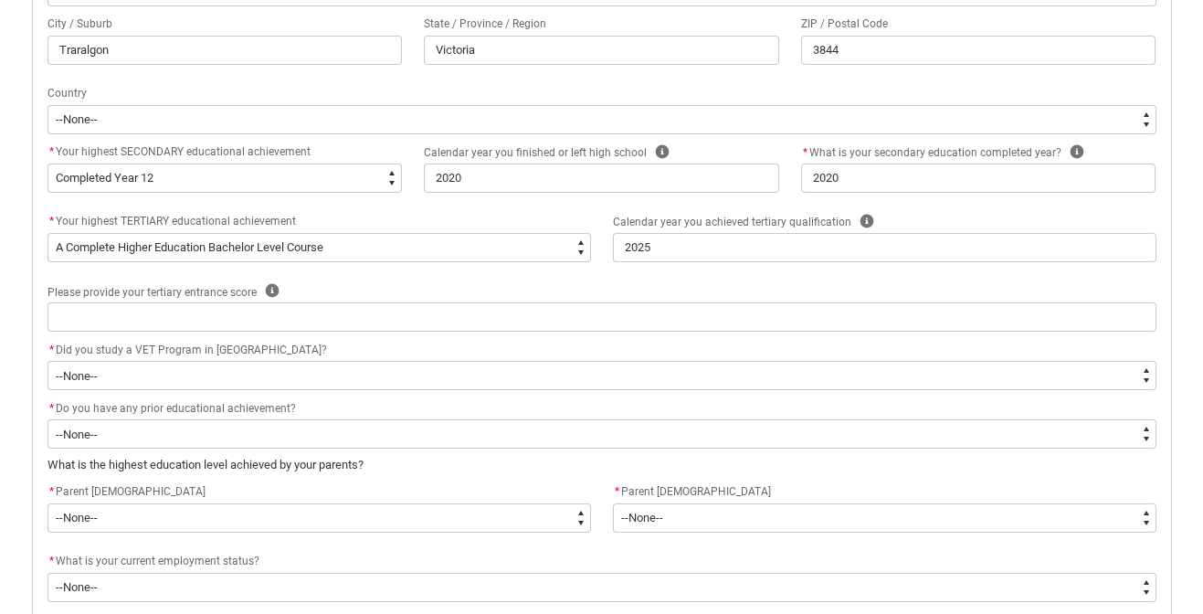
click at [872, 220] on div "Calendar year you achieved tertiary qualification Help" at bounding box center [885, 222] width 544 height 22
click at [860, 219] on icon "REDU_Acceptance_Declaration flow" at bounding box center [867, 222] width 14 height 14
click at [978, 269] on icon "REDU_Acceptance_Declaration flow" at bounding box center [987, 263] width 22 height 22
click at [271, 296] on icon "REDU_Acceptance_Declaration flow" at bounding box center [272, 291] width 14 height 14
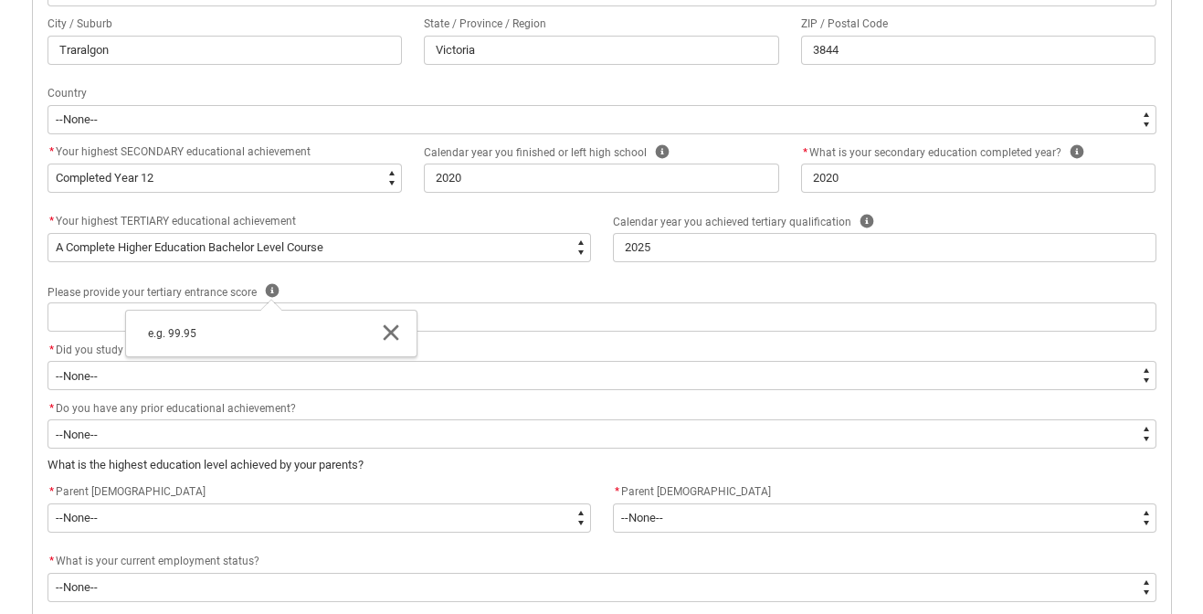
click at [383, 328] on icon "REDU_Acceptance_Declaration flow" at bounding box center [391, 333] width 16 height 16
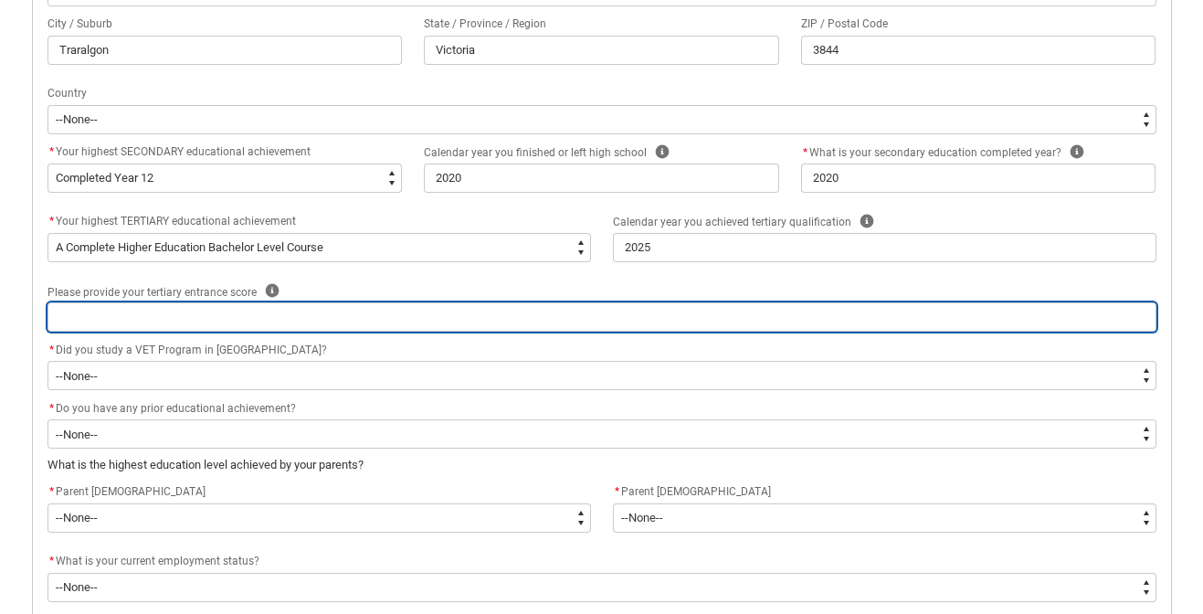
click at [363, 320] on input "REDU_Acceptance_Declaration flow" at bounding box center [602, 316] width 1109 height 29
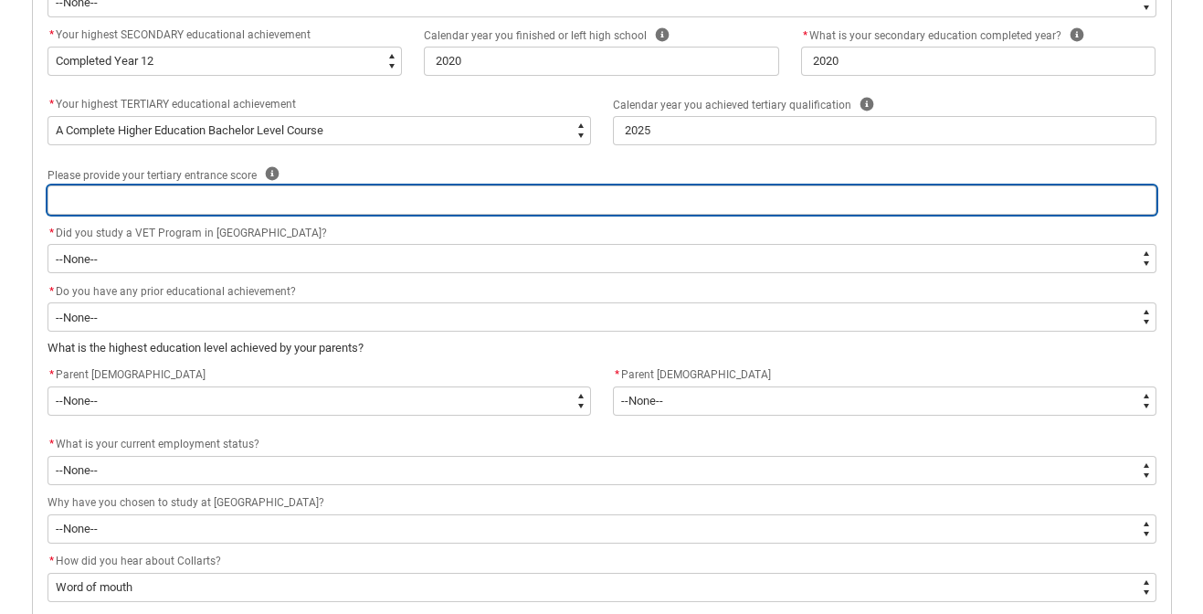
scroll to position [824, 0]
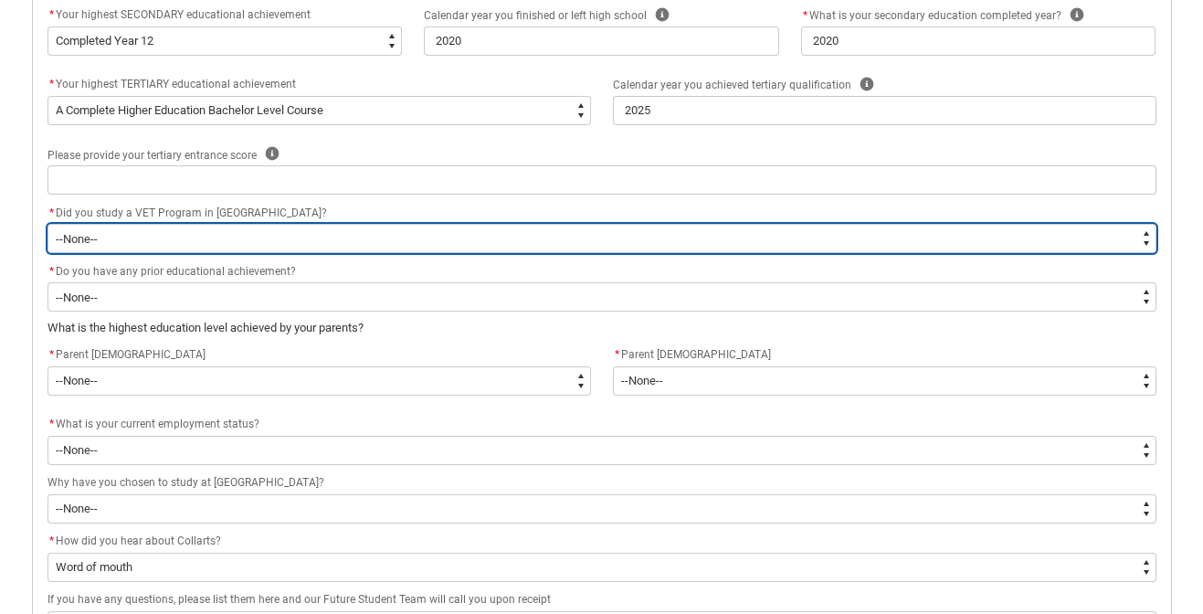
click at [327, 243] on select "--None-- Yes No" at bounding box center [602, 238] width 1109 height 29
click at [48, 224] on select "--None-- Yes No" at bounding box center [602, 238] width 1109 height 29
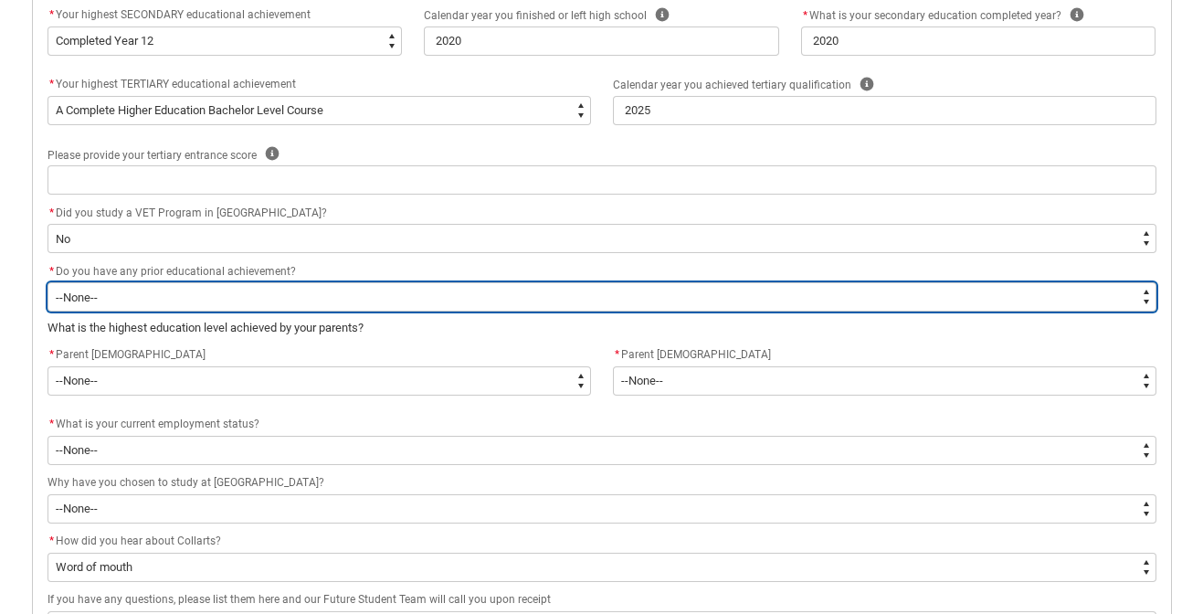
click at [326, 299] on select "--None-- Yes No" at bounding box center [602, 296] width 1109 height 29
click at [48, 282] on select "--None-- Yes No" at bounding box center [602, 296] width 1109 height 29
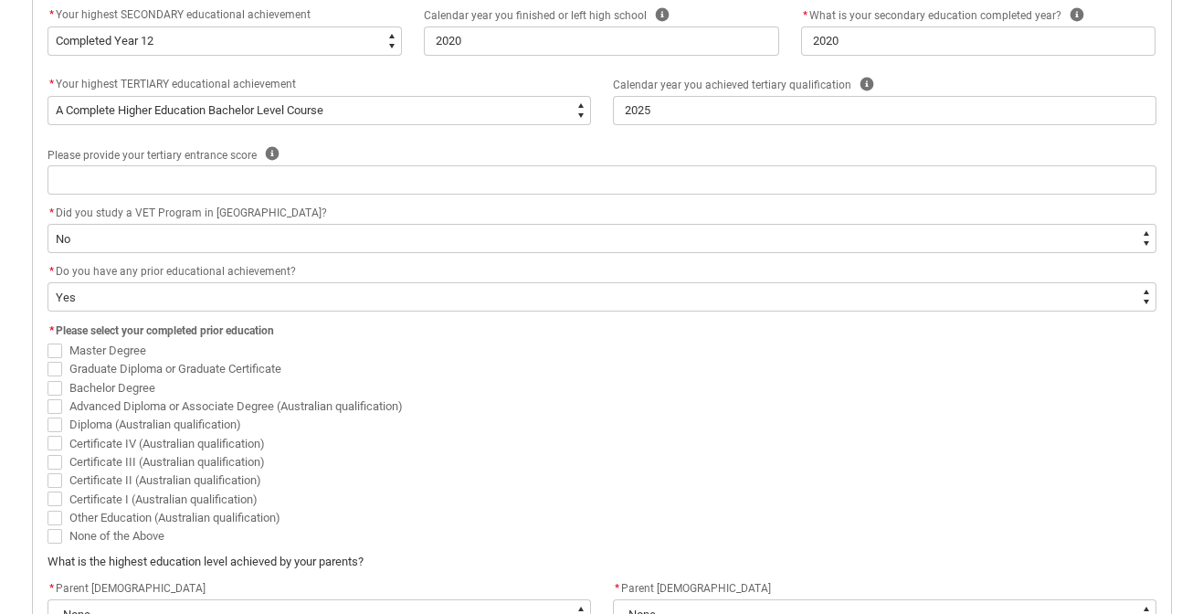
click at [140, 384] on span "Bachelor Degree" at bounding box center [112, 388] width 86 height 14
click at [48, 378] on input "Bachelor Degree" at bounding box center [47, 377] width 1 height 1
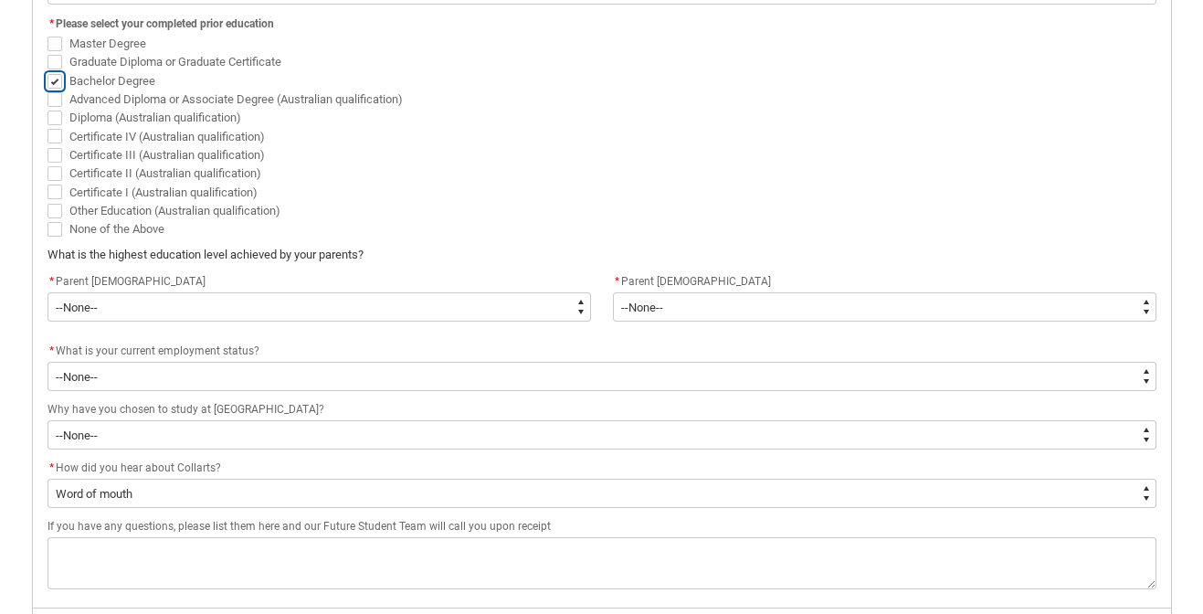
scroll to position [1142, 0]
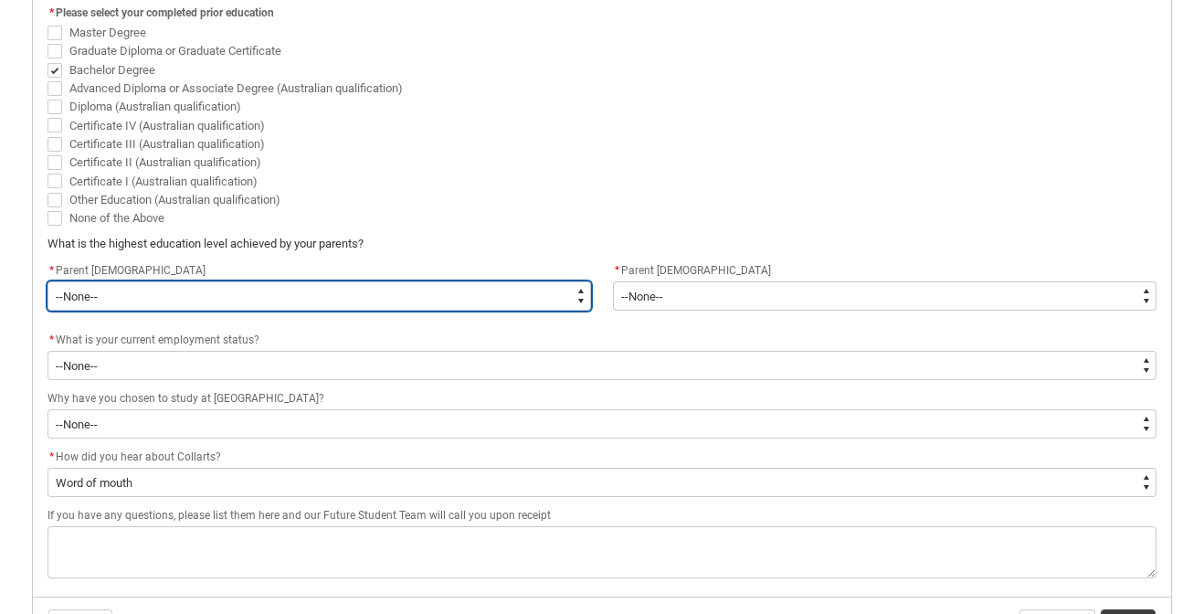
click at [507, 302] on select "--None-- Postgraduate qualification (e.g. Postgraduate Diploma, Master's, PhD) …" at bounding box center [320, 295] width 544 height 29
click at [48, 281] on select "--None-- Postgraduate qualification (e.g. Postgraduate Diploma, Master's, PhD) …" at bounding box center [320, 295] width 544 height 29
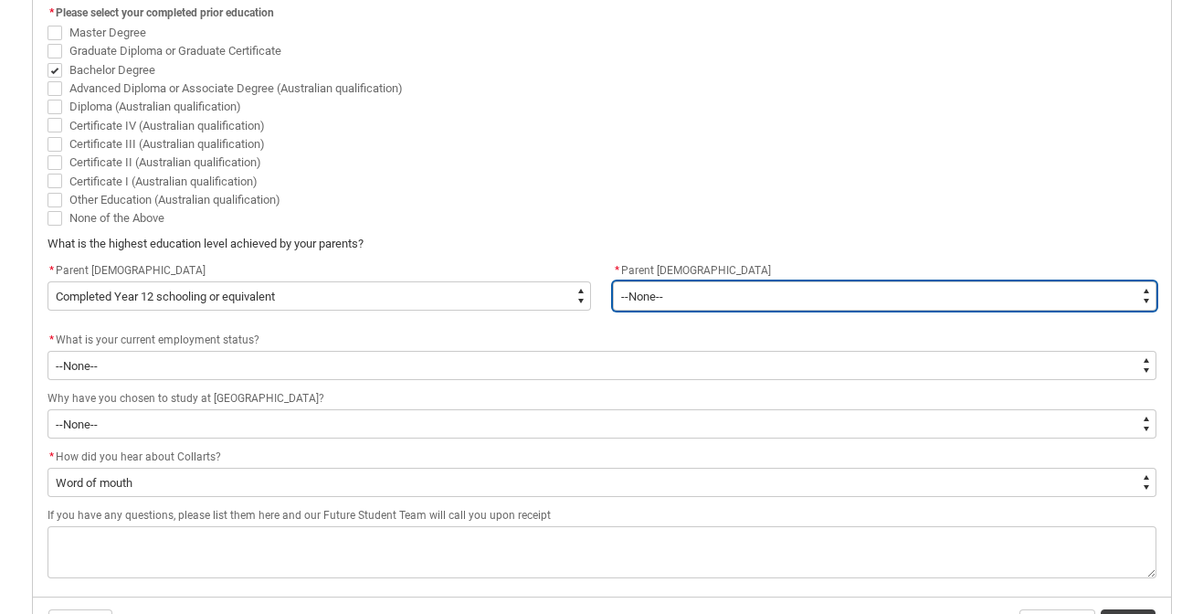
click at [679, 298] on select "--None-- Postgraduate qualification (e.g. Postgraduate Diploma, Master's, PhD) …" at bounding box center [885, 295] width 544 height 29
click at [613, 281] on select "--None-- Postgraduate qualification (e.g. Postgraduate Diploma, Master's, PhD) …" at bounding box center [885, 295] width 544 height 29
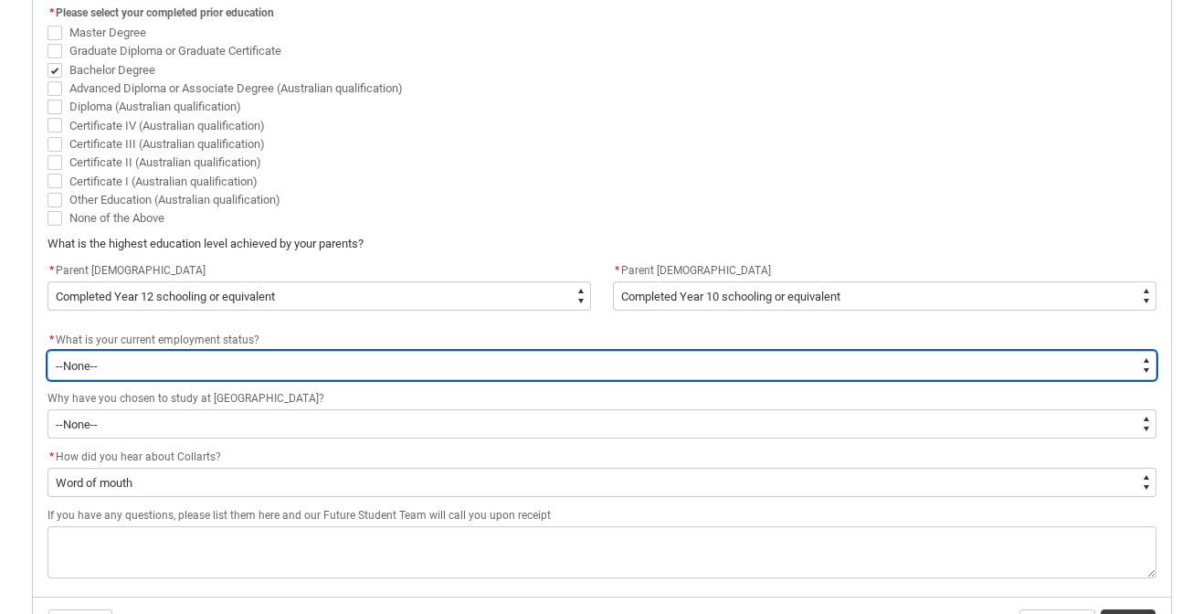
click at [219, 374] on select "--None-- [DEMOGRAPHIC_DATA] [DEMOGRAPHIC_DATA] [DEMOGRAPHIC_DATA] - not employi…" at bounding box center [602, 365] width 1109 height 29
click at [48, 351] on select "--None-- [DEMOGRAPHIC_DATA] [DEMOGRAPHIC_DATA] [DEMOGRAPHIC_DATA] - not employi…" at bounding box center [602, 365] width 1109 height 29
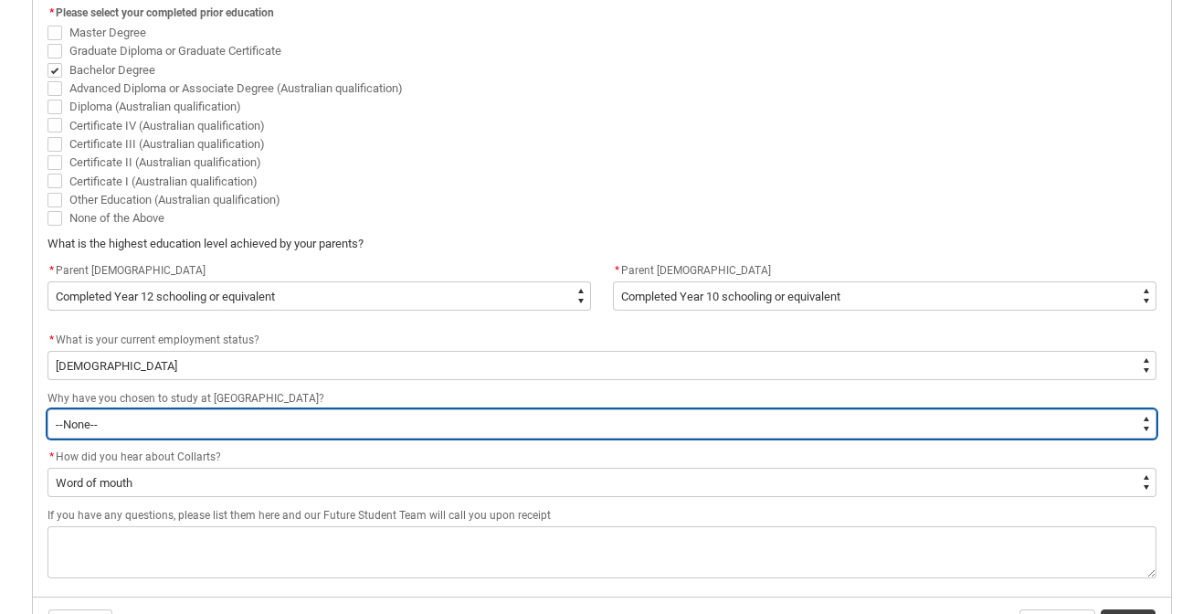
click at [212, 419] on select "--None-- To get a job To develop my existing business To start my own business …" at bounding box center [602, 423] width 1109 height 29
click at [48, 409] on select "--None-- To get a job To develop my existing business To start my own business …" at bounding box center [602, 423] width 1109 height 29
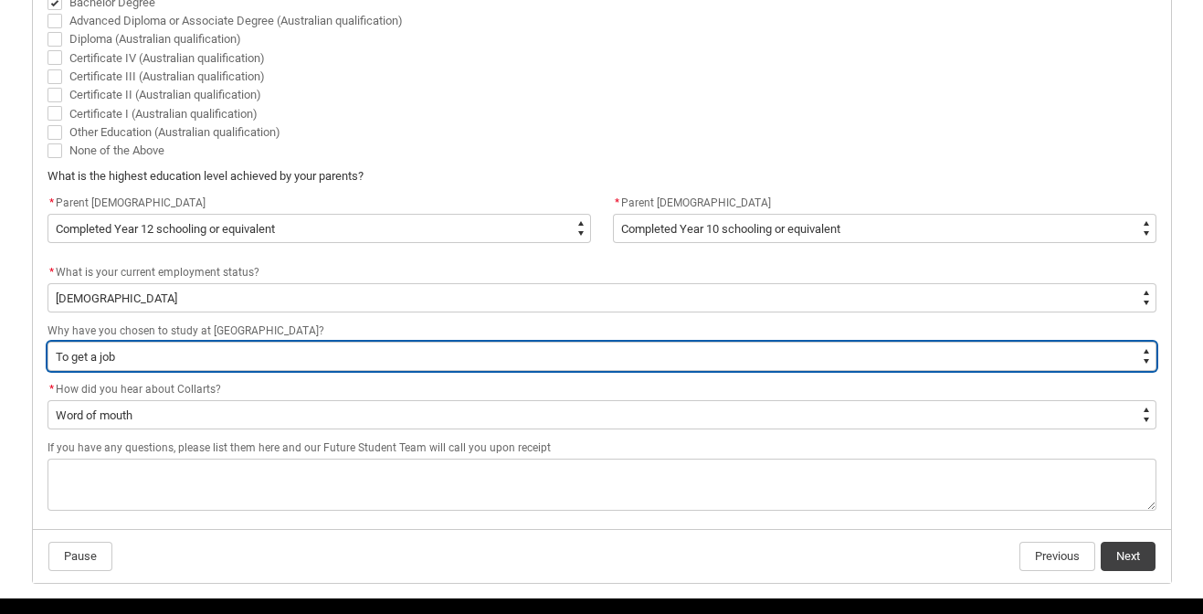
scroll to position [1215, 0]
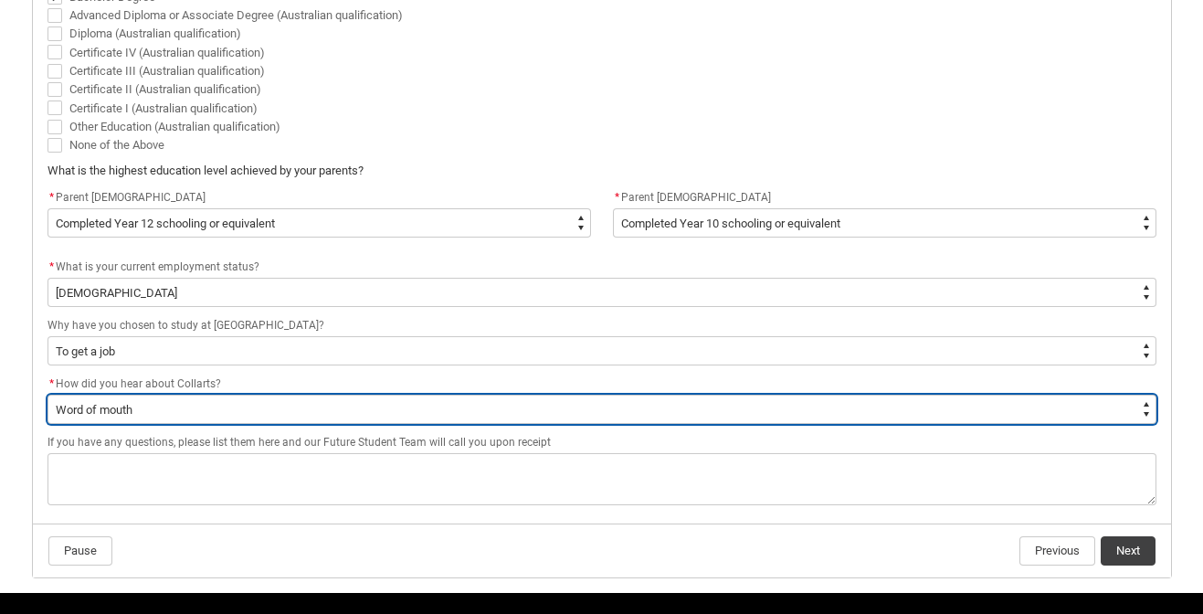
click at [217, 403] on select "--None-- Advertising - Facebook Advertising - Google Advertising - Instagram Ad…" at bounding box center [602, 409] width 1109 height 29
click at [48, 395] on select "--None-- Advertising - Facebook Advertising - Google Advertising - Instagram Ad…" at bounding box center [602, 409] width 1109 height 29
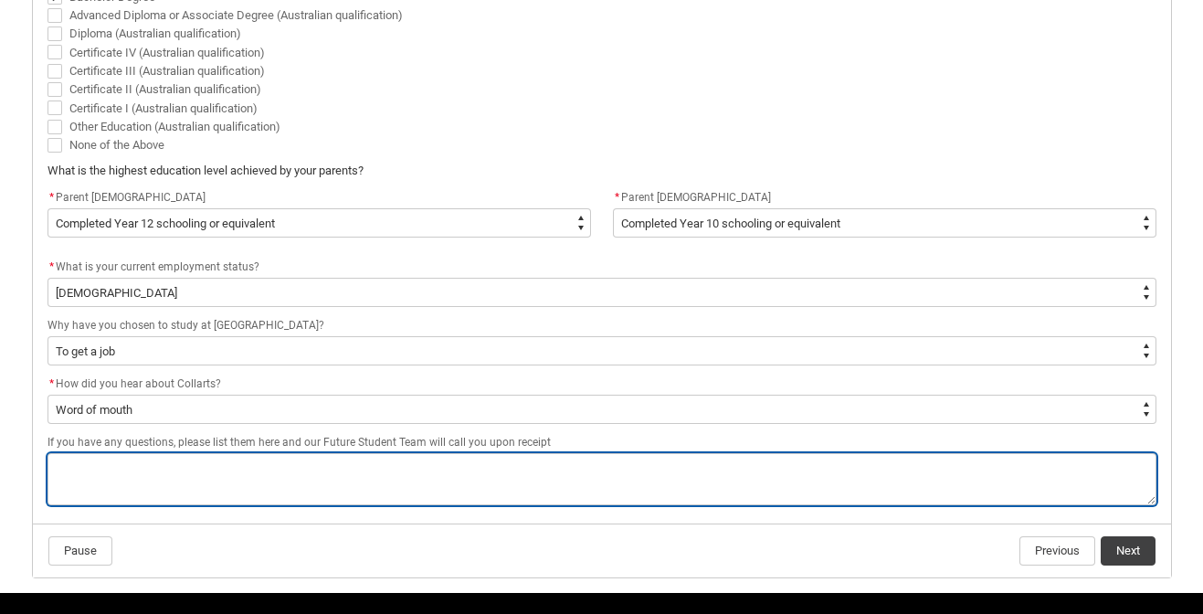
click at [211, 465] on textarea "REDU_Acceptance_Declaration flow" at bounding box center [602, 479] width 1109 height 52
click at [434, 469] on textarea "REDU_Acceptance_Declaration flow" at bounding box center [602, 479] width 1109 height 52
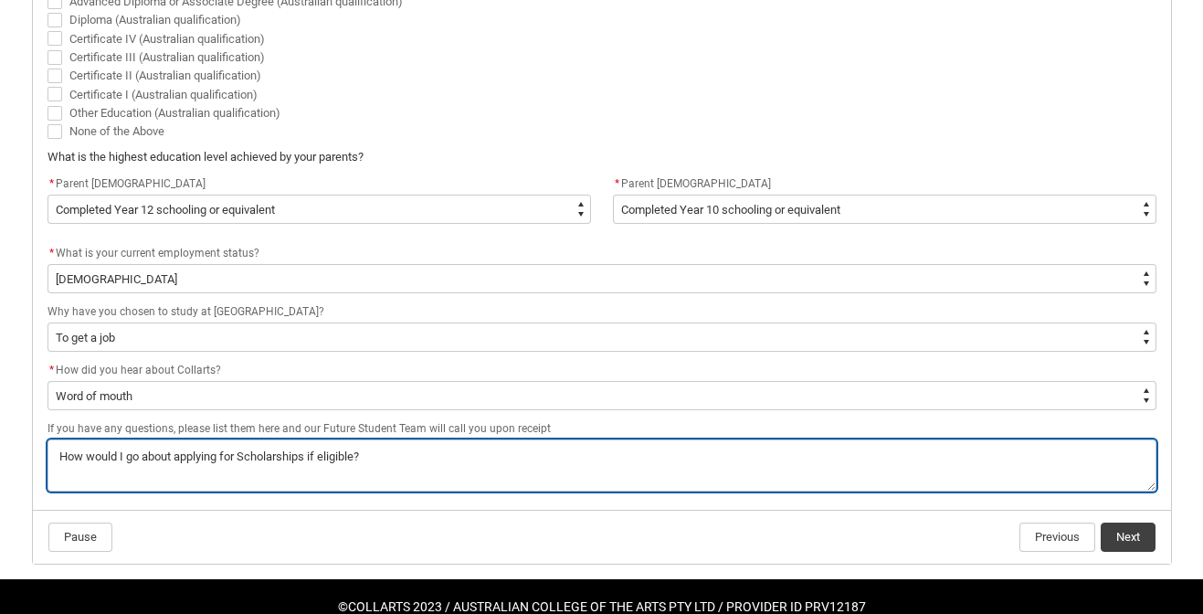
scroll to position [1268, 0]
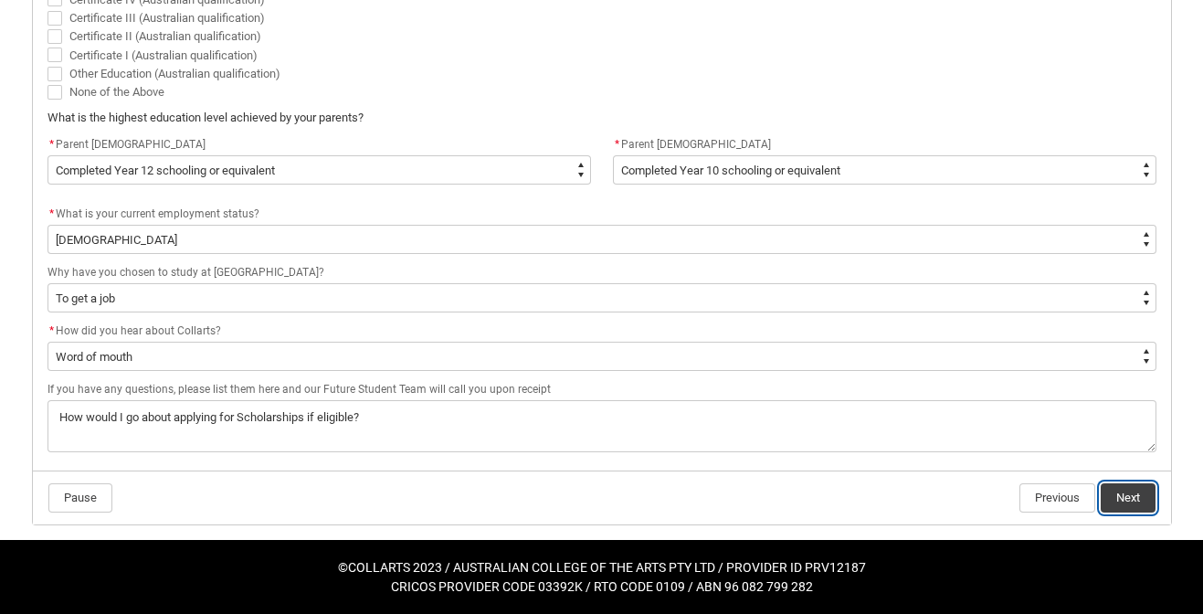
click at [1126, 499] on button "Next" at bounding box center [1128, 497] width 55 height 29
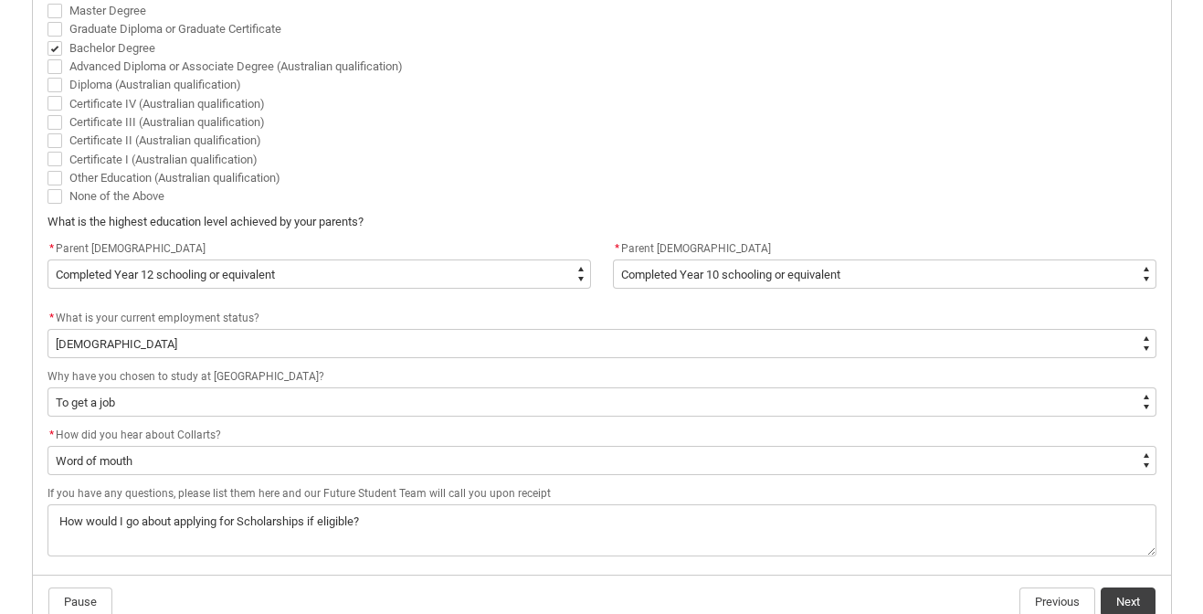
scroll to position [1303, 0]
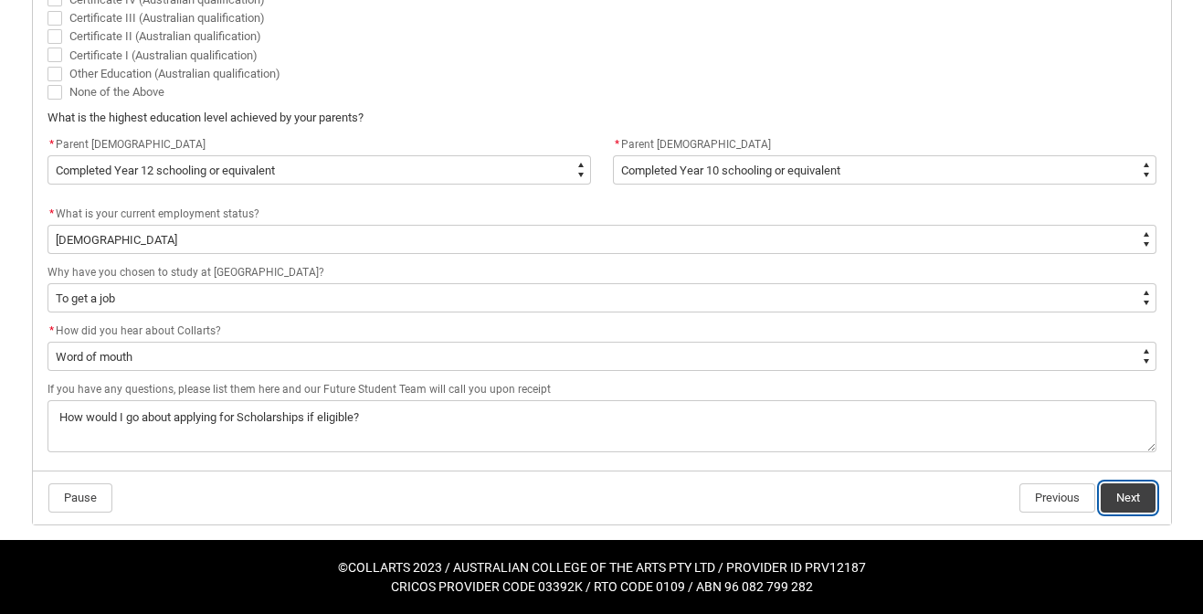
click at [1123, 497] on button "Next" at bounding box center [1128, 497] width 55 height 29
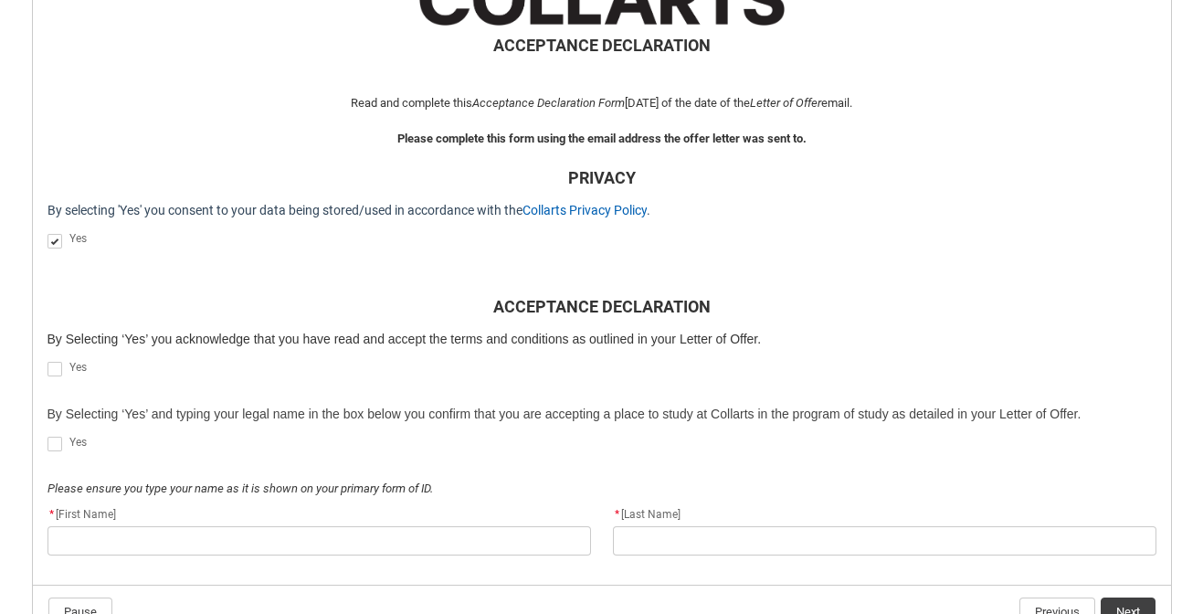
scroll to position [429, 0]
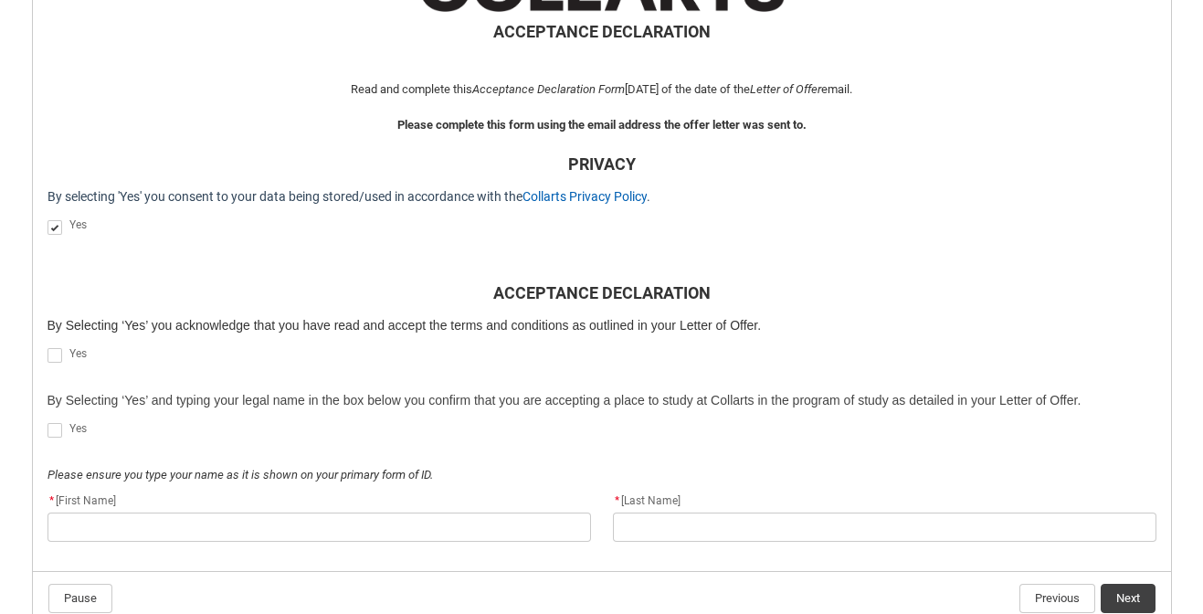
click at [53, 355] on span "REDU_Acceptance_Declaration flow" at bounding box center [55, 355] width 15 height 15
click at [48, 346] on input "REDU_Acceptance_Declaration flow" at bounding box center [47, 345] width 1 height 1
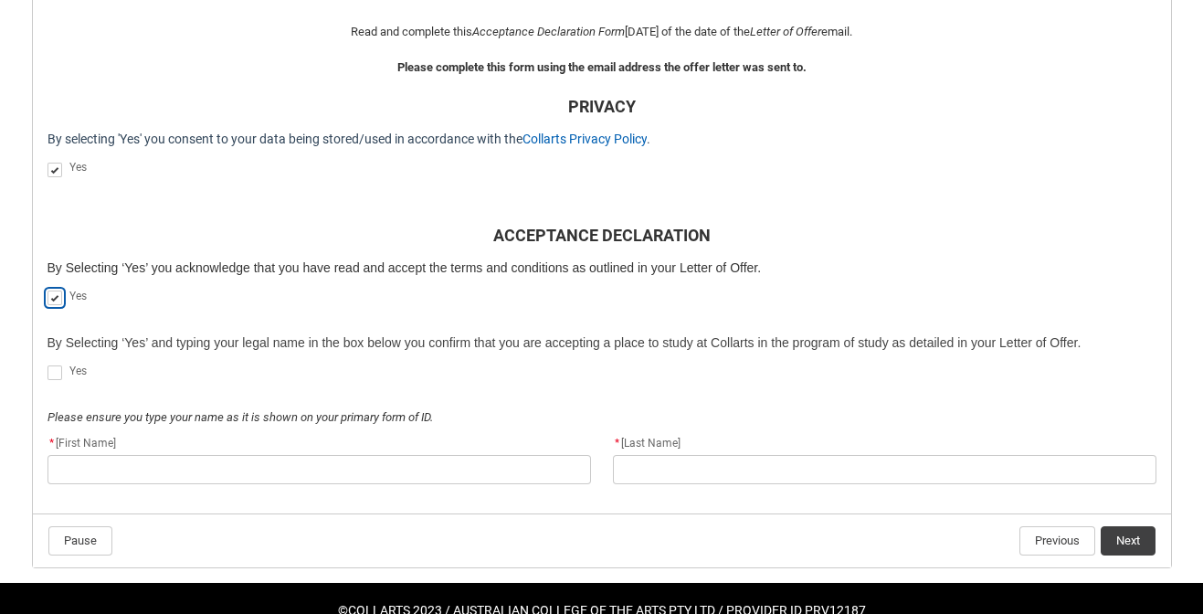
scroll to position [530, 0]
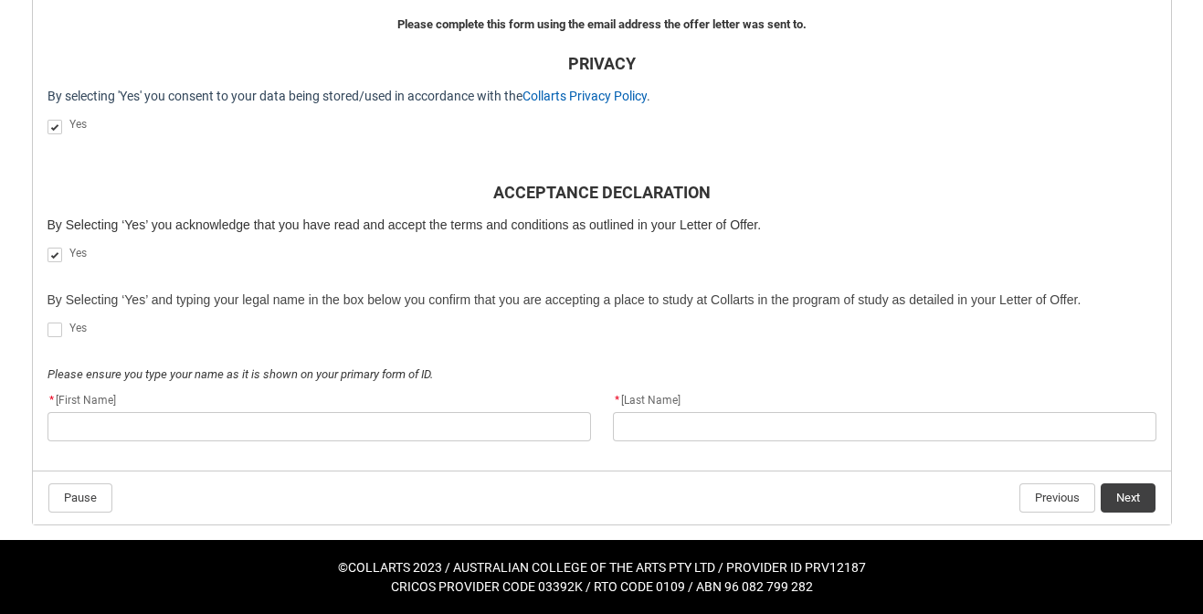
click at [53, 335] on span "REDU_Acceptance_Declaration flow" at bounding box center [55, 330] width 15 height 15
click at [48, 321] on input "REDU_Acceptance_Declaration flow" at bounding box center [47, 320] width 1 height 1
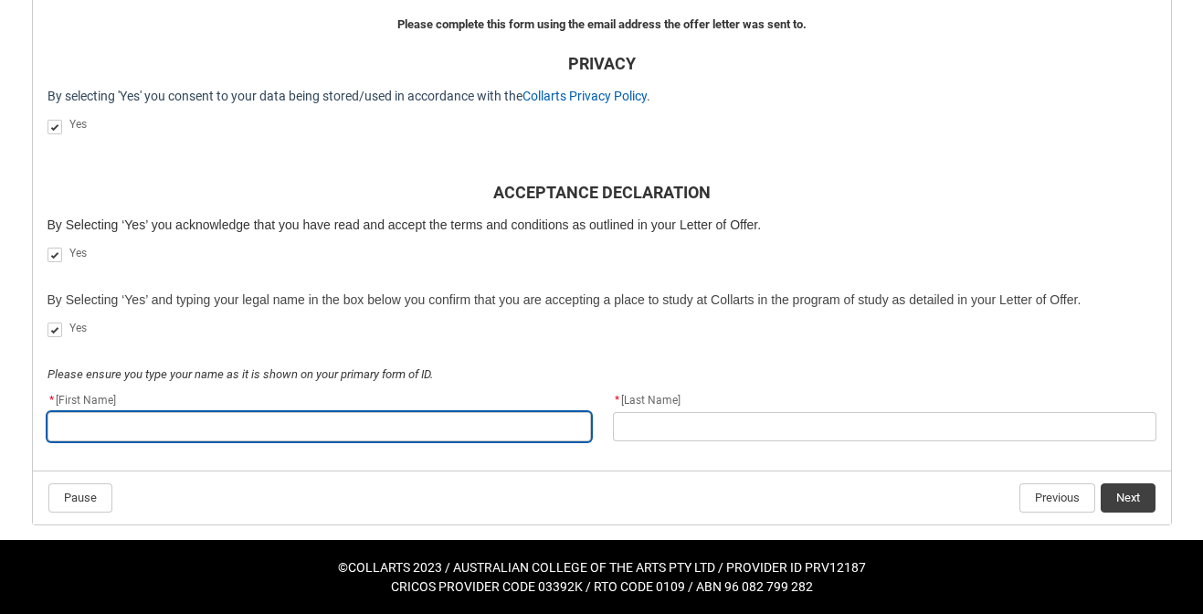
click at [136, 430] on input "REDU_Acceptance_Declaration flow" at bounding box center [320, 426] width 544 height 29
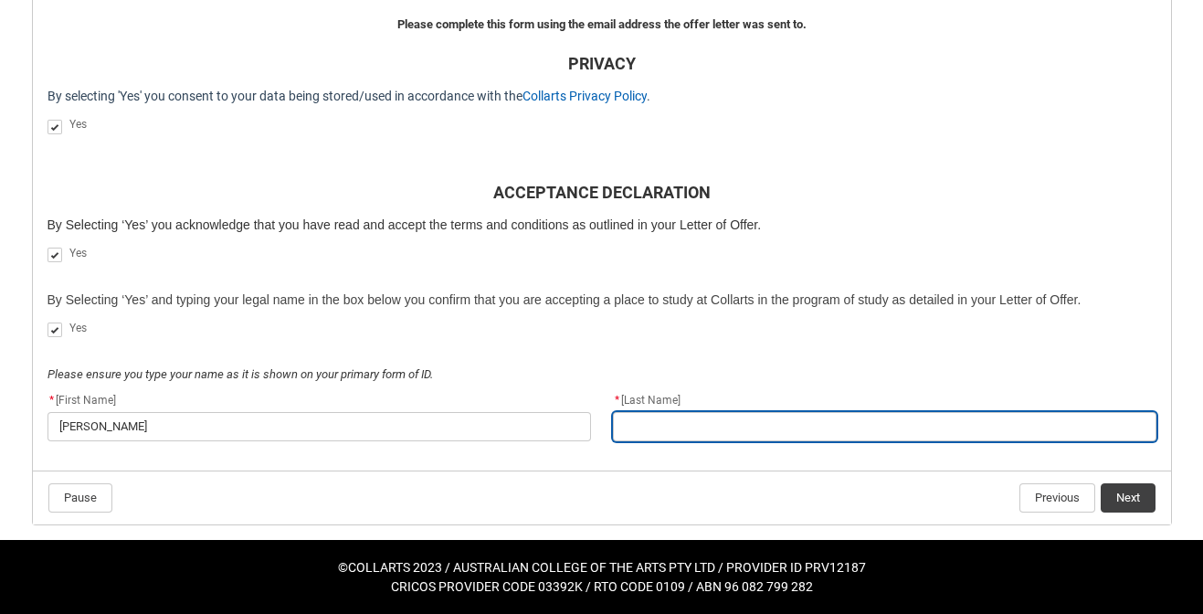
click at [680, 416] on input "REDU_Acceptance_Declaration flow" at bounding box center [885, 426] width 544 height 29
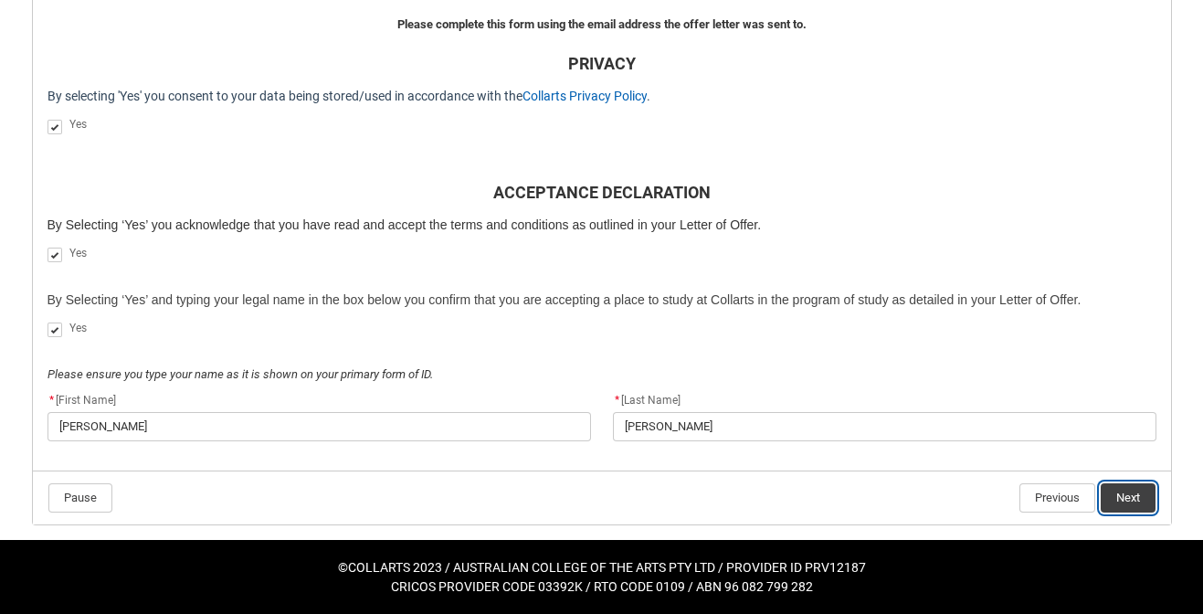
click at [1142, 491] on button "Next" at bounding box center [1128, 497] width 55 height 29
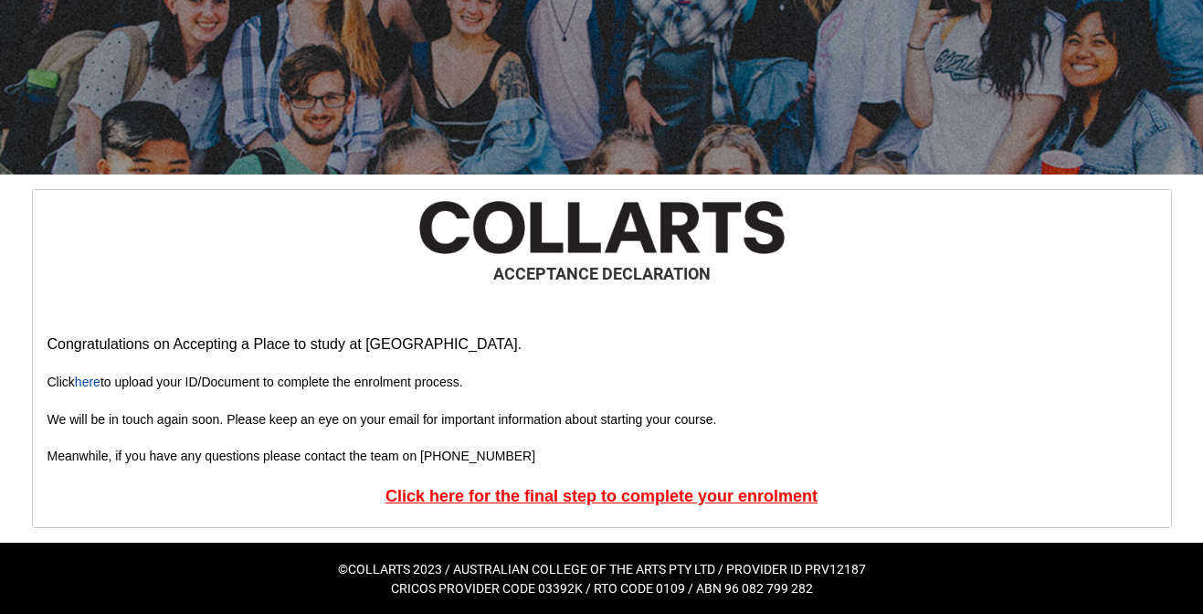
scroll to position [189, 0]
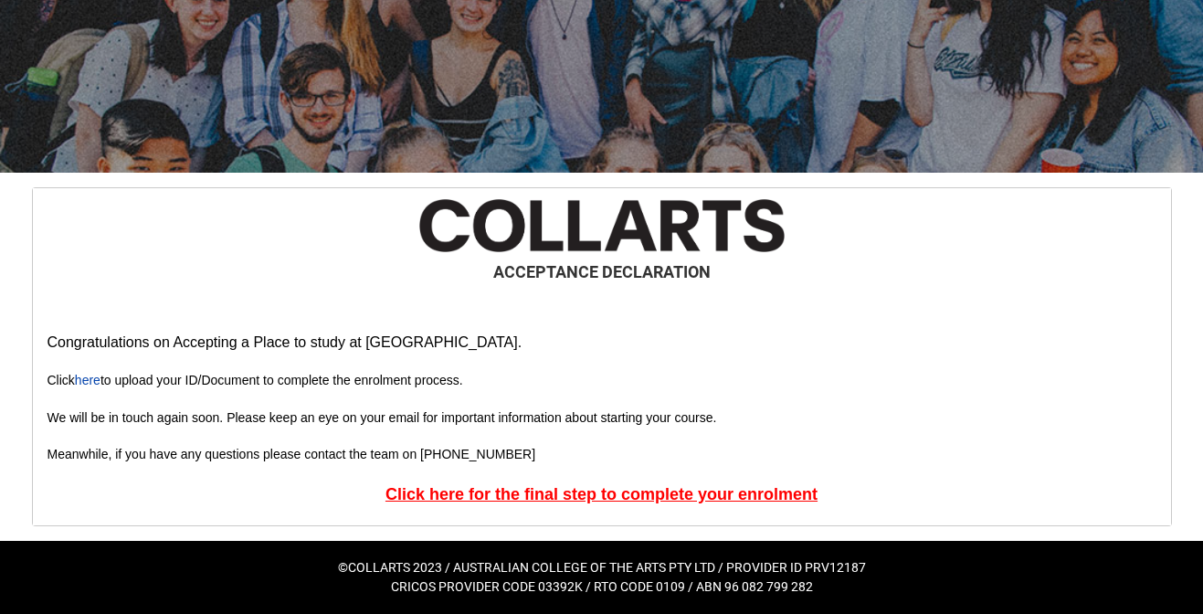
click at [752, 492] on u "Click here for the final step to complete your enrolment" at bounding box center [602, 494] width 432 height 18
